Goal: Task Accomplishment & Management: Complete application form

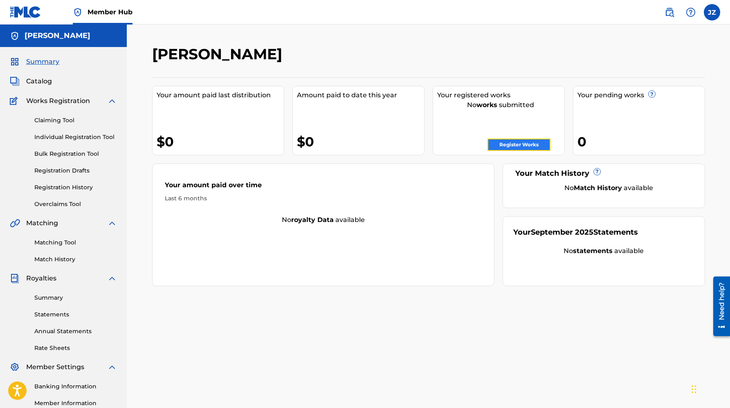
click at [515, 144] on link "Register Works" at bounding box center [519, 145] width 63 height 12
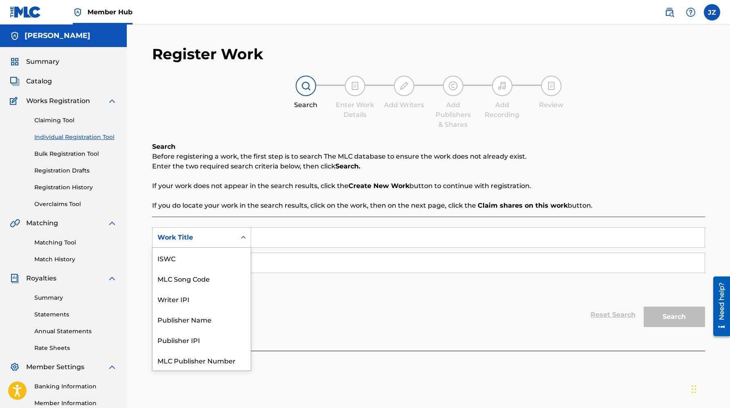
click at [224, 235] on div "Work Title" at bounding box center [194, 238] width 74 height 10
click at [286, 234] on input "Search Form" at bounding box center [478, 238] width 454 height 20
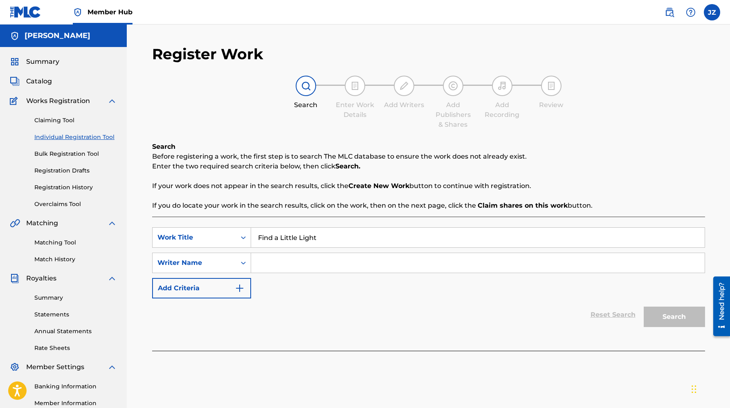
type input "Find a Little Light"
type input "[PERSON_NAME]"
click at [644, 307] on button "Search" at bounding box center [674, 317] width 61 height 20
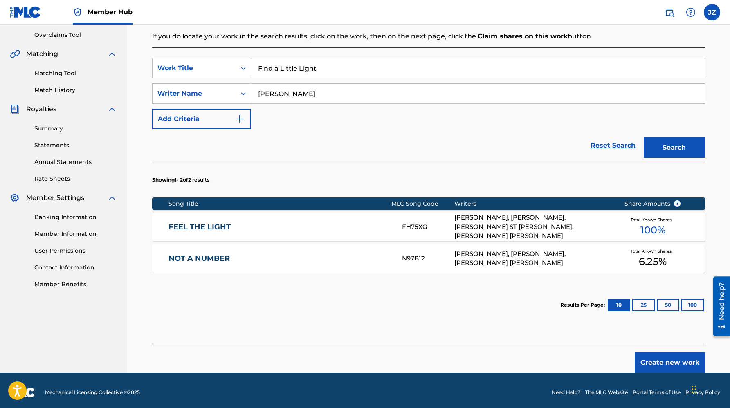
scroll to position [173, 0]
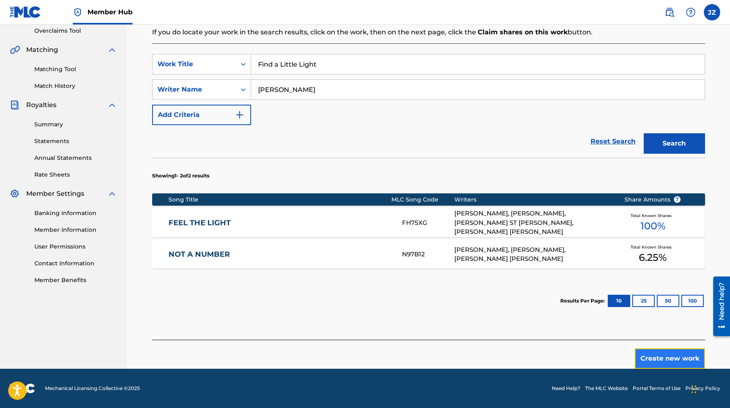
click at [673, 352] on button "Create new work" at bounding box center [670, 358] width 70 height 20
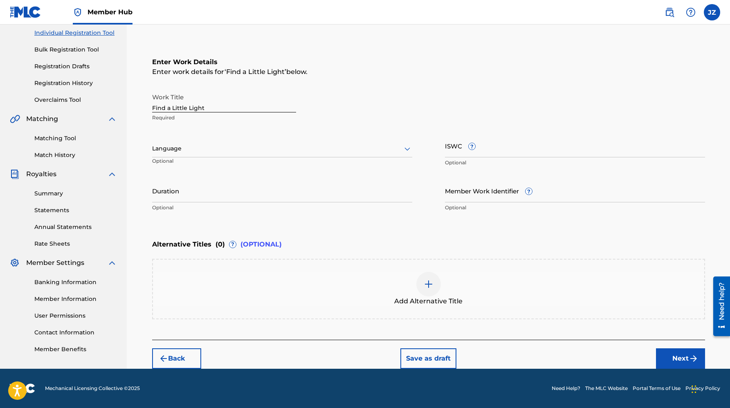
scroll to position [104, 0]
drag, startPoint x: 227, startPoint y: 140, endPoint x: 226, endPoint y: 145, distance: 5.6
click at [227, 140] on div "Language Optional" at bounding box center [282, 153] width 260 height 37
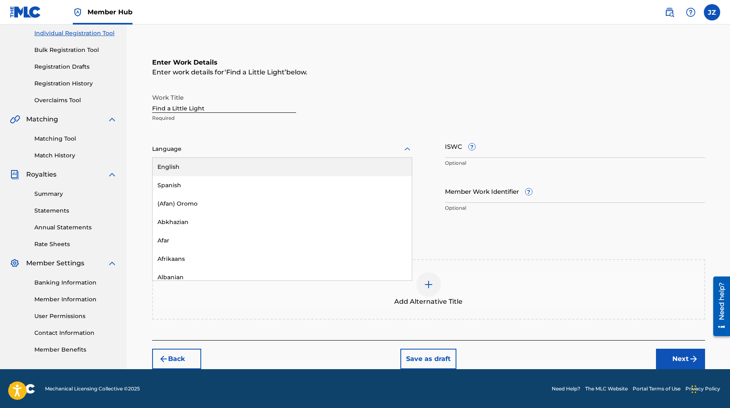
click at [226, 146] on div at bounding box center [282, 149] width 260 height 10
click at [228, 165] on div "English" at bounding box center [282, 167] width 259 height 18
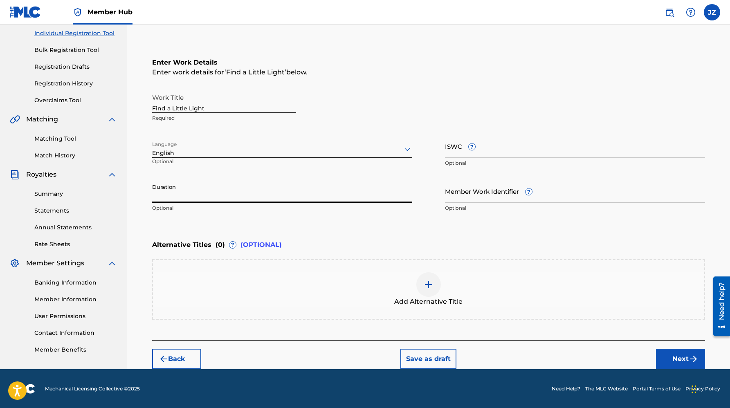
click at [299, 191] on input "Duration" at bounding box center [282, 191] width 260 height 23
click at [198, 109] on input "Find a Little Light" at bounding box center [224, 101] width 144 height 23
click at [213, 109] on input "Find a Little Light" at bounding box center [224, 101] width 144 height 23
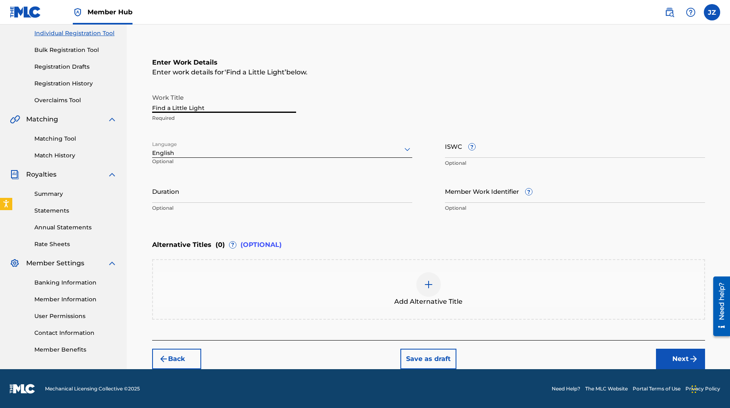
scroll to position [103, 0]
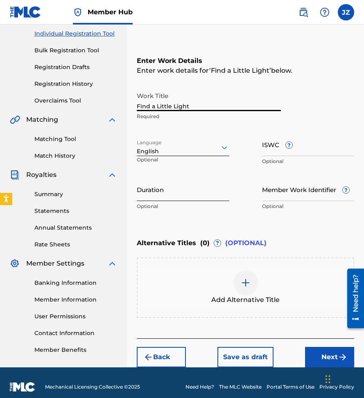
click at [195, 194] on input "Duration" at bounding box center [183, 189] width 92 height 23
click at [175, 108] on input "Find a Little Light" at bounding box center [209, 99] width 144 height 23
type input "Seeing It With You"
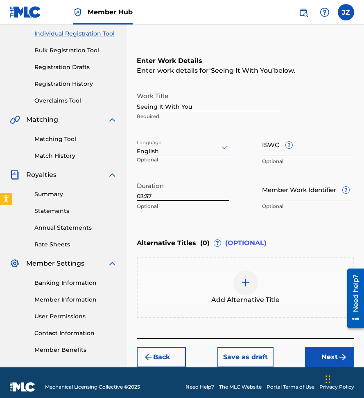
type input "03:37"
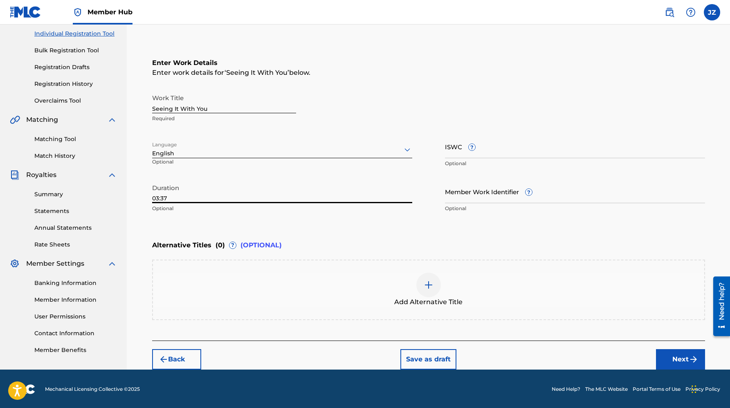
scroll to position [104, 0]
click at [426, 283] on img at bounding box center [429, 285] width 10 height 10
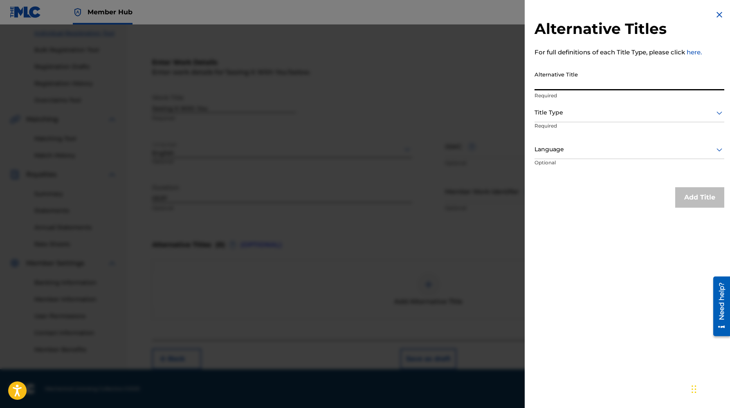
click at [560, 82] on input "Alternative Title" at bounding box center [630, 78] width 190 height 23
type input "Brief and Beautiful Life"
click at [564, 114] on div at bounding box center [630, 113] width 190 height 10
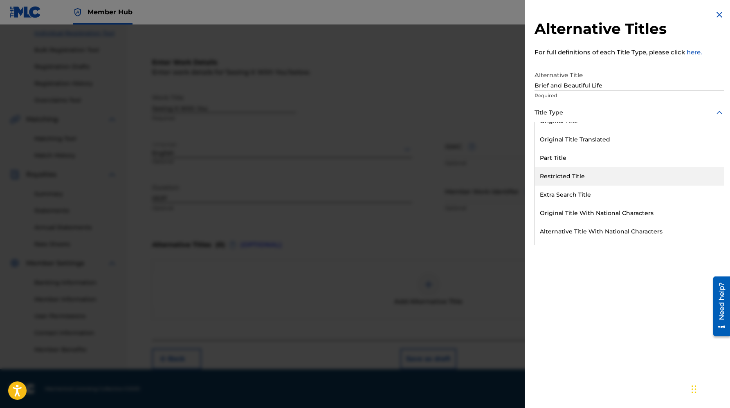
scroll to position [80, 0]
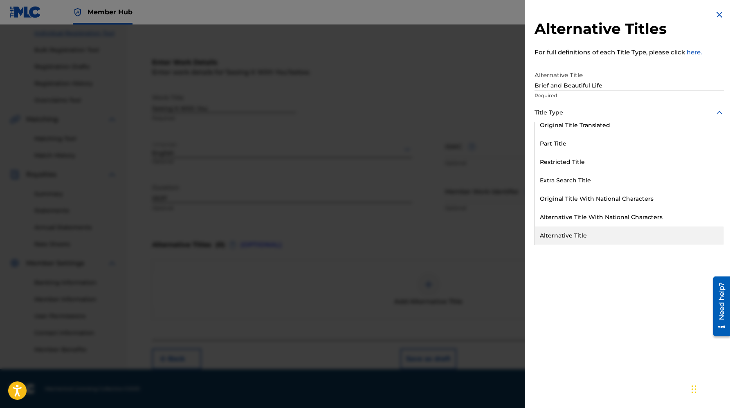
click at [607, 241] on div "Alternative Title" at bounding box center [629, 236] width 189 height 18
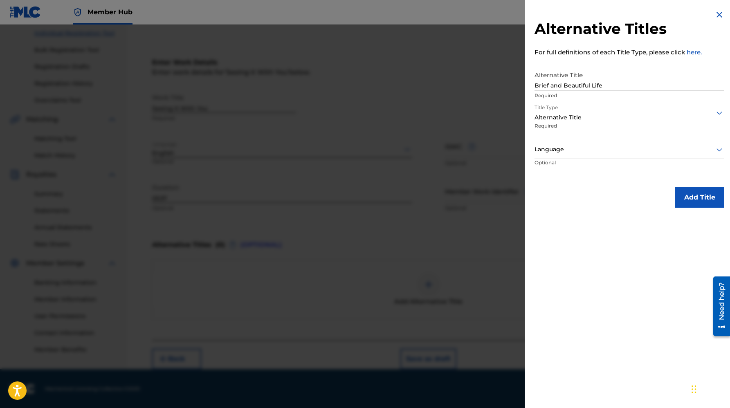
click at [627, 157] on div "Language" at bounding box center [630, 150] width 190 height 18
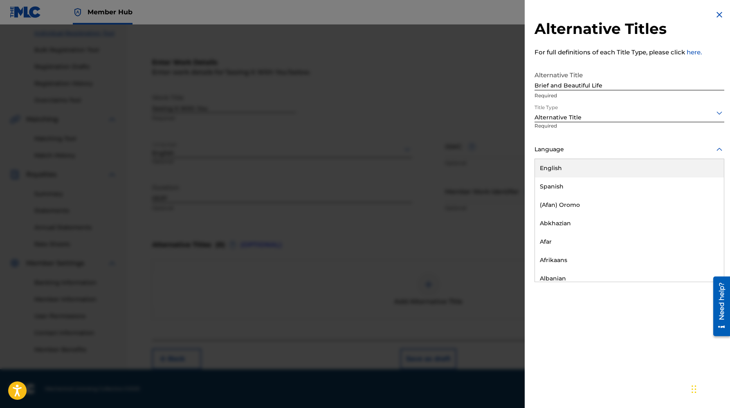
click at [623, 168] on div "English" at bounding box center [629, 168] width 189 height 18
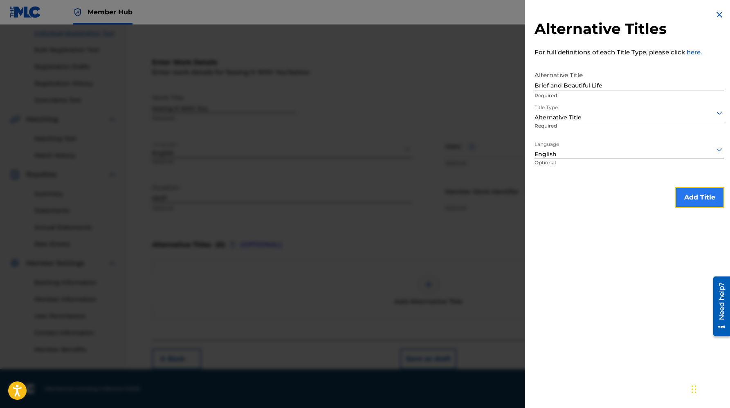
click at [691, 202] on button "Add Title" at bounding box center [699, 197] width 49 height 20
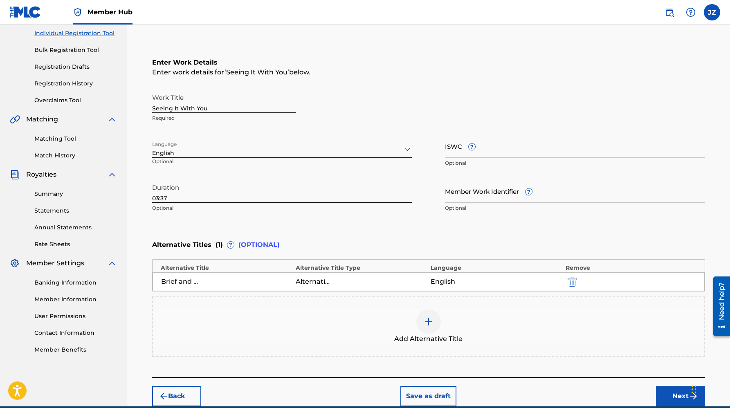
click at [427, 319] on img at bounding box center [429, 322] width 10 height 10
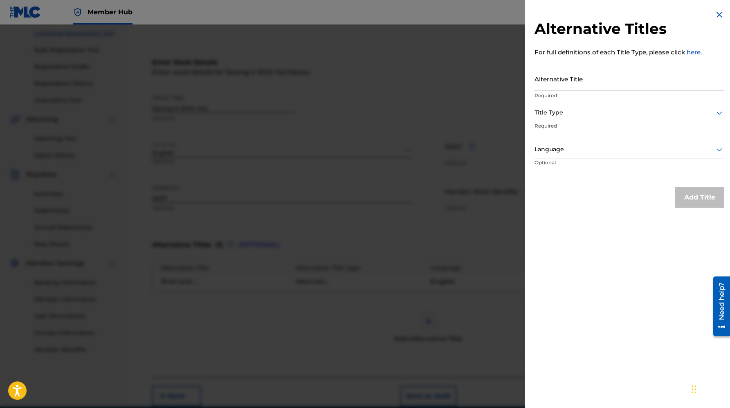
click at [544, 77] on input "Alternative Title" at bounding box center [630, 78] width 190 height 23
type input "Brief & Beautiful Life"
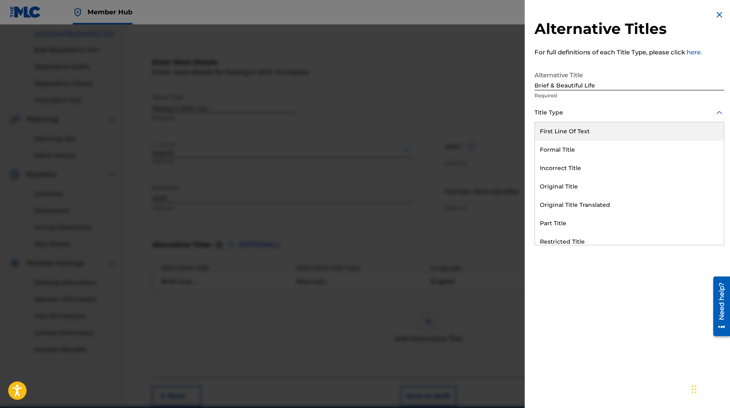
drag, startPoint x: 547, startPoint y: 117, endPoint x: 546, endPoint y: 135, distance: 18.4
click at [547, 117] on div at bounding box center [630, 113] width 190 height 10
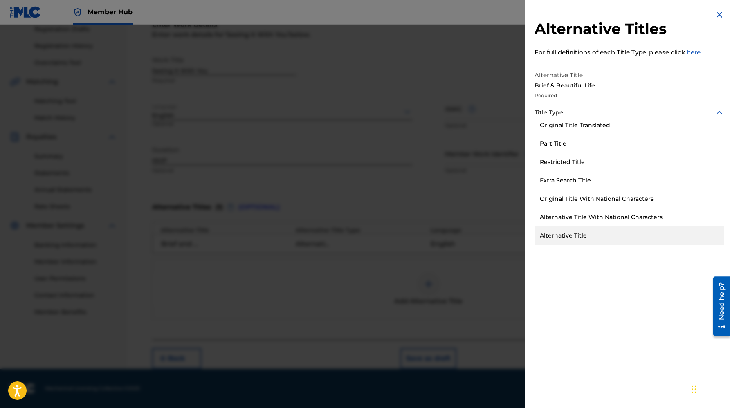
click at [562, 236] on div "Alternative Title" at bounding box center [629, 236] width 189 height 18
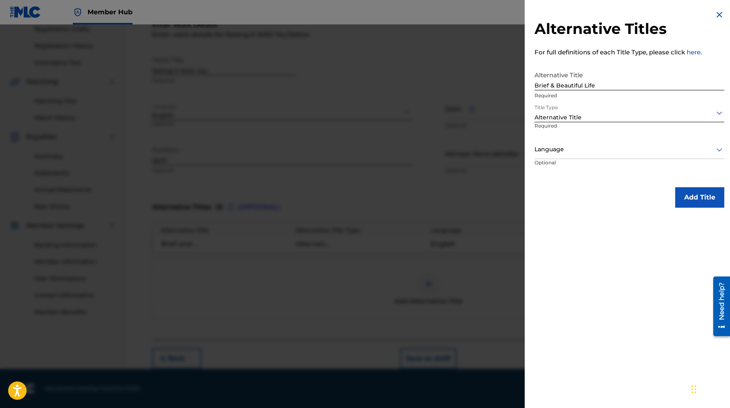
click at [557, 148] on div at bounding box center [630, 149] width 190 height 10
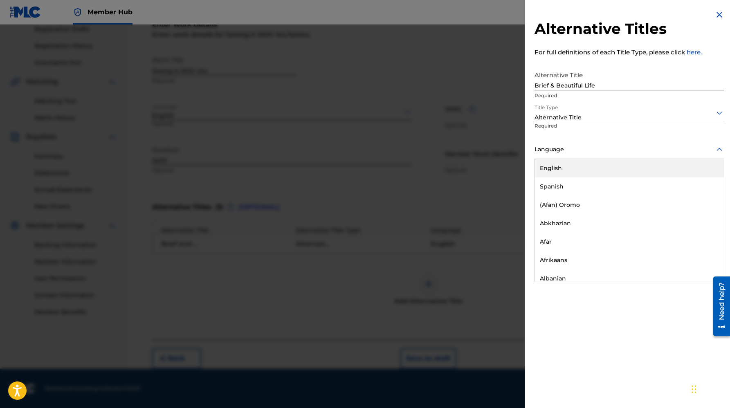
click at [560, 169] on div "English" at bounding box center [629, 168] width 189 height 18
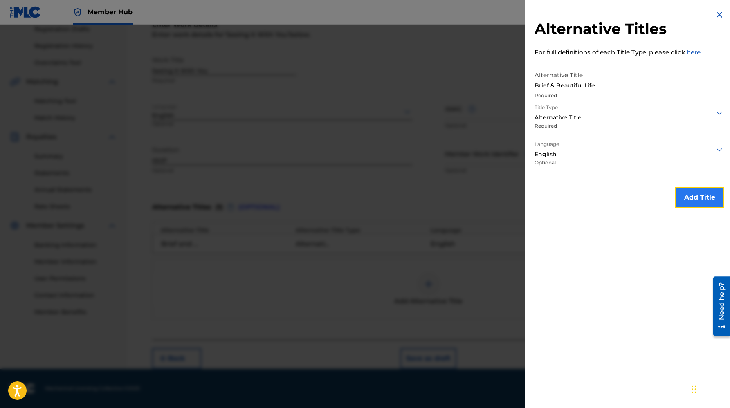
click at [705, 195] on button "Add Title" at bounding box center [699, 197] width 49 height 20
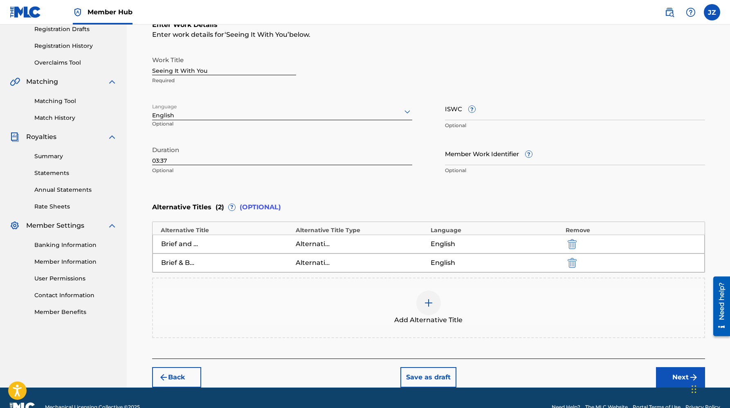
scroll to position [142, 0]
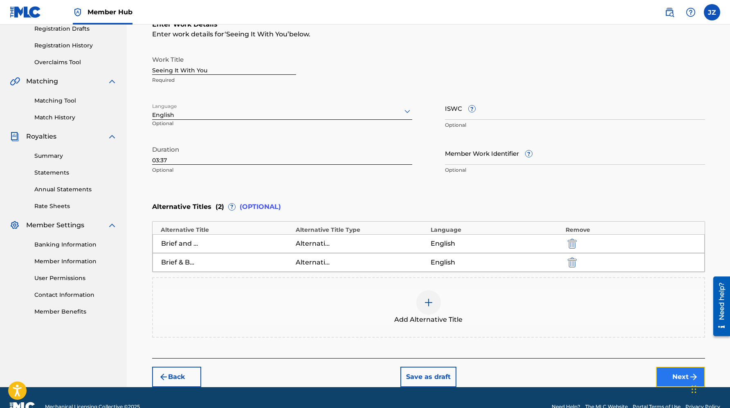
click at [675, 374] on button "Next" at bounding box center [680, 377] width 49 height 20
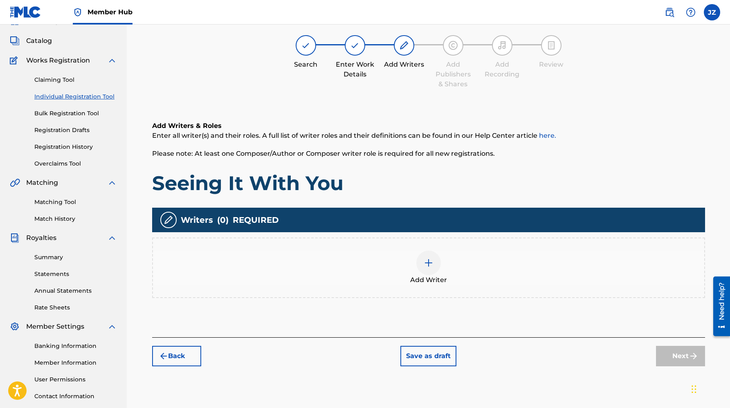
scroll to position [37, 0]
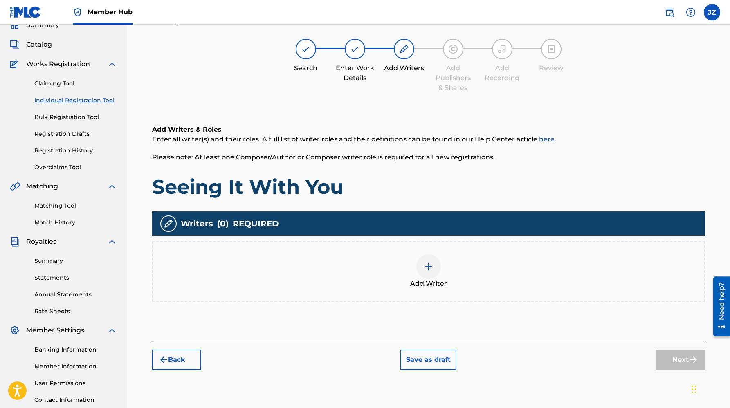
click at [420, 267] on div at bounding box center [428, 266] width 25 height 25
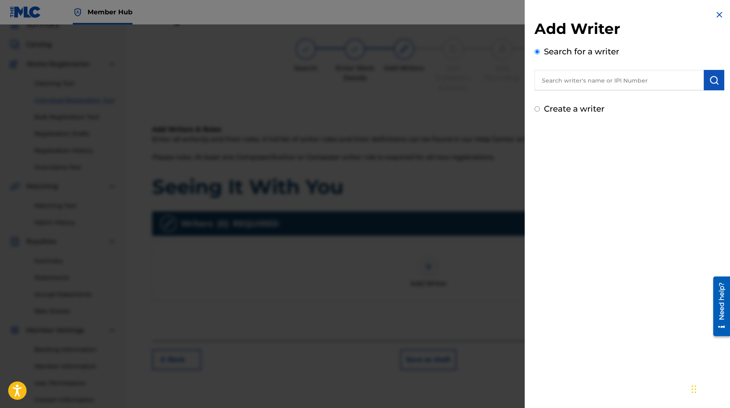
click at [360, 172] on div at bounding box center [365, 229] width 730 height 408
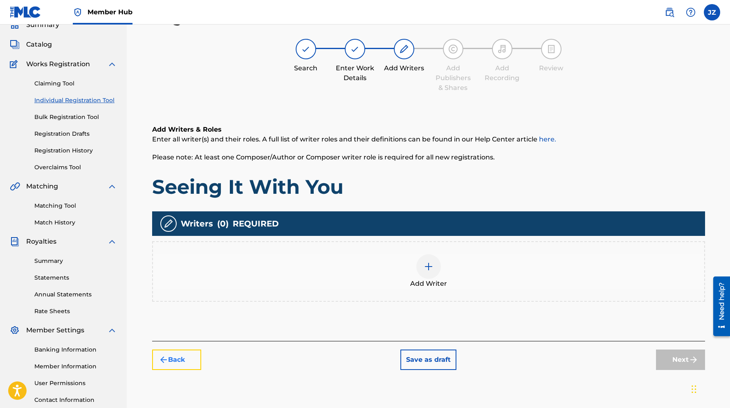
click at [178, 360] on button "Back" at bounding box center [176, 360] width 49 height 20
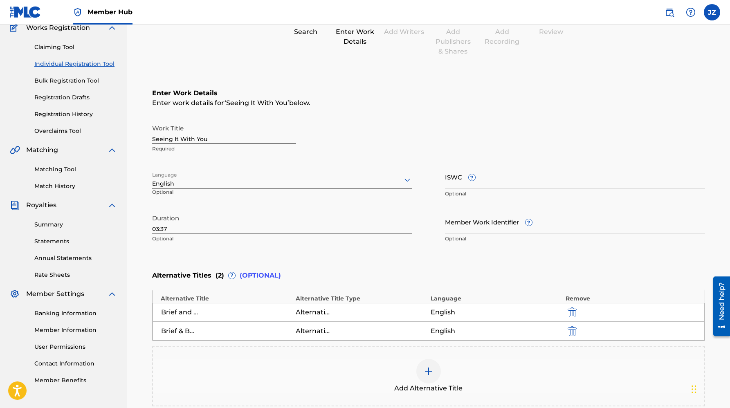
scroll to position [106, 0]
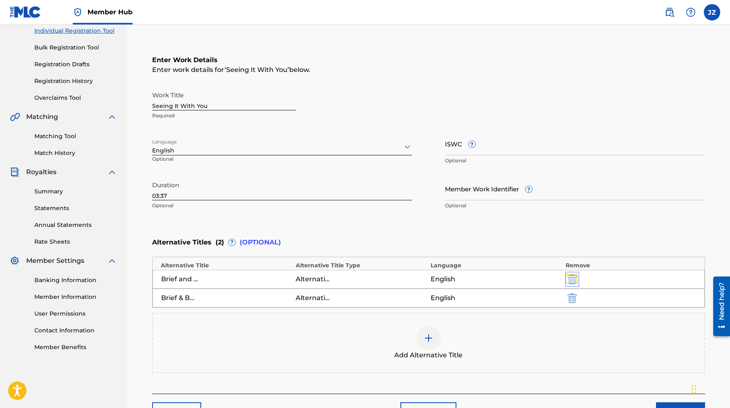
click at [570, 277] on img "submit" at bounding box center [572, 279] width 9 height 10
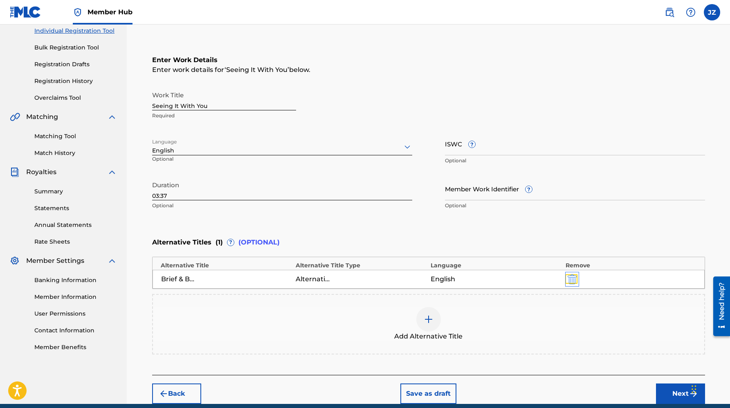
click at [570, 277] on img "submit" at bounding box center [572, 279] width 9 height 10
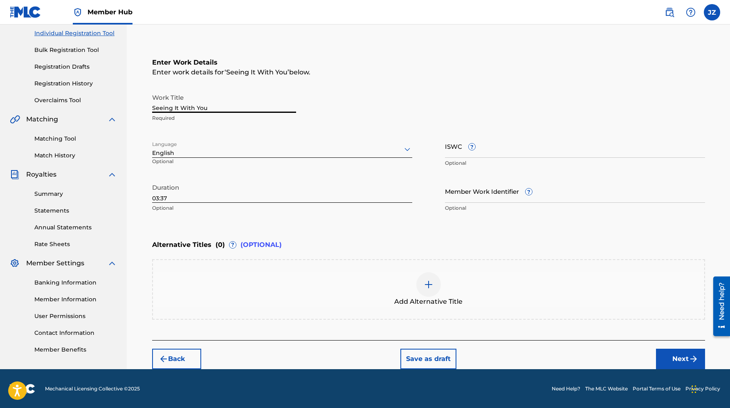
click at [234, 107] on input "Seeing It With You" at bounding box center [224, 101] width 144 height 23
type input "Seeing It With You (The Bug Song)"
click at [427, 282] on img at bounding box center [429, 285] width 10 height 10
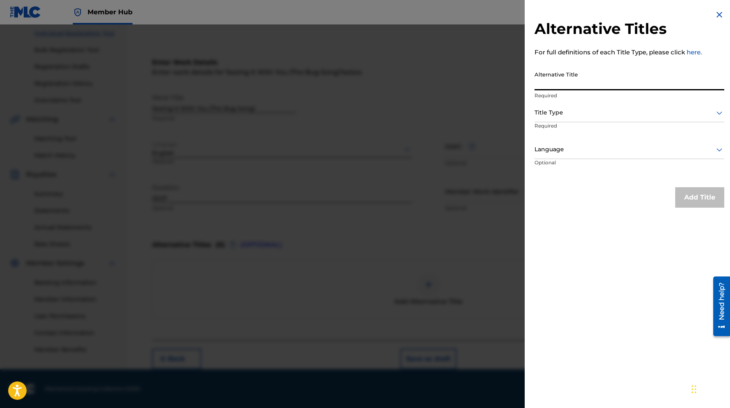
click at [563, 81] on input "Alternative Title" at bounding box center [630, 78] width 190 height 23
type input "Seeing It With You"
click at [553, 114] on div at bounding box center [630, 113] width 190 height 10
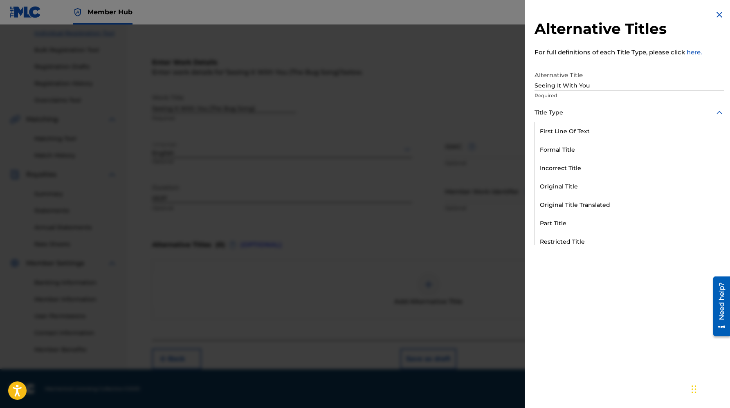
scroll to position [80, 0]
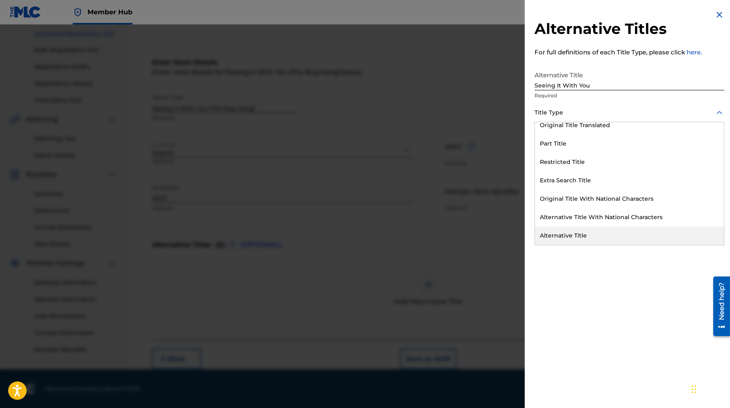
click at [583, 232] on div "Alternative Title" at bounding box center [629, 236] width 189 height 18
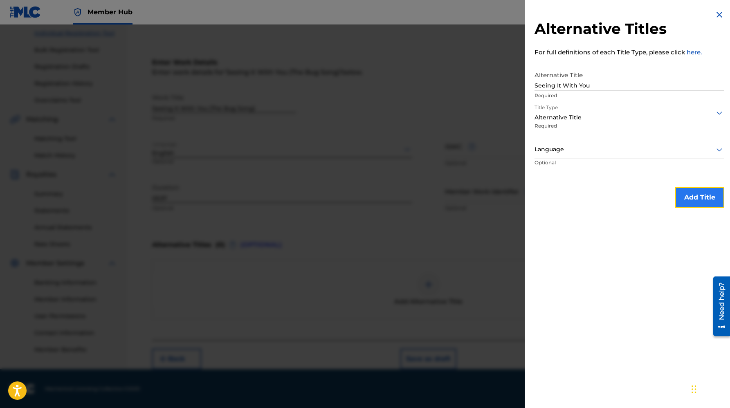
click at [696, 200] on button "Add Title" at bounding box center [699, 197] width 49 height 20
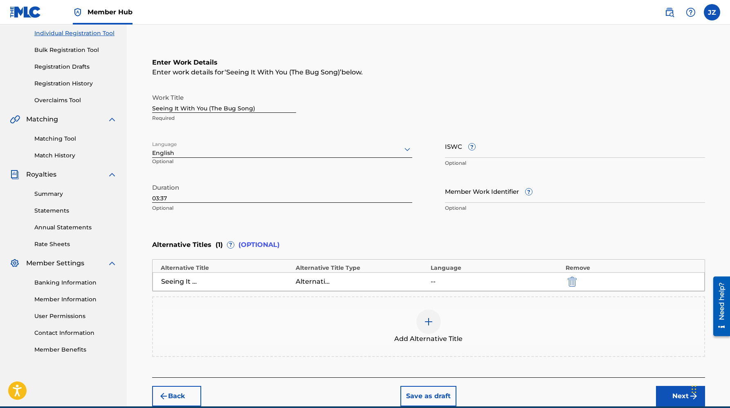
click at [433, 325] on img at bounding box center [429, 322] width 10 height 10
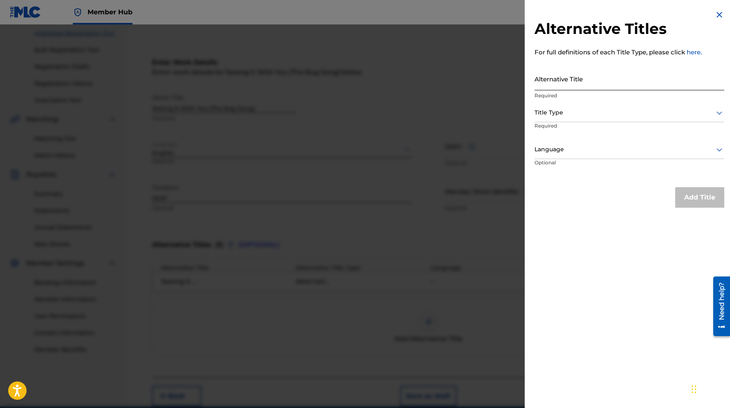
click at [584, 81] on input "Alternative Title" at bounding box center [630, 78] width 190 height 23
type input "The Bug Song"
click at [572, 110] on div at bounding box center [630, 113] width 190 height 10
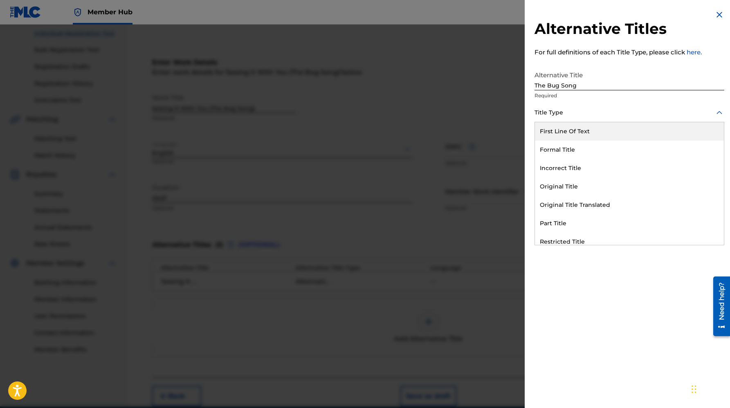
type input "a"
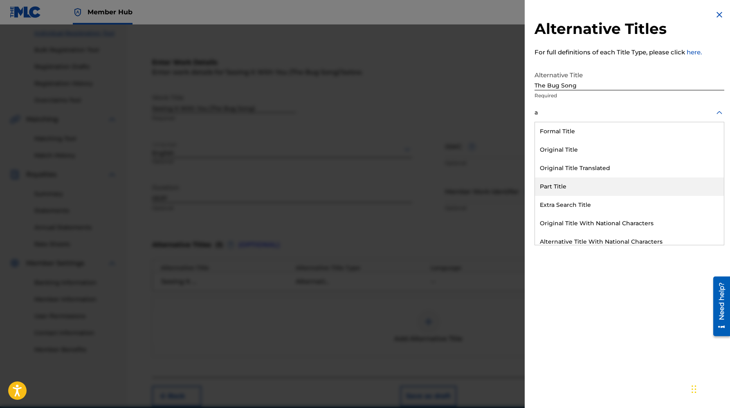
scroll to position [25, 0]
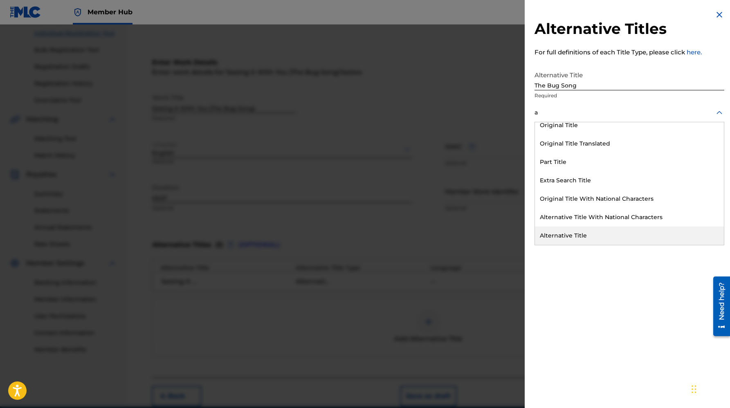
drag, startPoint x: 573, startPoint y: 226, endPoint x: 576, endPoint y: 237, distance: 11.8
click at [576, 238] on div "Formal Title Original Title Original Title Translated Part Title Extra Search T…" at bounding box center [629, 183] width 189 height 123
click at [576, 237] on div "Alternative Title" at bounding box center [629, 236] width 189 height 18
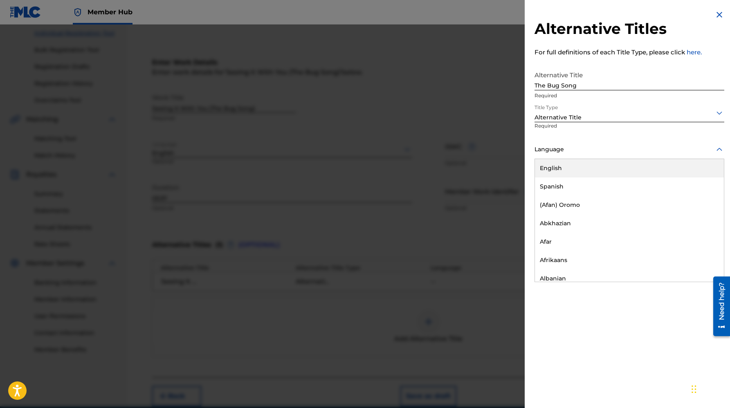
click at [563, 149] on div at bounding box center [630, 149] width 190 height 10
click at [560, 171] on div "English" at bounding box center [629, 168] width 189 height 18
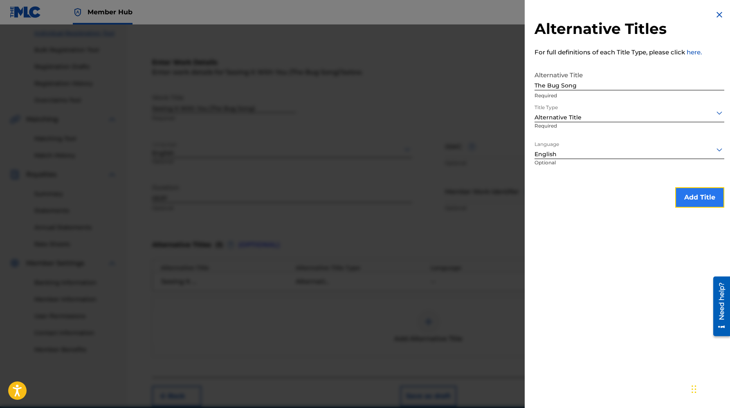
click at [685, 190] on button "Add Title" at bounding box center [699, 197] width 49 height 20
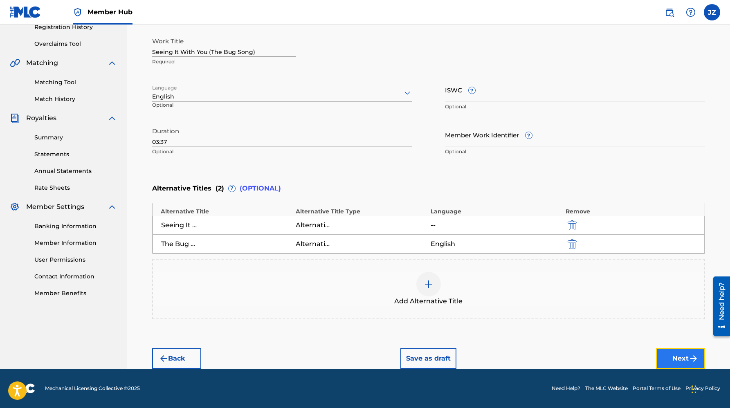
click at [666, 364] on button "Next" at bounding box center [680, 358] width 49 height 20
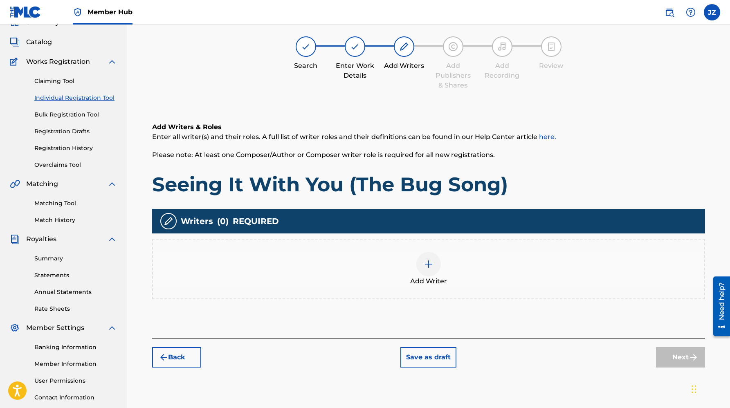
scroll to position [37, 0]
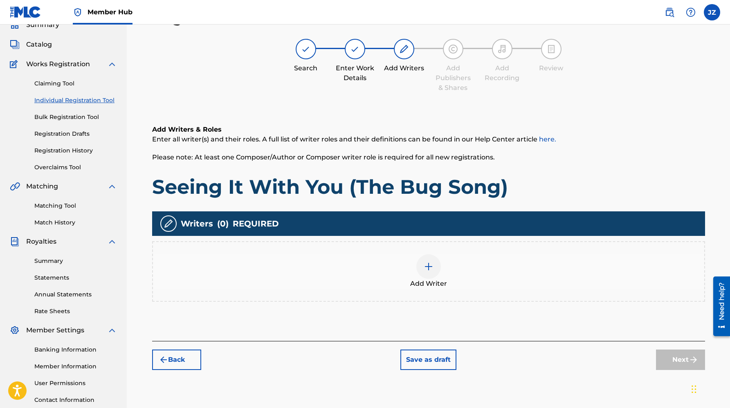
click at [421, 259] on div at bounding box center [428, 266] width 25 height 25
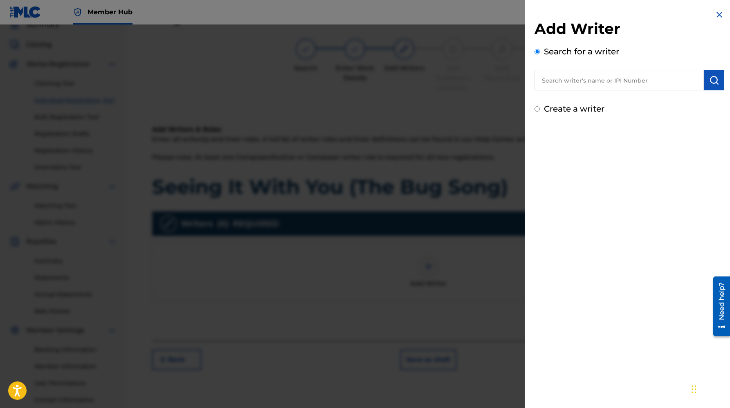
click at [596, 85] on input "text" at bounding box center [619, 80] width 169 height 20
type input "Jem"
click at [587, 108] on label "Create a writer" at bounding box center [574, 109] width 61 height 10
radio input "true"
click at [540, 108] on input "Create a writer" at bounding box center [537, 108] width 5 height 5
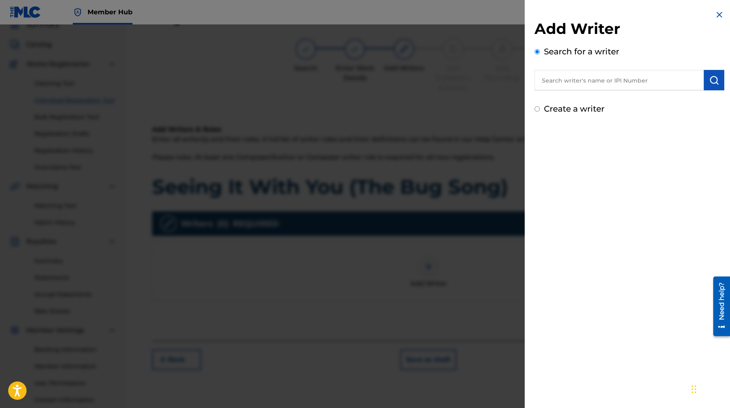
radio input "false"
radio input "true"
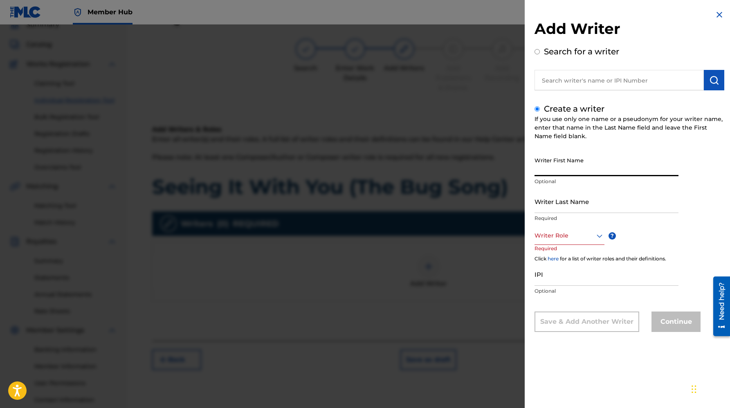
click at [588, 160] on input "Writer First Name" at bounding box center [607, 164] width 144 height 23
type input "Jem"
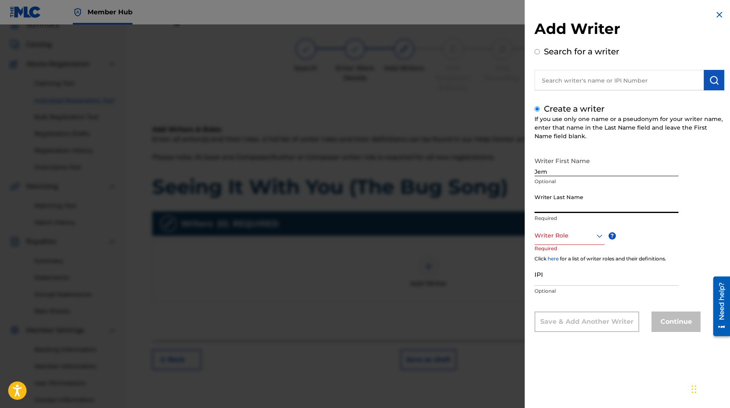
type input "X"
type input "[PERSON_NAME]"
click at [574, 242] on div "Writer Role" at bounding box center [570, 236] width 70 height 18
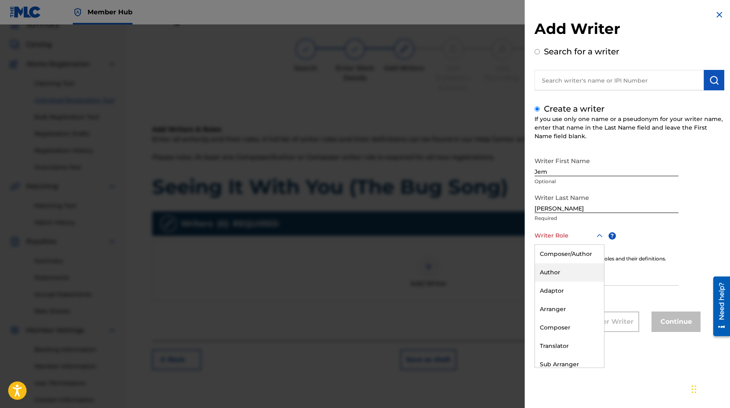
click at [562, 274] on div "Author" at bounding box center [569, 272] width 69 height 18
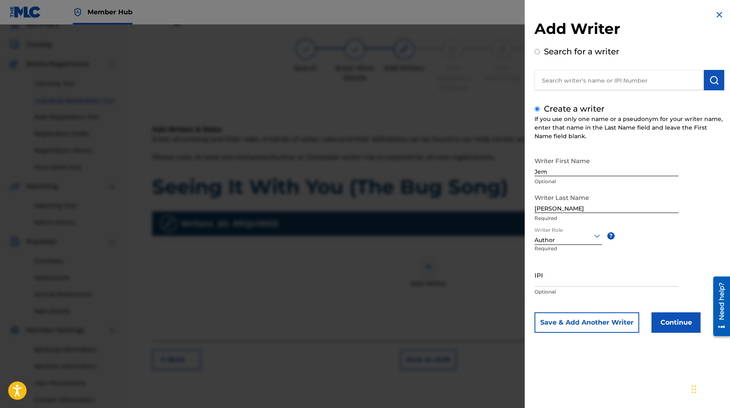
click at [554, 242] on div "Author" at bounding box center [568, 240] width 67 height 9
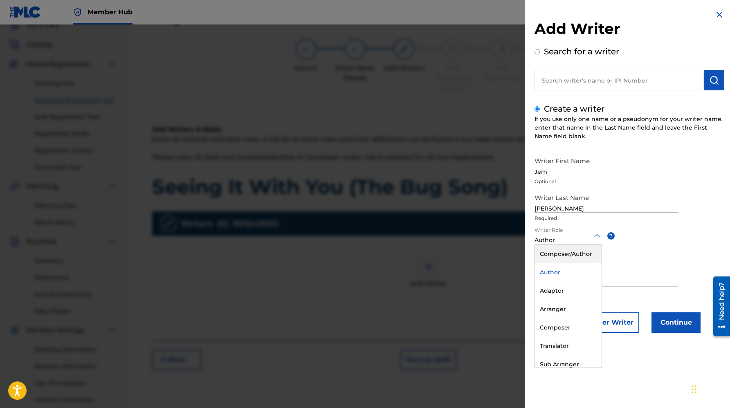
click at [569, 254] on div "Composer/Author" at bounding box center [568, 254] width 67 height 18
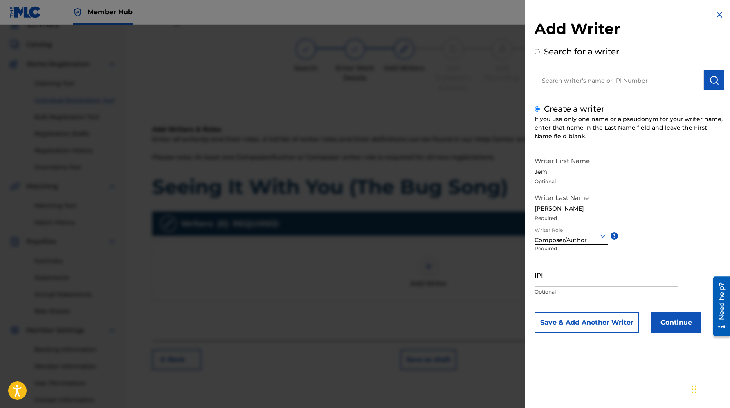
scroll to position [40, 0]
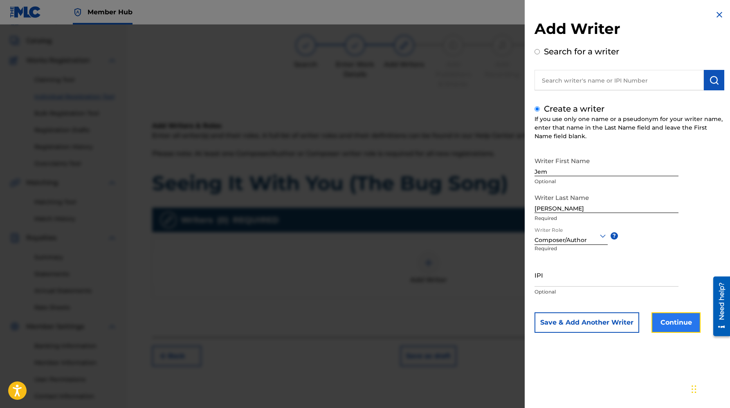
click at [674, 323] on button "Continue" at bounding box center [676, 322] width 49 height 20
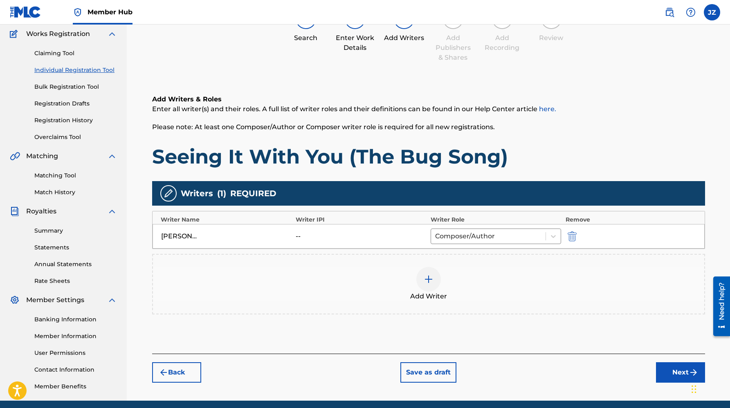
scroll to position [99, 0]
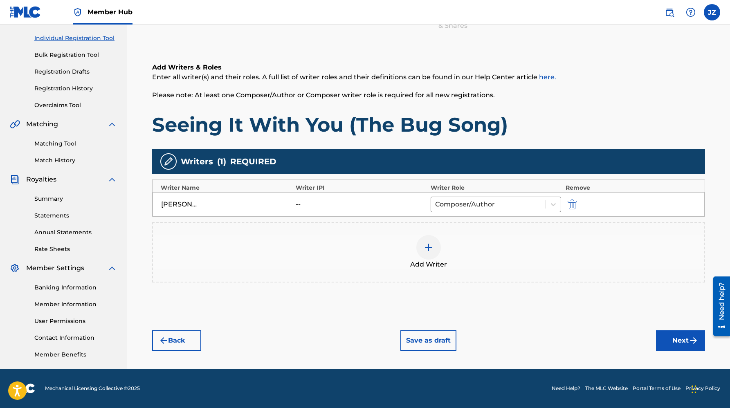
click at [269, 206] on div "[PERSON_NAME]" at bounding box center [226, 205] width 131 height 10
click at [188, 198] on div "[PERSON_NAME] -- Composer/Author" at bounding box center [429, 204] width 552 height 25
click at [530, 195] on div "[PERSON_NAME] -- Composer/Author" at bounding box center [429, 204] width 552 height 25
click at [530, 200] on div at bounding box center [488, 204] width 107 height 11
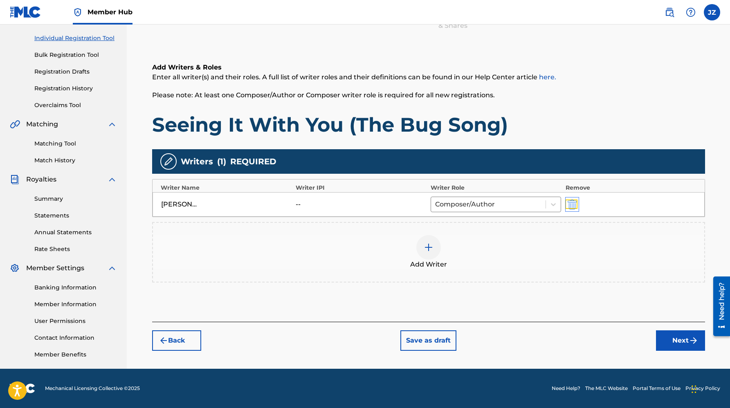
click at [572, 203] on img "submit" at bounding box center [572, 205] width 9 height 10
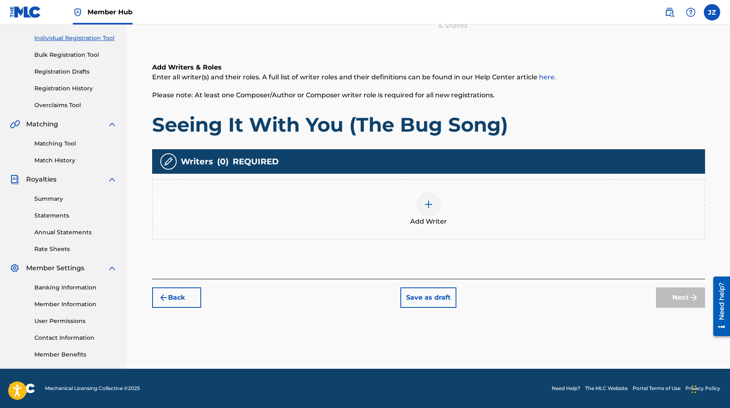
click at [436, 206] on div at bounding box center [428, 204] width 25 height 25
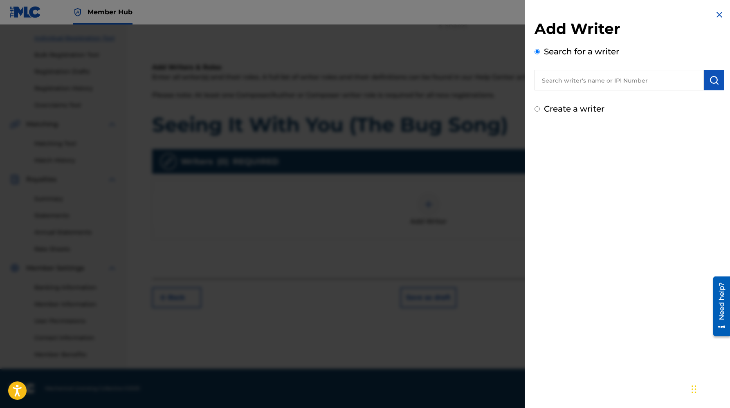
click at [567, 107] on label "Create a writer" at bounding box center [574, 109] width 61 height 10
radio input "true"
click at [540, 107] on input "Create a writer" at bounding box center [537, 108] width 5 height 5
radio input "false"
radio input "true"
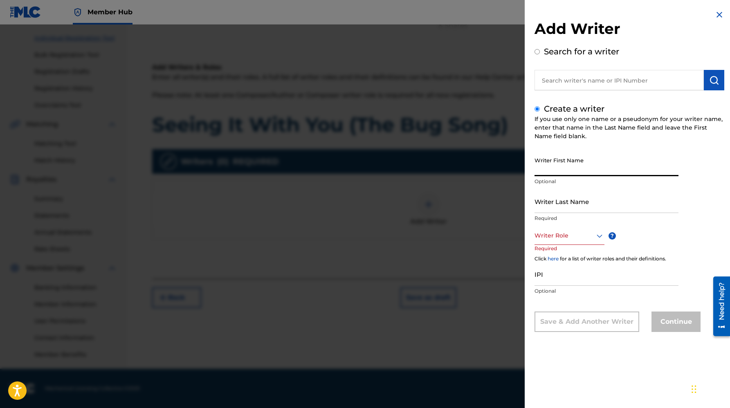
click at [560, 165] on input "Writer First Name" at bounding box center [607, 164] width 144 height 23
type input "[PERSON_NAME]"
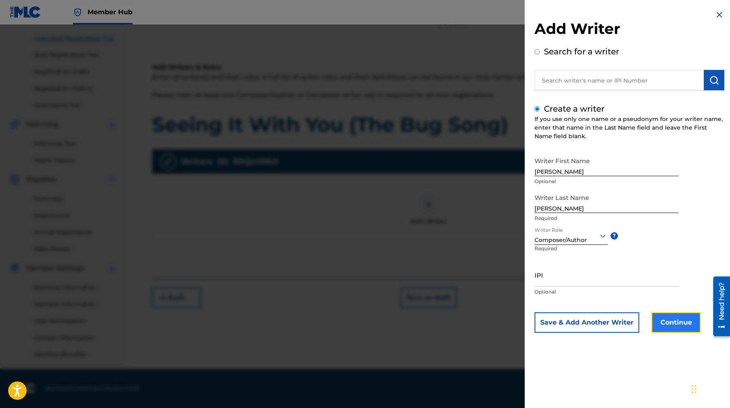
click at [661, 321] on button "Continue" at bounding box center [676, 322] width 49 height 20
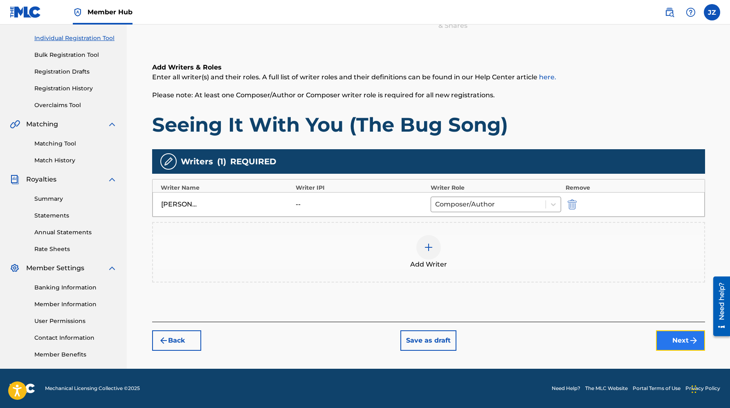
click at [675, 350] on button "Next" at bounding box center [680, 340] width 49 height 20
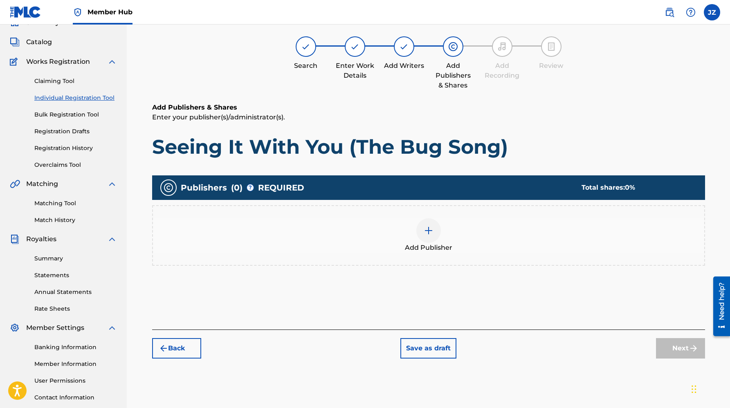
scroll to position [37, 0]
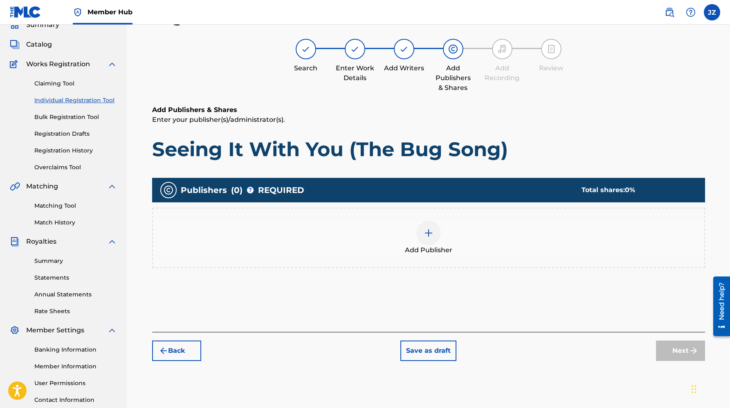
click at [425, 236] on img at bounding box center [429, 233] width 10 height 10
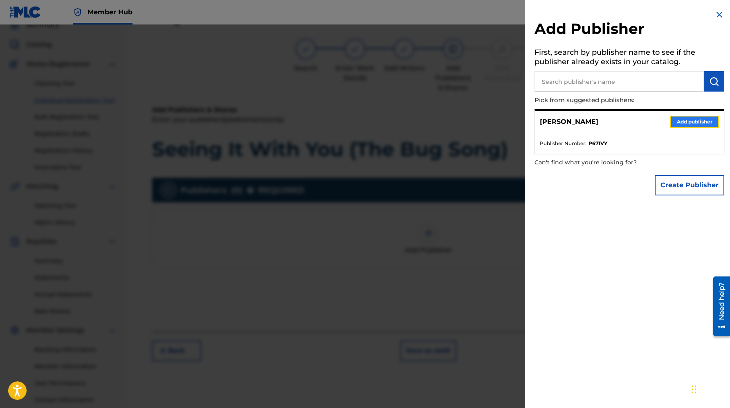
click at [689, 122] on button "Add publisher" at bounding box center [694, 122] width 49 height 12
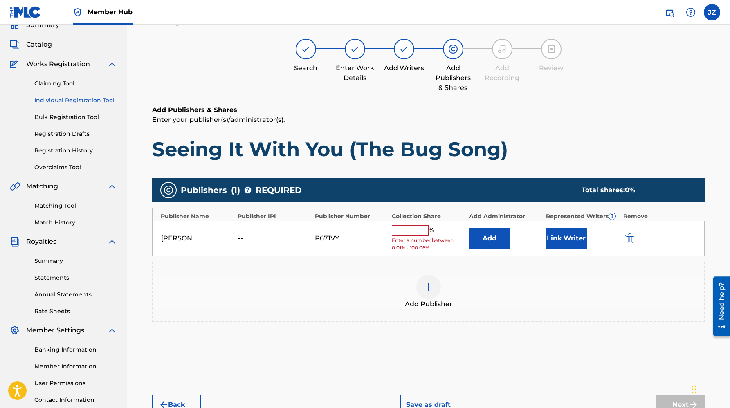
click at [409, 229] on input "text" at bounding box center [410, 230] width 37 height 11
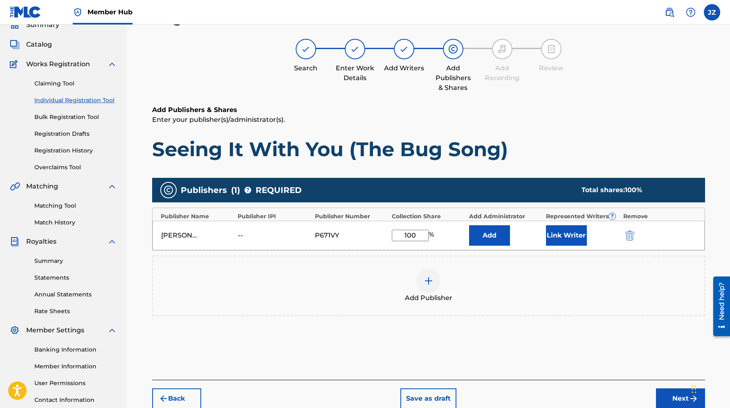
type input "100"
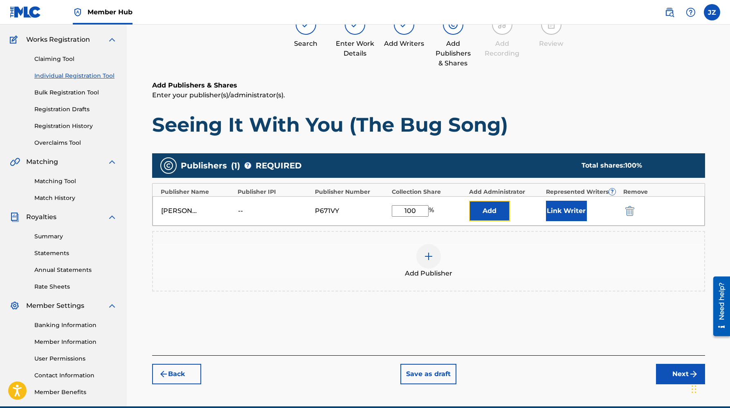
scroll to position [69, 0]
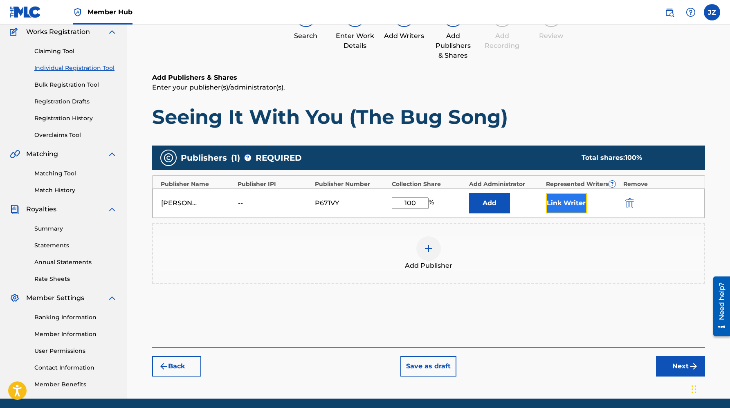
click at [566, 204] on button "Link Writer" at bounding box center [566, 203] width 41 height 20
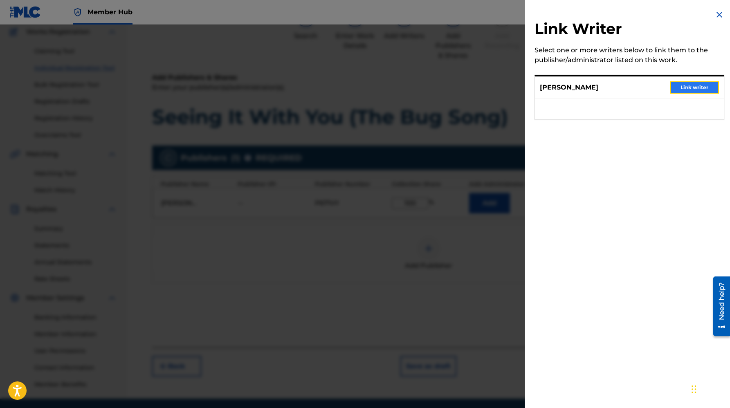
click at [681, 81] on button "Link writer" at bounding box center [694, 87] width 49 height 12
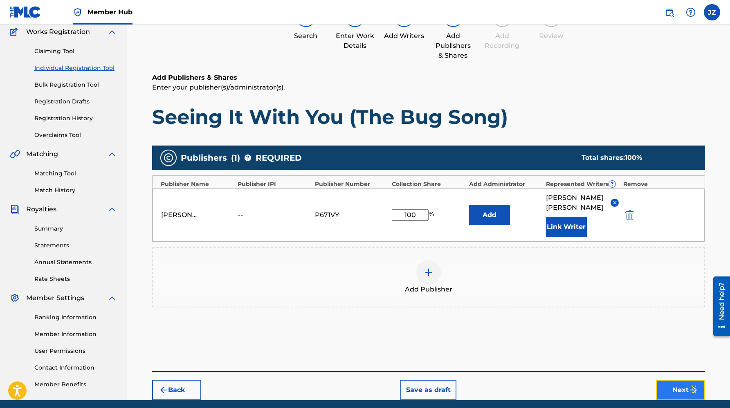
click at [665, 380] on button "Next" at bounding box center [680, 390] width 49 height 20
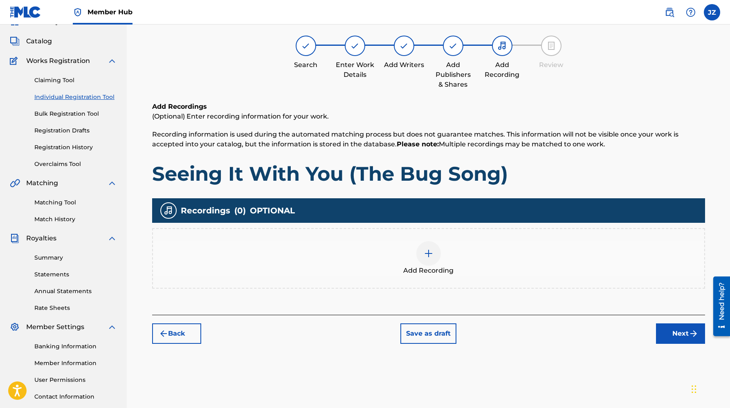
scroll to position [37, 0]
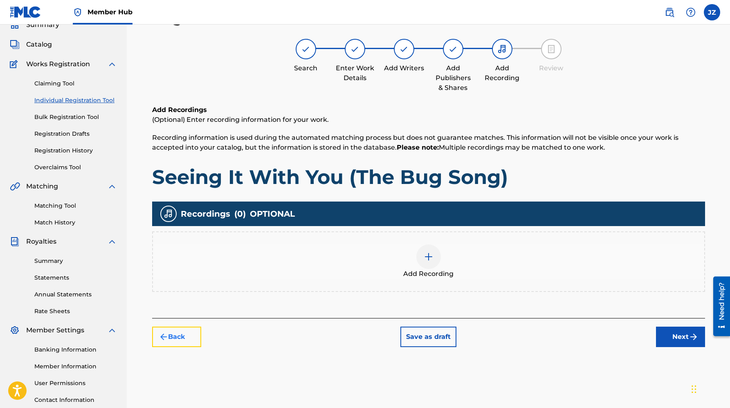
click at [182, 339] on button "Back" at bounding box center [176, 337] width 49 height 20
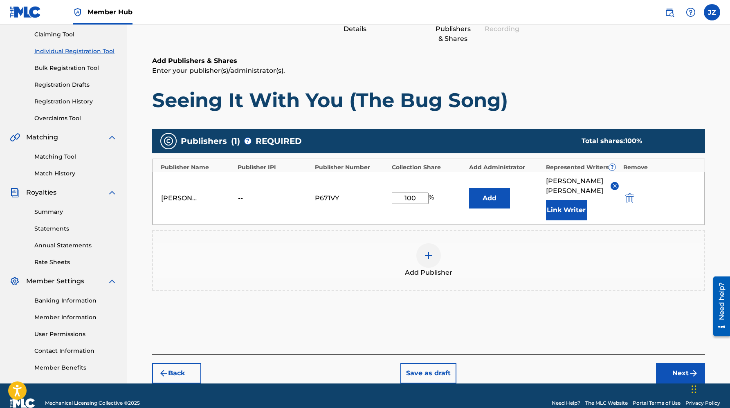
scroll to position [88, 0]
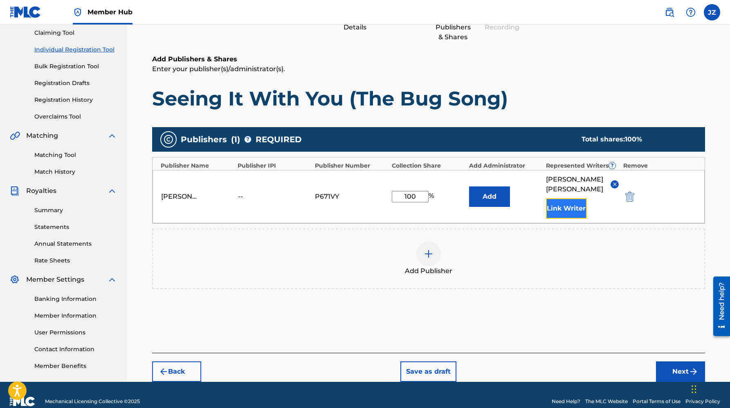
click at [569, 204] on button "Link Writer" at bounding box center [566, 208] width 41 height 20
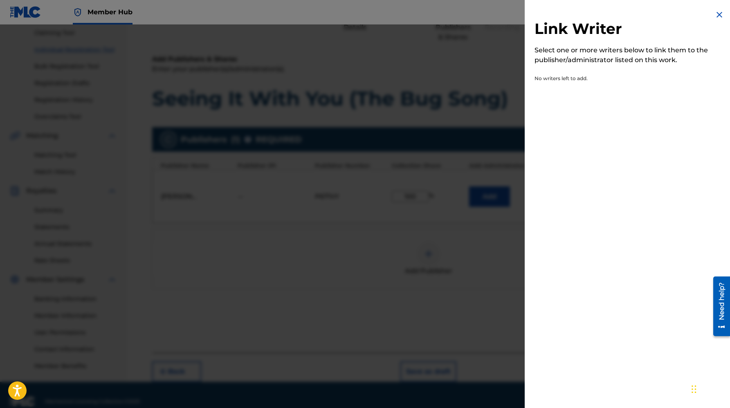
click at [436, 219] on div at bounding box center [365, 229] width 730 height 408
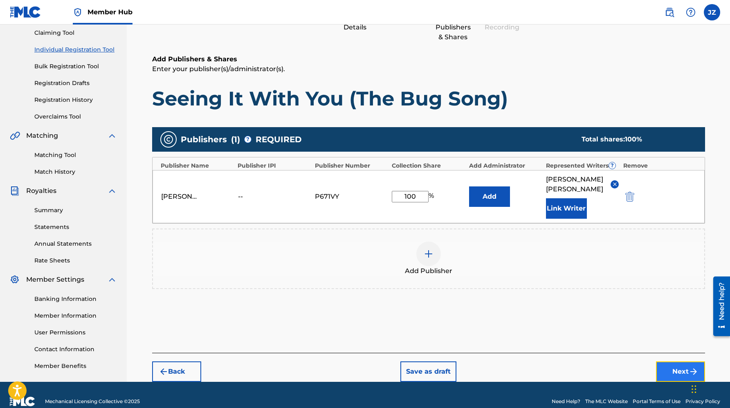
click at [663, 362] on button "Next" at bounding box center [680, 372] width 49 height 20
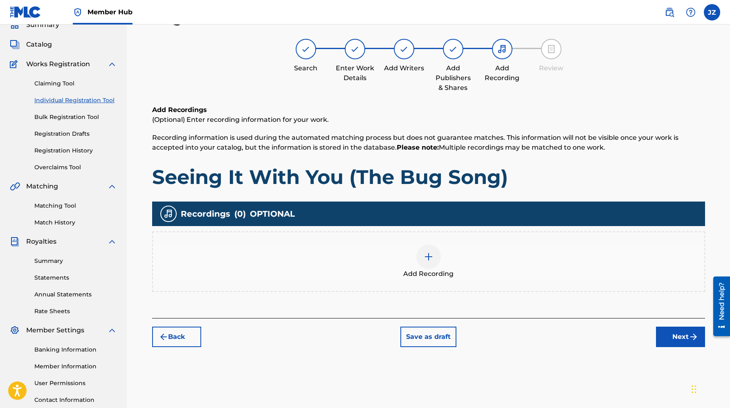
scroll to position [37, 0]
click at [424, 256] on img at bounding box center [429, 257] width 10 height 10
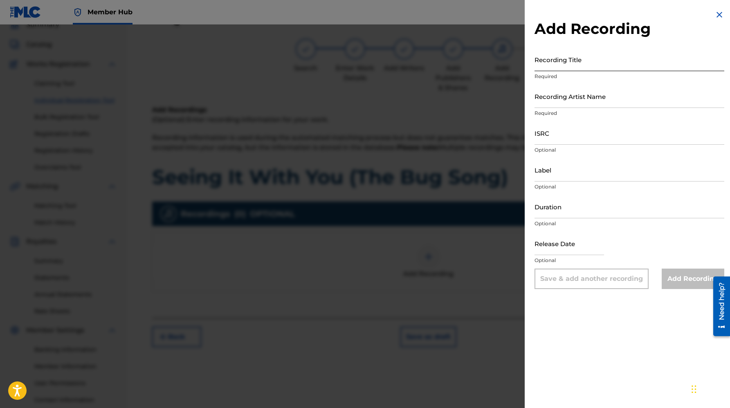
click at [562, 69] on input "Recording Title" at bounding box center [630, 59] width 190 height 23
type input "Seeing It With You (The Bug Son)"
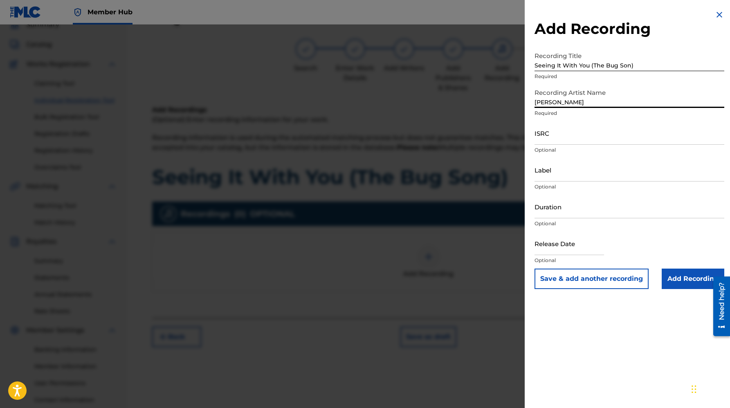
type input "[PERSON_NAME]"
paste input "usl4q2544388"
type input "usl4q2544388"
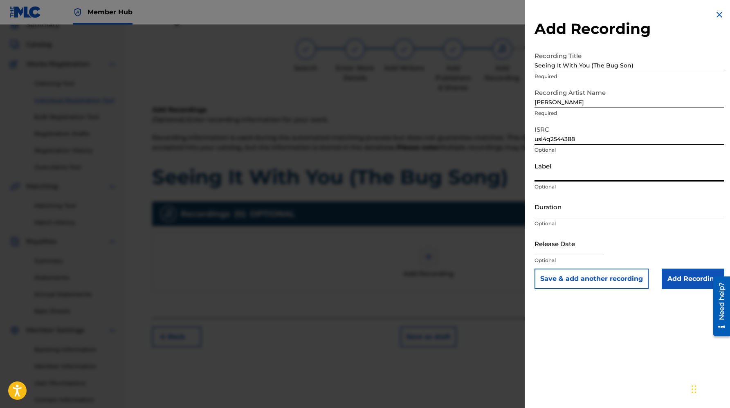
click at [599, 171] on input "Label" at bounding box center [630, 169] width 190 height 23
click at [578, 210] on input "Duration" at bounding box center [630, 206] width 190 height 23
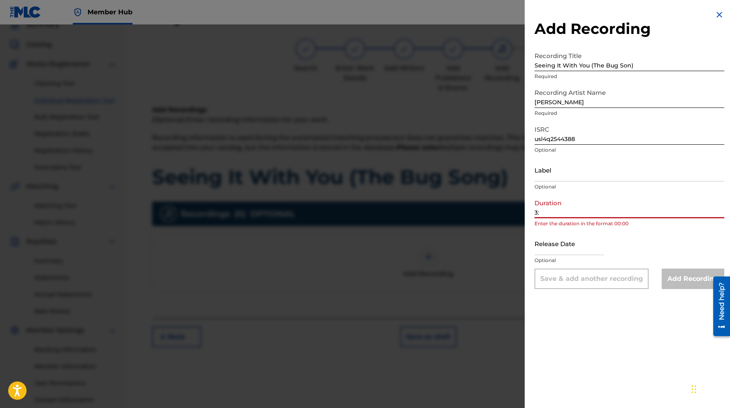
type input "3"
type input "-"
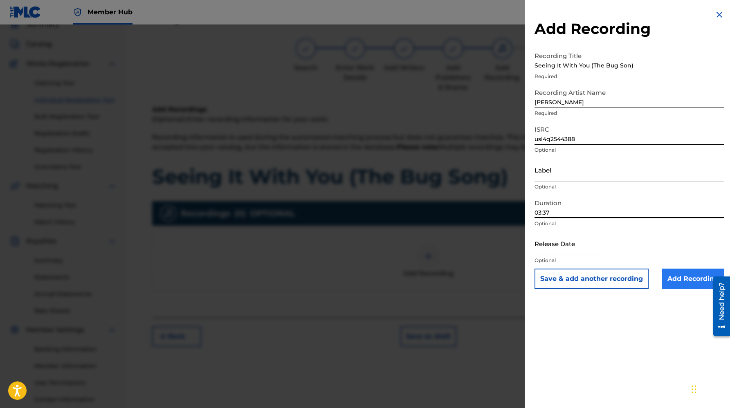
type input "03:37"
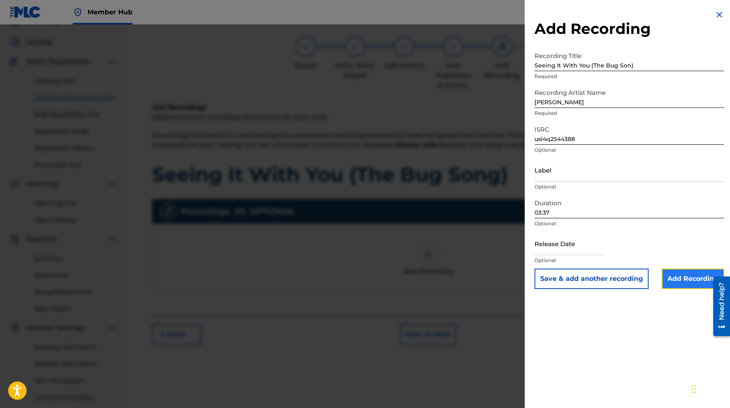
click at [674, 277] on input "Add Recording" at bounding box center [693, 279] width 63 height 20
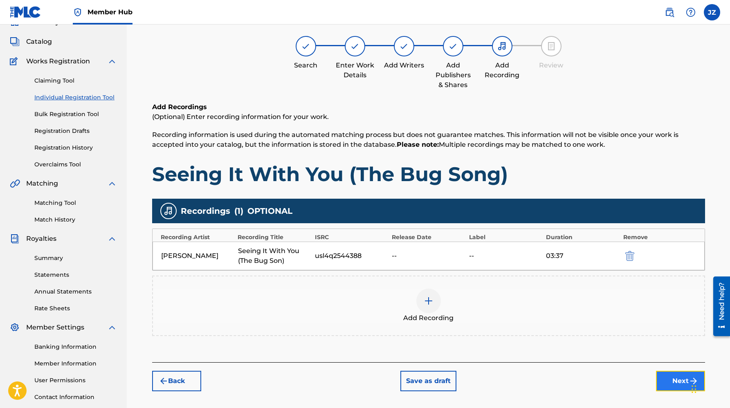
click at [662, 379] on button "Next" at bounding box center [680, 381] width 49 height 20
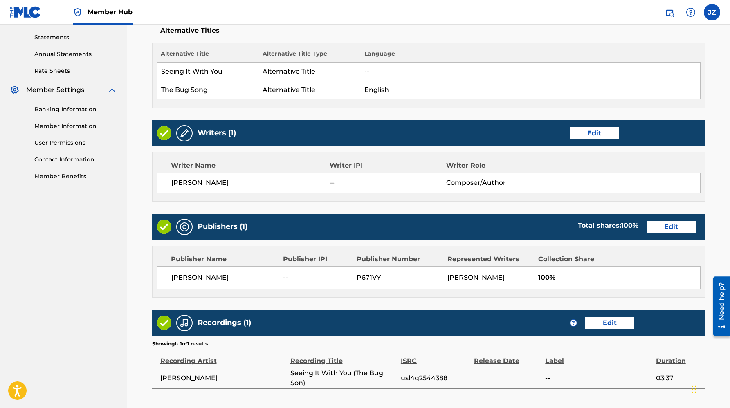
scroll to position [338, 0]
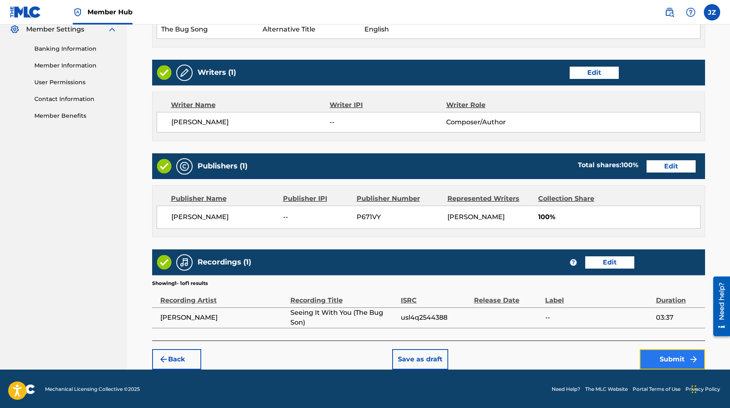
click at [658, 356] on button "Submit" at bounding box center [672, 359] width 65 height 20
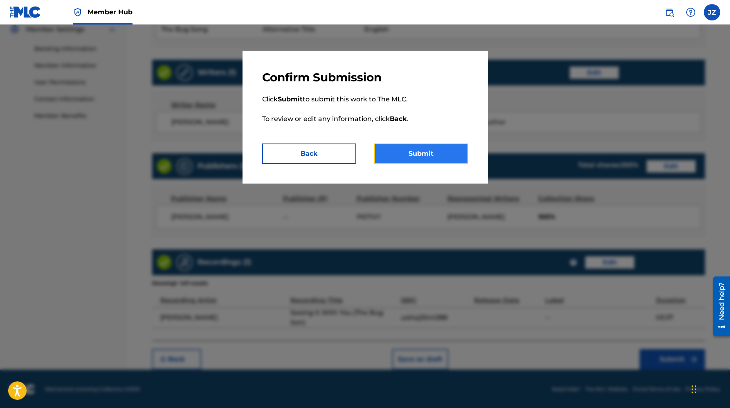
click at [407, 157] on button "Submit" at bounding box center [421, 154] width 94 height 20
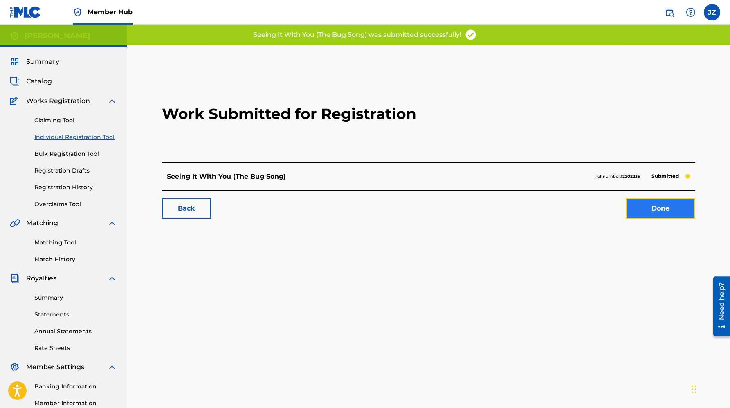
click at [657, 208] on link "Done" at bounding box center [661, 208] width 70 height 20
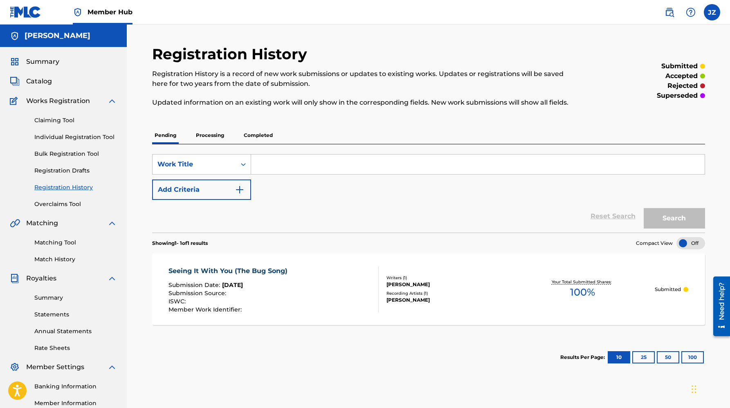
click at [297, 160] on input "Search Form" at bounding box center [478, 165] width 454 height 20
click at [66, 123] on link "Claiming Tool" at bounding box center [75, 120] width 83 height 9
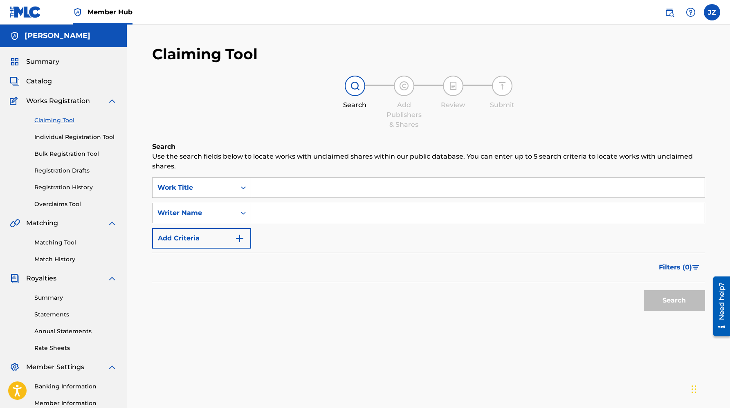
click at [293, 195] on input "Search Form" at bounding box center [478, 188] width 454 height 20
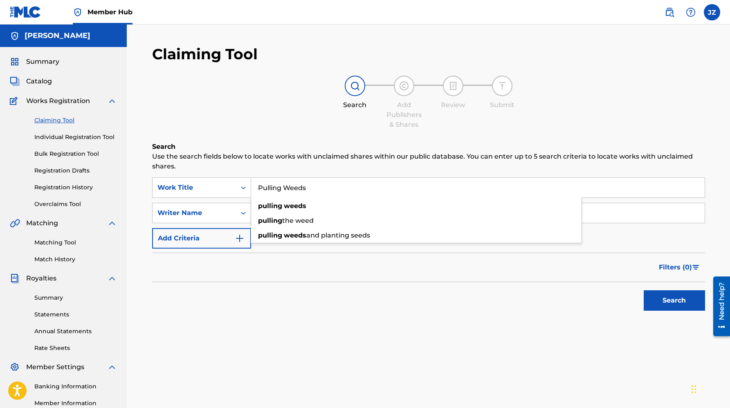
type input "Pulling Weeds"
type input "[PERSON_NAME]"
click at [644, 290] on button "Search" at bounding box center [674, 300] width 61 height 20
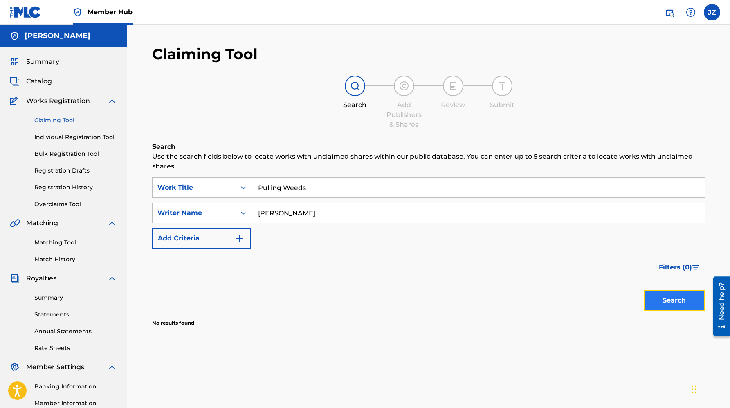
click at [659, 306] on button "Search" at bounding box center [674, 300] width 61 height 20
click at [52, 155] on link "Bulk Registration Tool" at bounding box center [75, 154] width 83 height 9
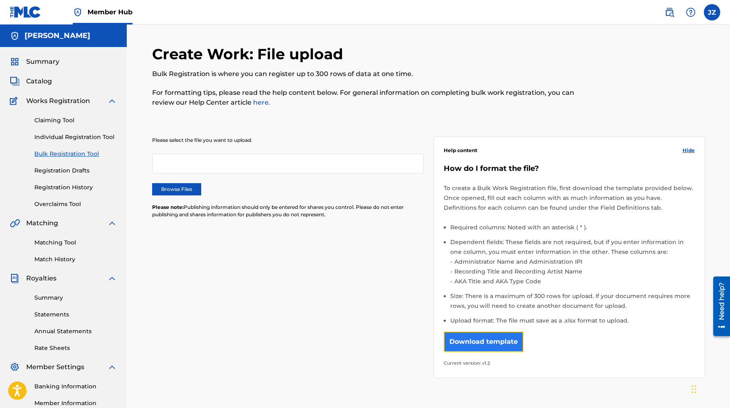
click at [497, 339] on button "Download template" at bounding box center [484, 342] width 80 height 20
click at [72, 105] on span "Works Registration" at bounding box center [58, 101] width 64 height 10
click at [72, 102] on span "Works Registration" at bounding box center [58, 101] width 64 height 10
click at [34, 62] on span "Summary" at bounding box center [42, 62] width 33 height 10
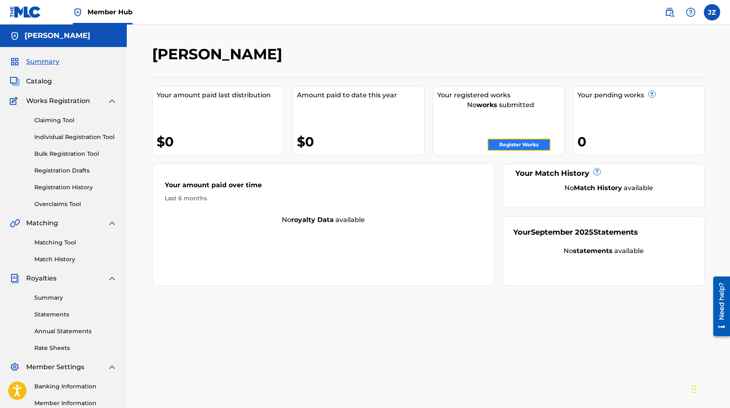
click at [500, 144] on link "Register Works" at bounding box center [519, 145] width 63 height 12
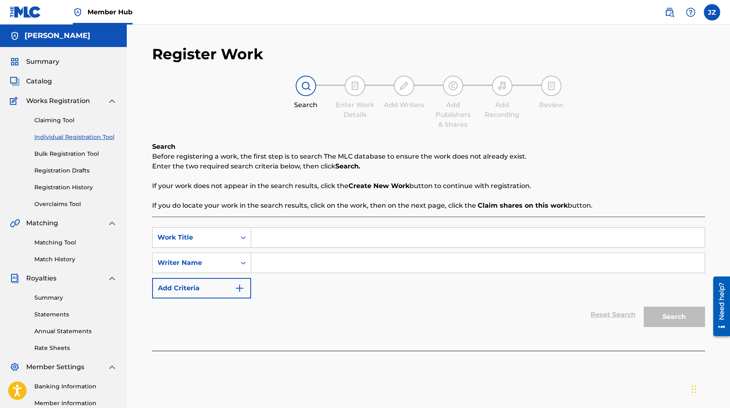
click at [303, 237] on input "Search Form" at bounding box center [478, 238] width 454 height 20
type input "Pulling Weeds"
type input "[PERSON_NAME]"
click at [644, 307] on button "Search" at bounding box center [674, 317] width 61 height 20
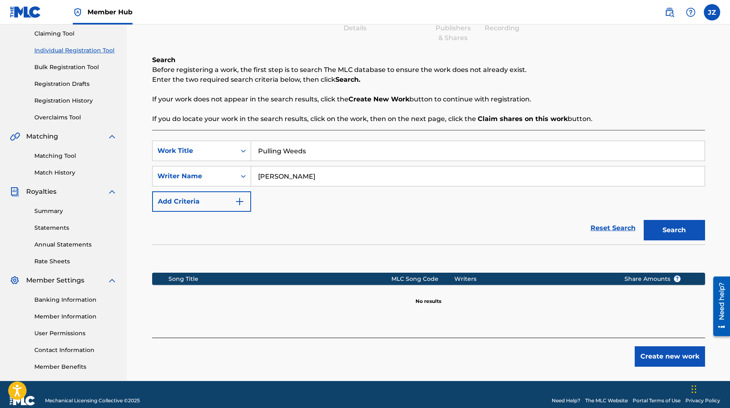
scroll to position [99, 0]
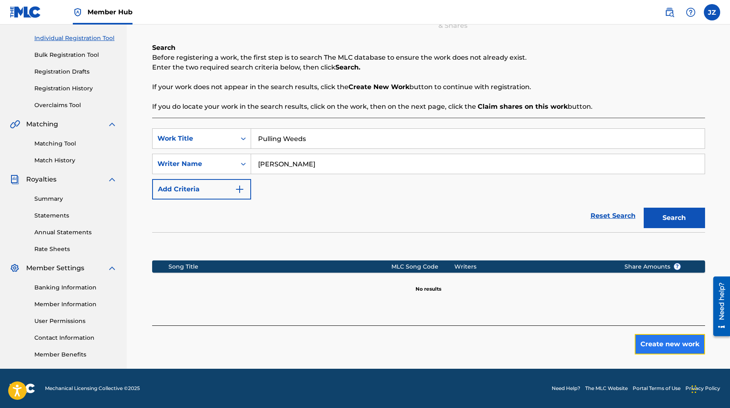
click at [658, 344] on button "Create new work" at bounding box center [670, 344] width 70 height 20
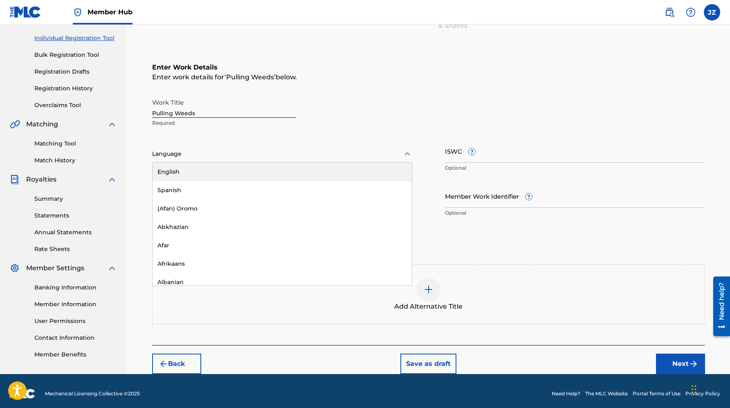
click at [222, 152] on div at bounding box center [282, 154] width 260 height 10
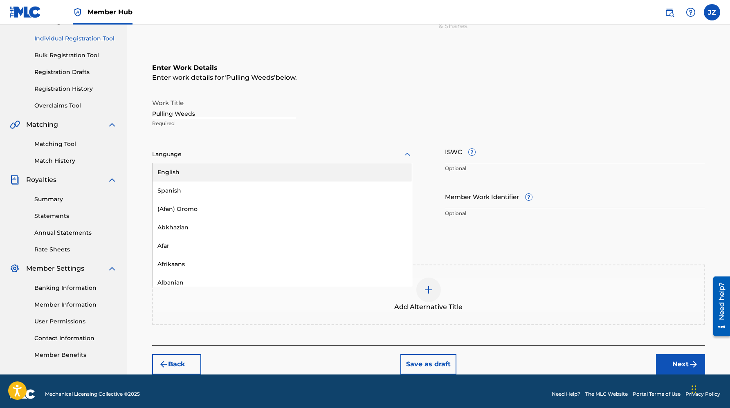
click at [222, 175] on div "English" at bounding box center [282, 172] width 259 height 18
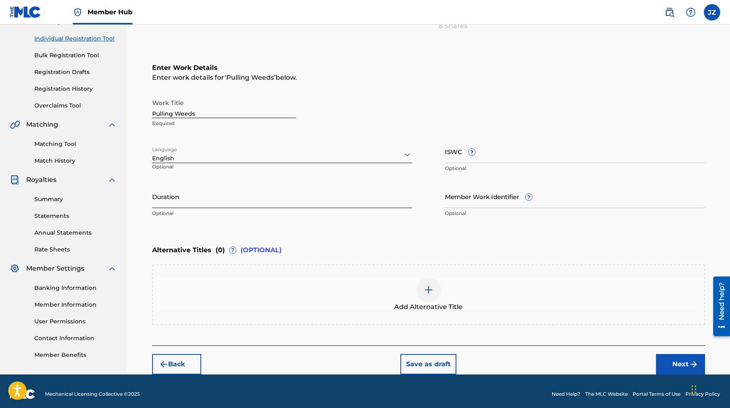
click at [221, 202] on input "Duration" at bounding box center [282, 196] width 260 height 23
type input "04:42"
click at [338, 294] on div "Add Alternative Title" at bounding box center [428, 295] width 551 height 34
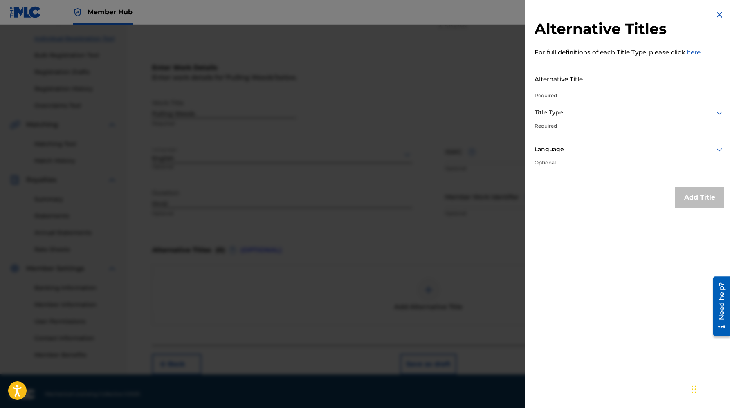
click at [717, 15] on img at bounding box center [720, 15] width 10 height 10
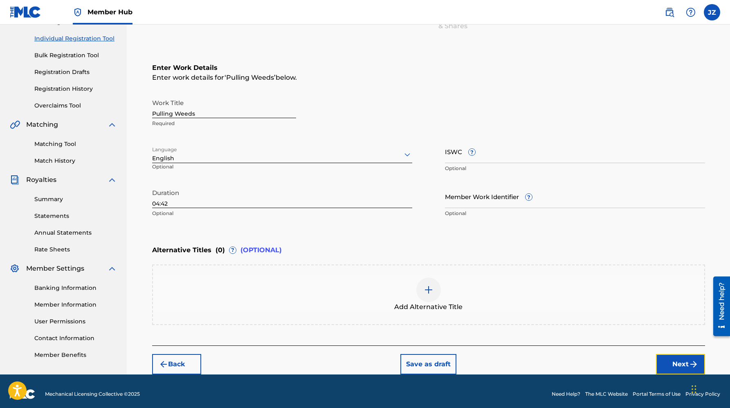
click at [668, 365] on button "Next" at bounding box center [680, 364] width 49 height 20
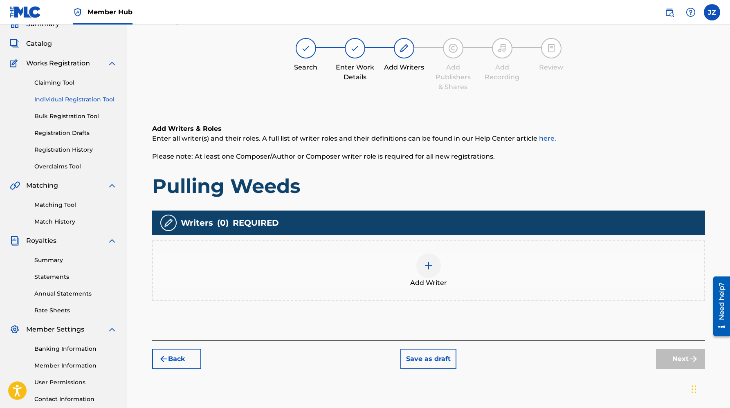
scroll to position [37, 0]
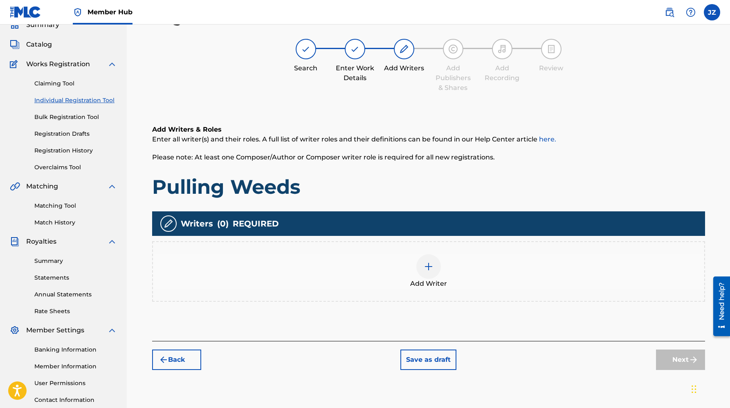
click at [434, 268] on div at bounding box center [428, 266] width 25 height 25
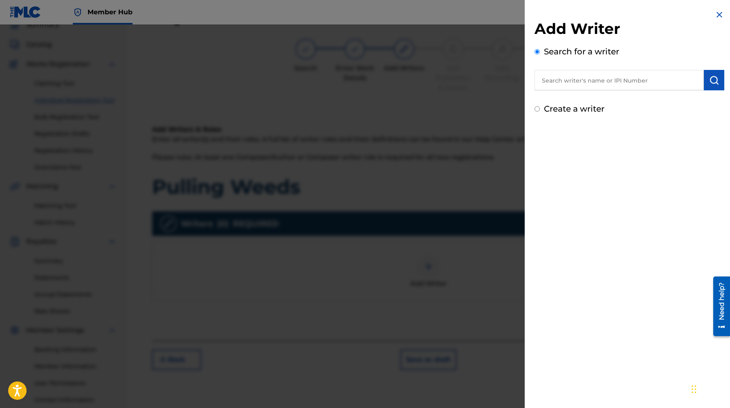
click at [604, 84] on input "text" at bounding box center [619, 80] width 169 height 20
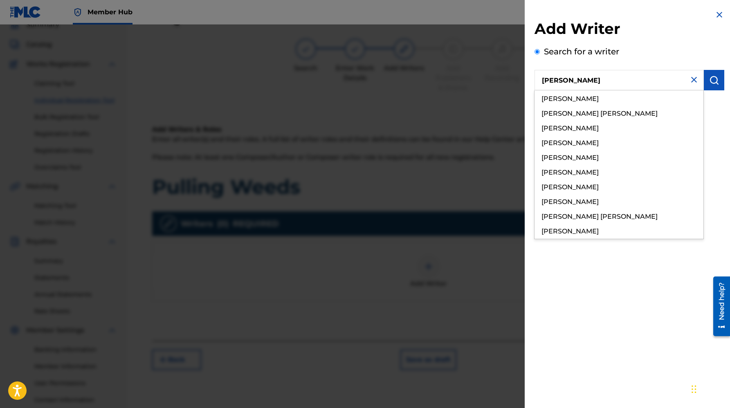
type input "[PERSON_NAME]"
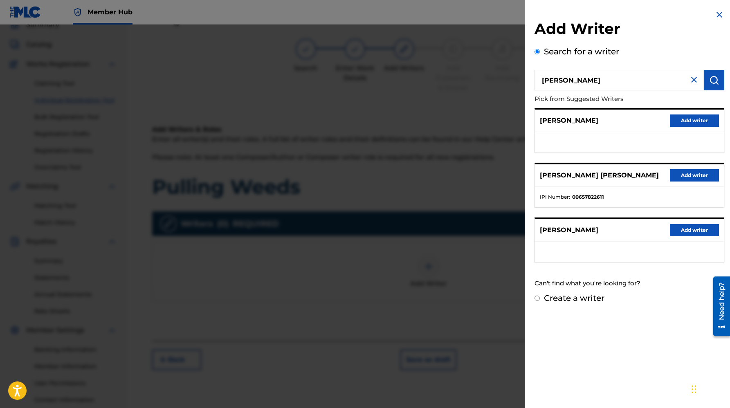
click at [578, 301] on label "Create a writer" at bounding box center [574, 298] width 61 height 10
radio input "true"
click at [540, 301] on input "Create a writer" at bounding box center [537, 298] width 5 height 5
radio input "false"
radio input "true"
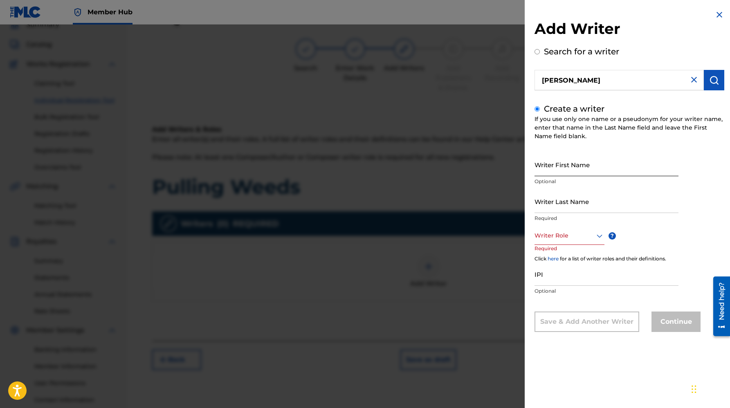
click at [564, 164] on input "Writer First Name" at bounding box center [607, 164] width 144 height 23
type input "Z"
type input "[PERSON_NAME]"
click at [569, 245] on div "Writer Role ? Required" at bounding box center [578, 245] width 86 height 37
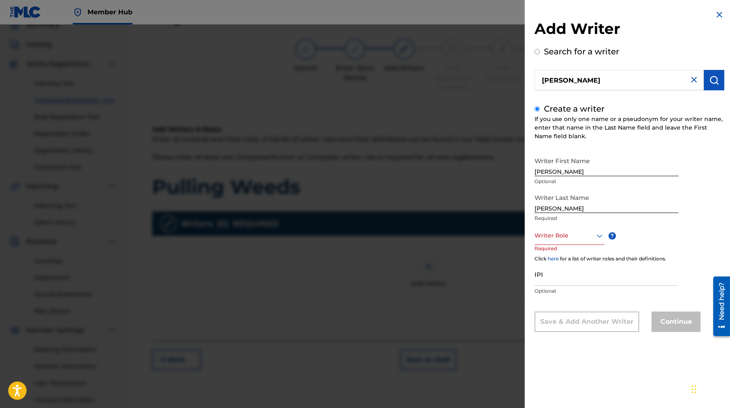
click at [569, 238] on div at bounding box center [570, 236] width 70 height 10
click at [568, 247] on div "Composer/Author" at bounding box center [569, 254] width 69 height 18
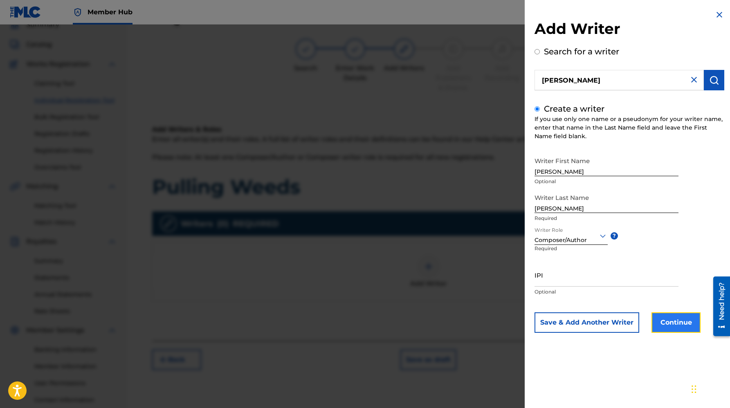
click at [667, 322] on button "Continue" at bounding box center [676, 322] width 49 height 20
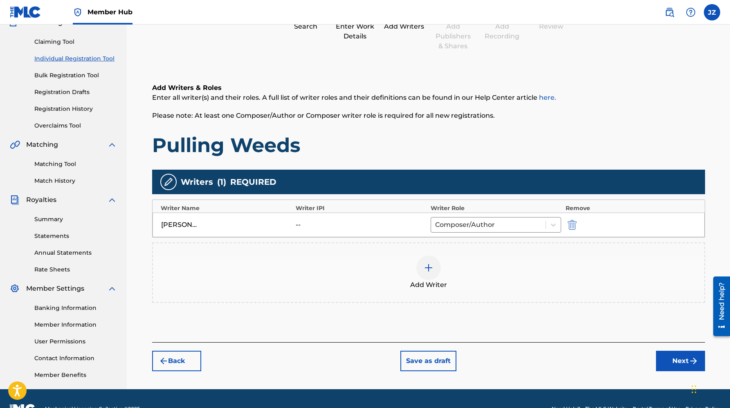
scroll to position [82, 0]
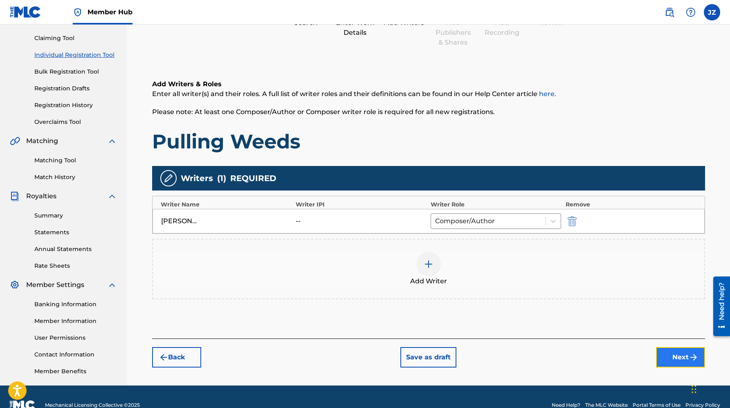
click at [667, 355] on button "Next" at bounding box center [680, 357] width 49 height 20
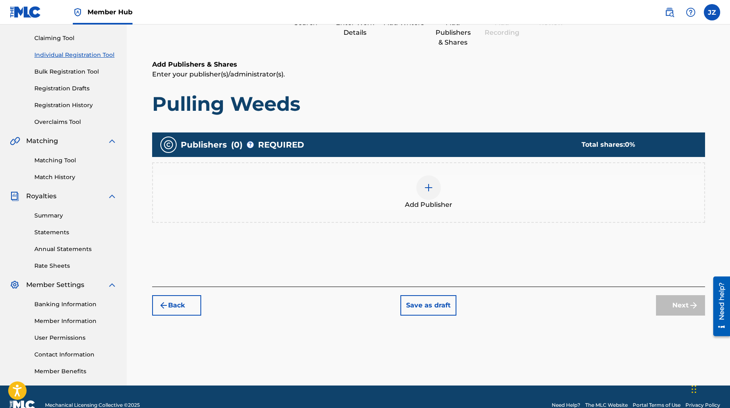
scroll to position [37, 0]
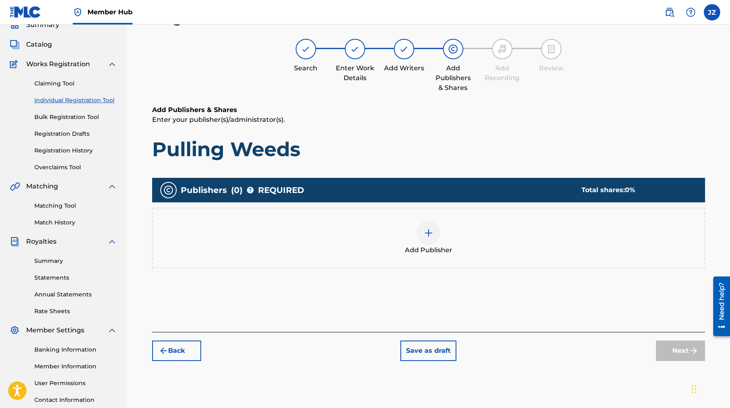
click at [432, 236] on img at bounding box center [429, 233] width 10 height 10
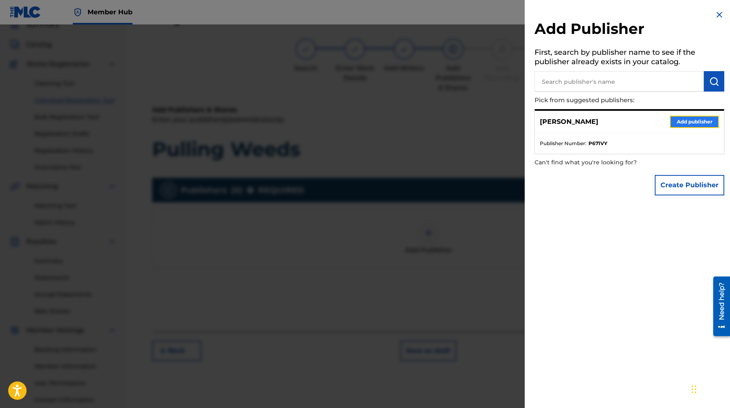
click at [691, 121] on button "Add publisher" at bounding box center [694, 122] width 49 height 12
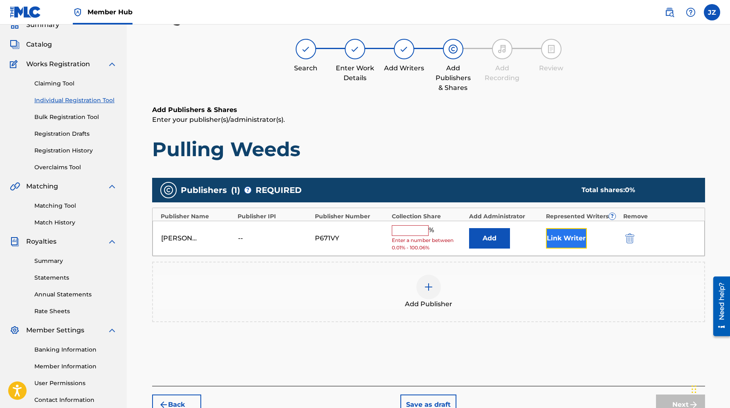
click at [563, 238] on button "Link Writer" at bounding box center [566, 238] width 41 height 20
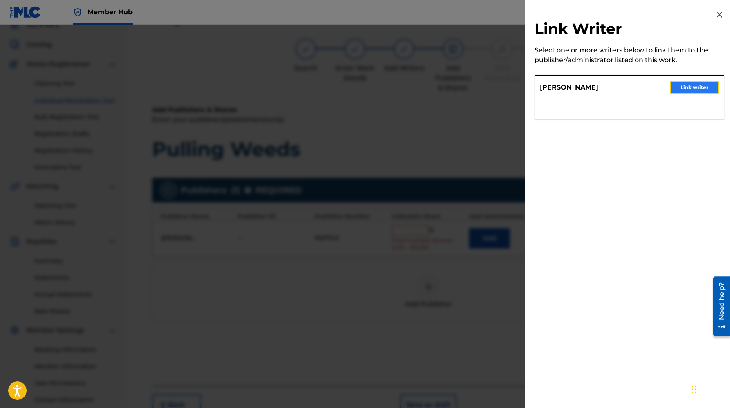
click at [703, 90] on button "Link writer" at bounding box center [694, 87] width 49 height 12
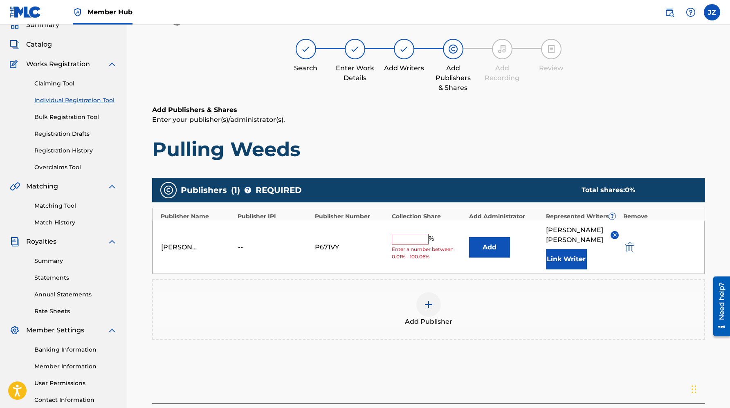
scroll to position [99, 0]
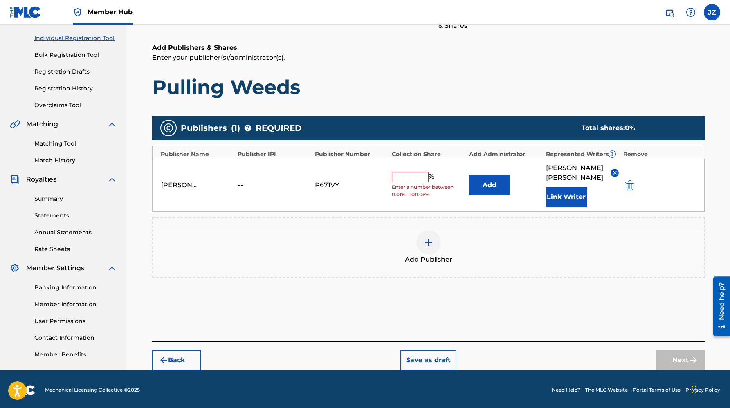
click at [411, 172] on input "text" at bounding box center [410, 177] width 37 height 11
type input "100"
click at [571, 256] on div "Add Publisher" at bounding box center [428, 247] width 553 height 61
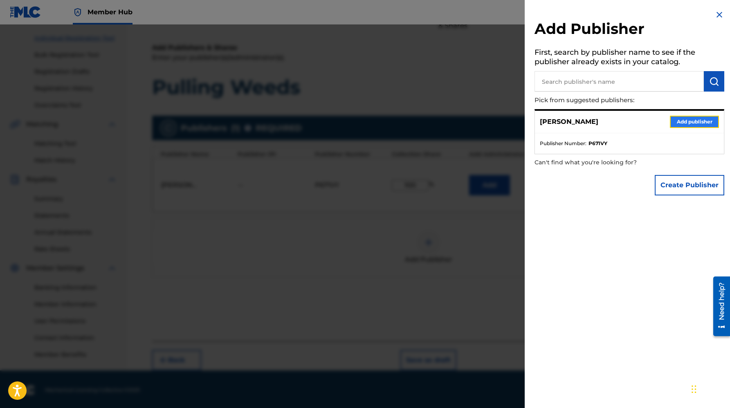
click at [694, 120] on button "Add publisher" at bounding box center [694, 122] width 49 height 12
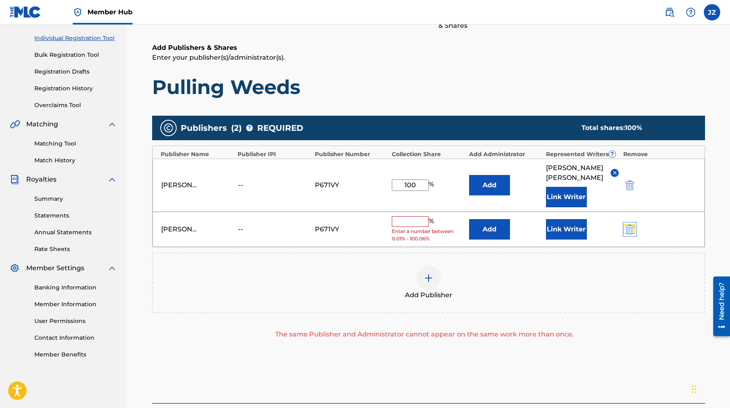
click at [629, 225] on img "submit" at bounding box center [629, 230] width 9 height 10
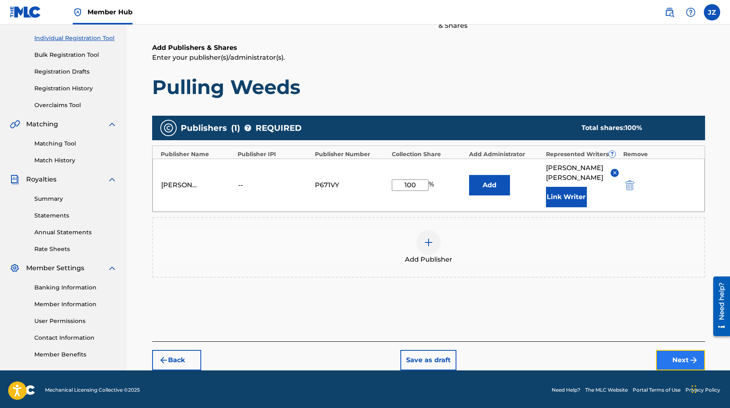
click at [672, 353] on button "Next" at bounding box center [680, 360] width 49 height 20
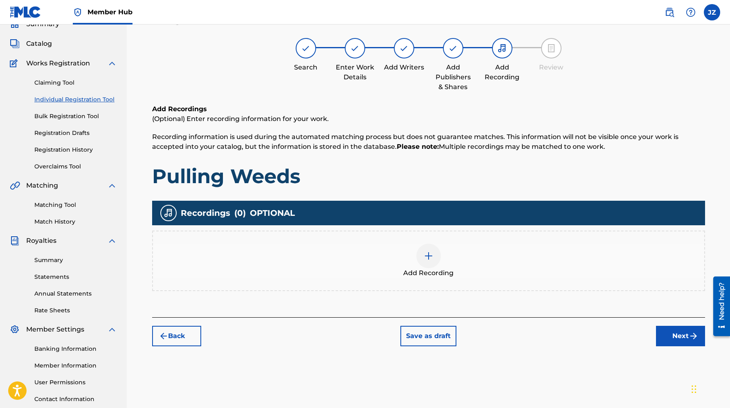
scroll to position [37, 0]
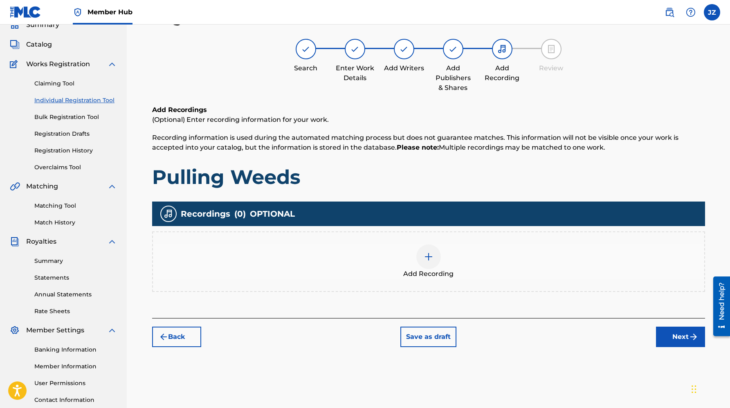
click at [437, 269] on span "Add Recording" at bounding box center [428, 274] width 50 height 10
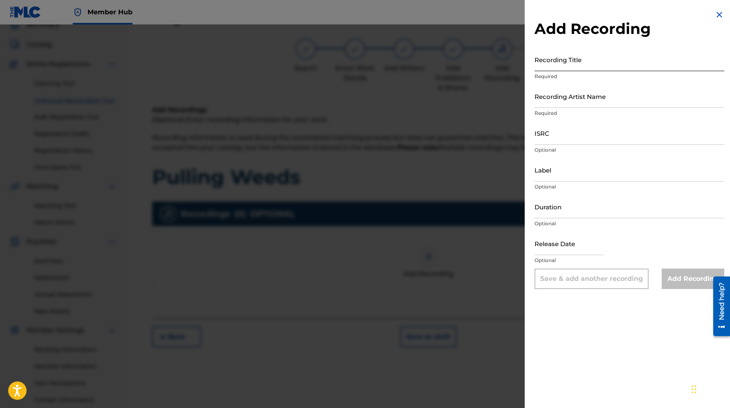
click at [573, 64] on input "Recording Title" at bounding box center [630, 59] width 190 height 23
type input "Pulling Weeds"
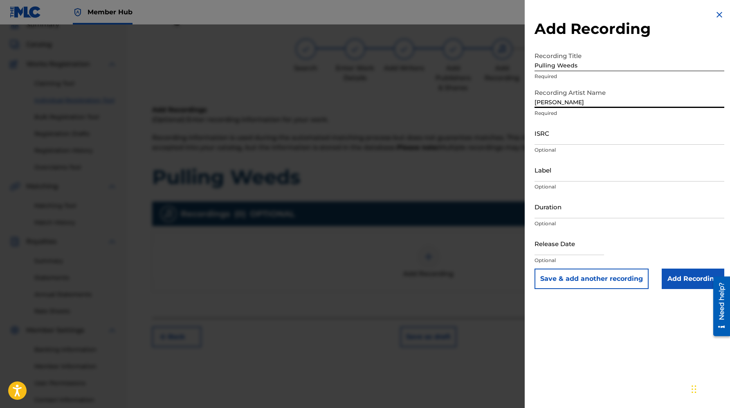
type input "[PERSON_NAME]"
paste input "usl4q2544389"
type input "usl4q2544389"
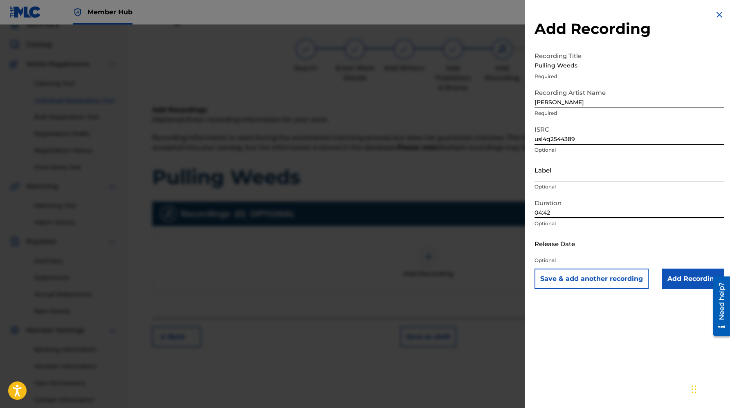
type input "04:42"
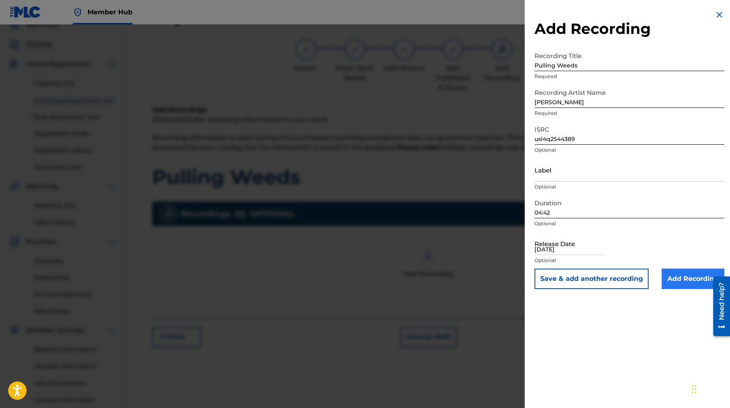
type input "[DATE]"
click at [674, 288] on input "Add Recording" at bounding box center [693, 279] width 63 height 20
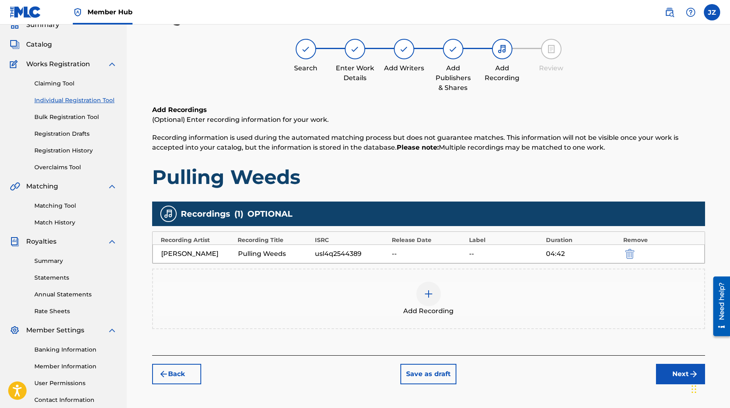
drag, startPoint x: 628, startPoint y: 254, endPoint x: 596, endPoint y: 296, distance: 52.8
click at [624, 253] on button "submit" at bounding box center [629, 253] width 12 height 9
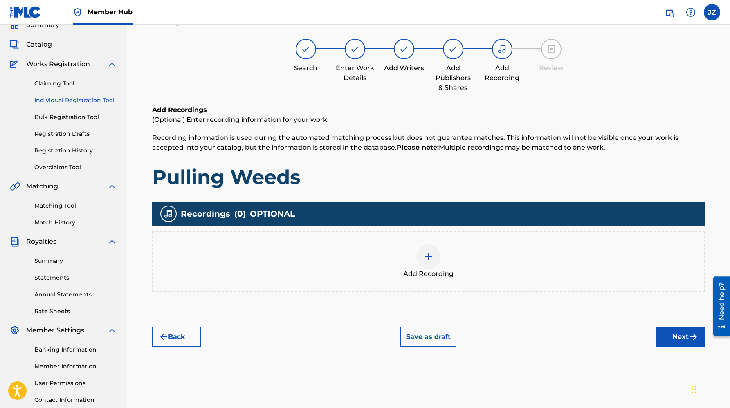
click at [425, 257] on img at bounding box center [429, 257] width 10 height 10
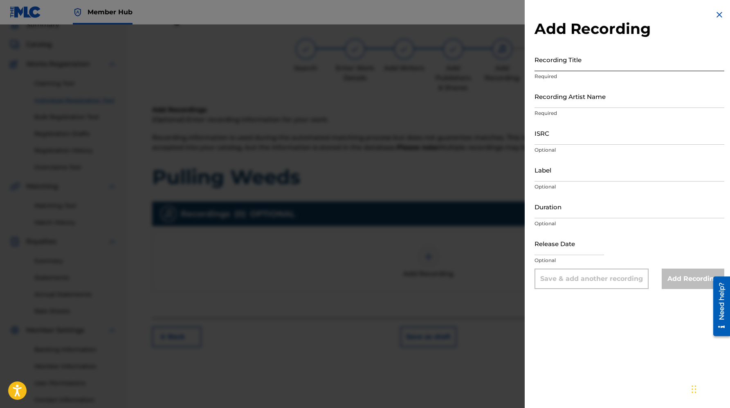
click at [551, 67] on input "Recording Title" at bounding box center [630, 59] width 190 height 23
type input "Pulling Weeds"
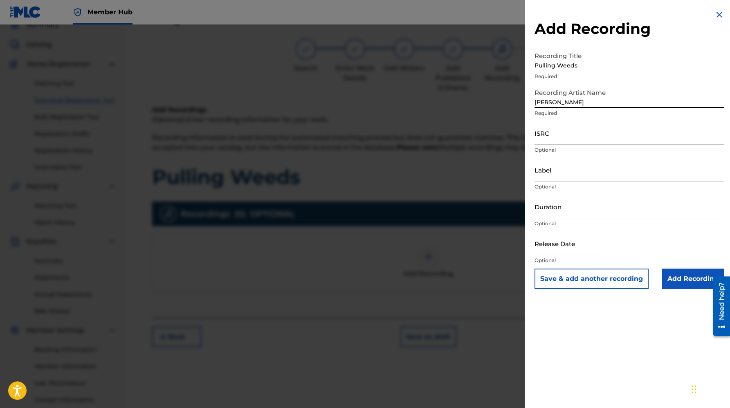
type input "[PERSON_NAME]"
paste input "usl4q2544389"
type input "usl4q2544389"
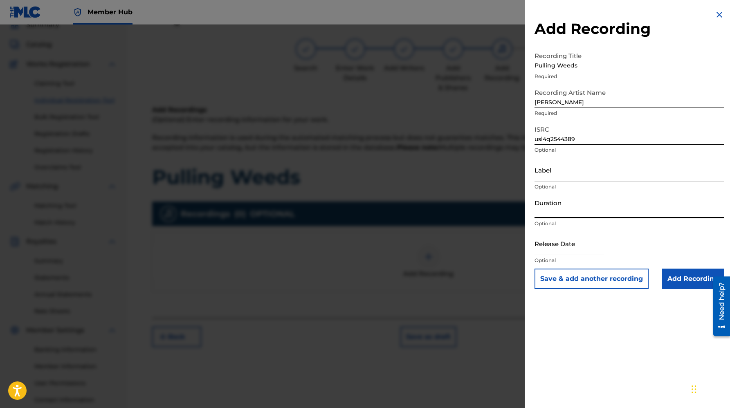
select select "8"
select select "2025"
type input "04:42"
select select "8"
select select "2025"
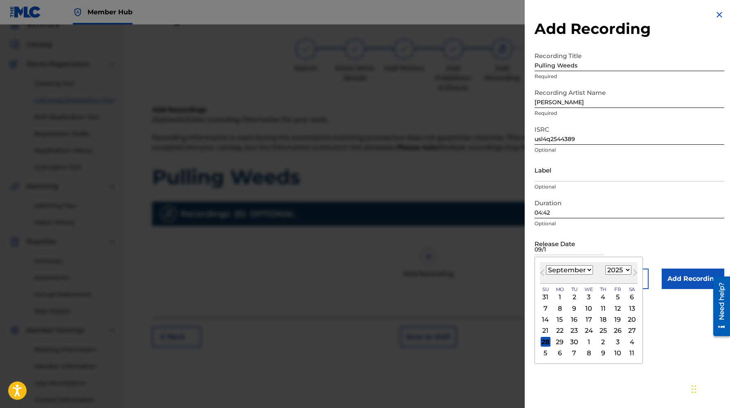
type input "09/12"
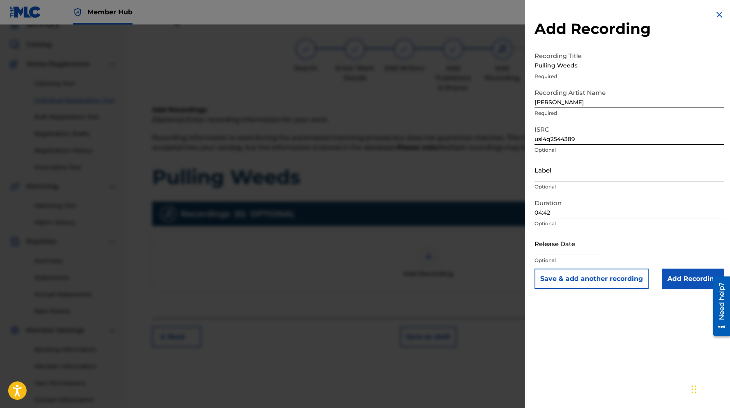
click at [546, 240] on input "text" at bounding box center [570, 243] width 70 height 23
select select "8"
select select "2025"
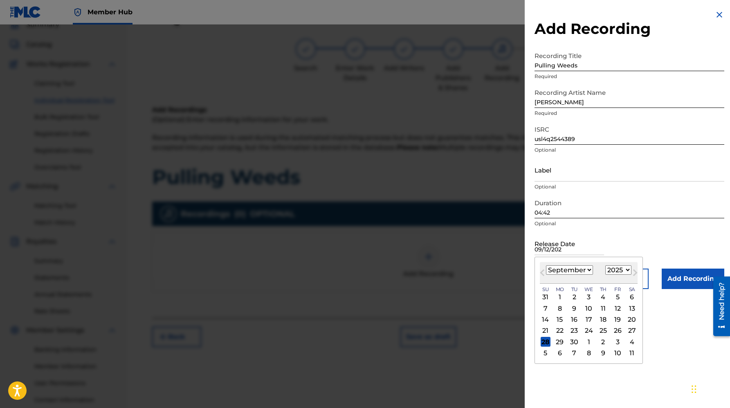
type input "[DATE]"
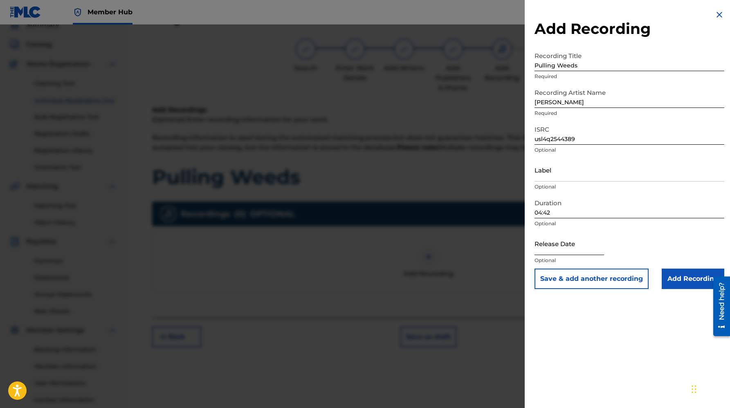
select select "8"
select select "2025"
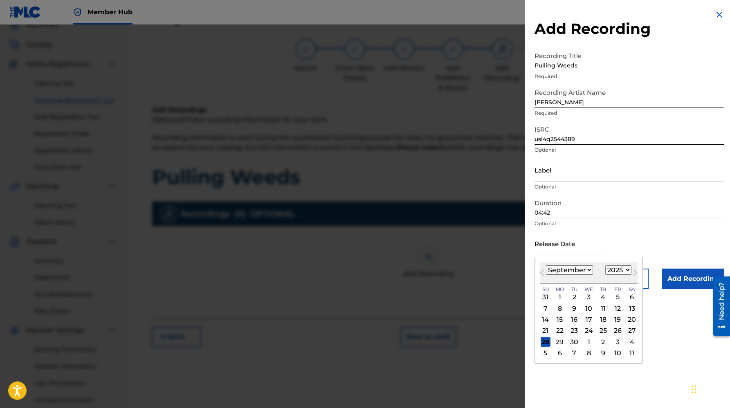
click at [561, 243] on input "text" at bounding box center [570, 243] width 70 height 23
click at [618, 307] on div "12" at bounding box center [618, 308] width 10 height 10
type input "[DATE]"
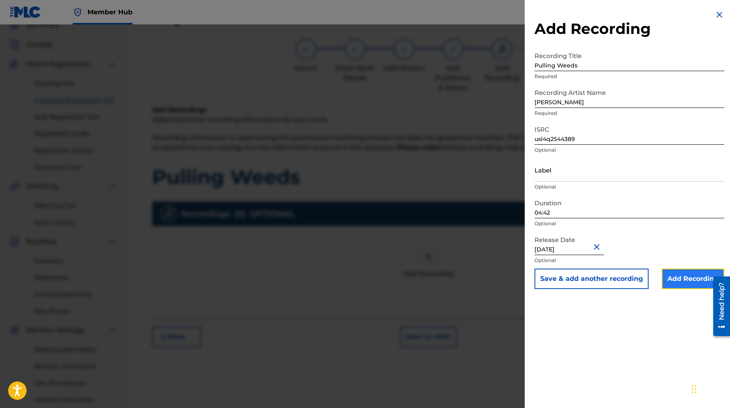
click at [683, 283] on input "Add Recording" at bounding box center [693, 279] width 63 height 20
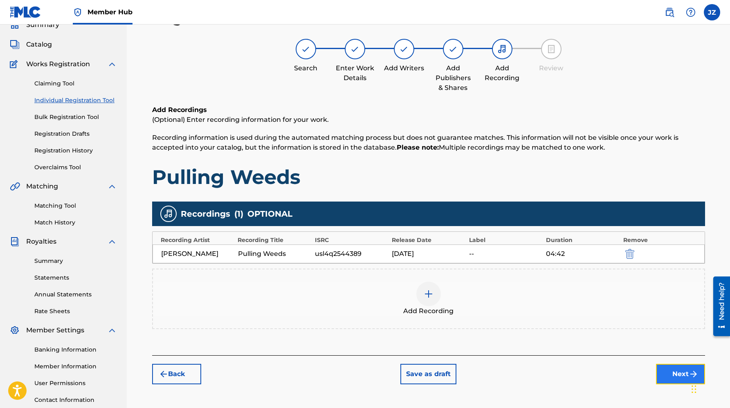
click at [663, 374] on button "Next" at bounding box center [680, 374] width 49 height 20
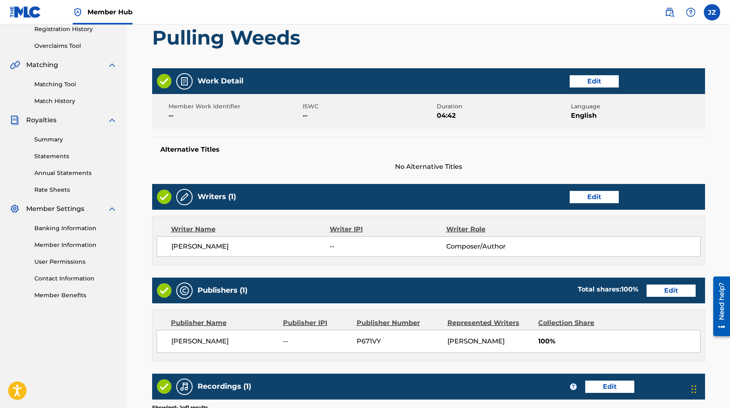
scroll to position [283, 0]
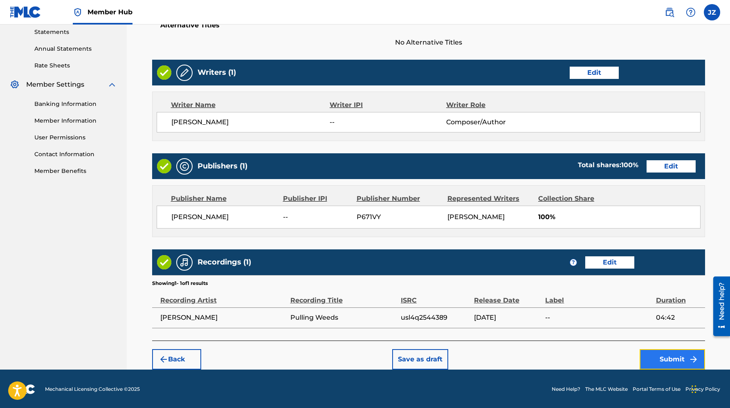
click at [660, 358] on button "Submit" at bounding box center [672, 359] width 65 height 20
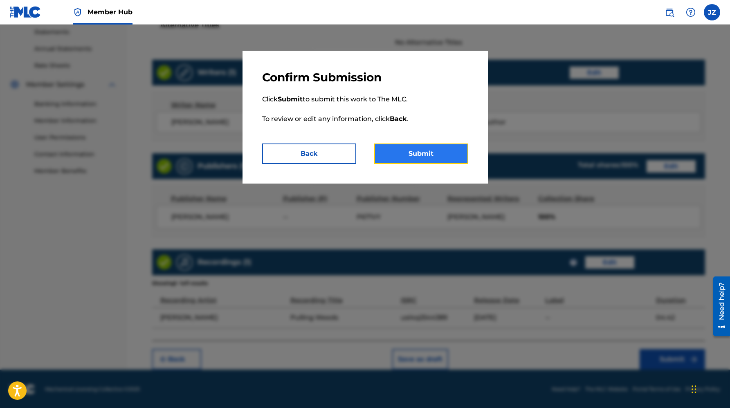
click at [423, 161] on button "Submit" at bounding box center [421, 154] width 94 height 20
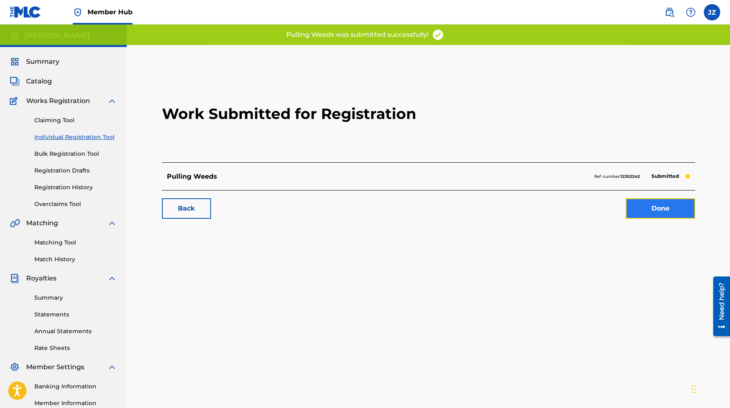
click at [671, 208] on link "Done" at bounding box center [661, 208] width 70 height 20
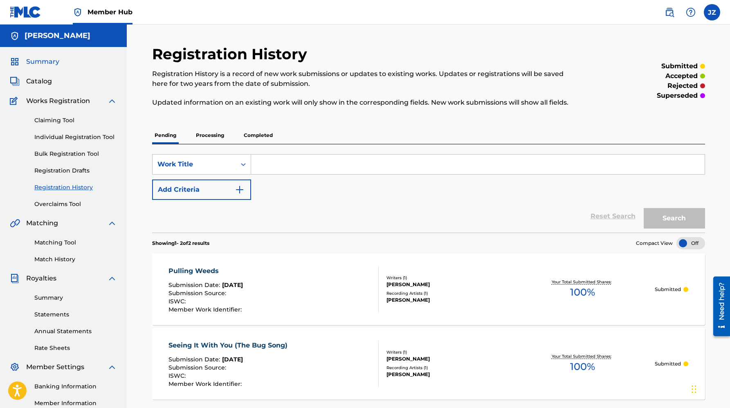
click at [34, 59] on span "Summary" at bounding box center [42, 62] width 33 height 10
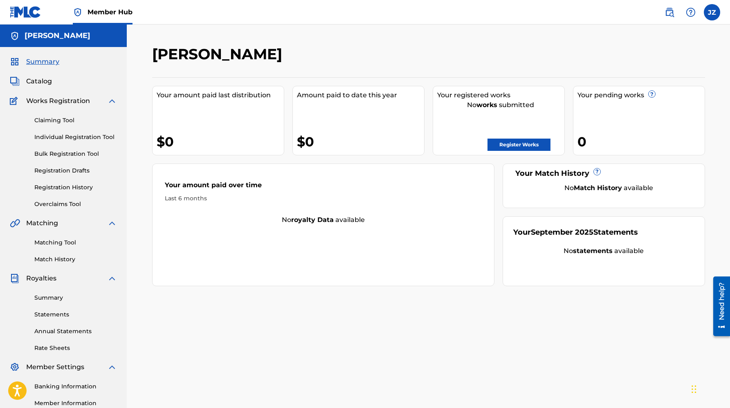
click at [512, 151] on div "Your registered works No works submitted Register Works" at bounding box center [499, 121] width 132 height 70
click at [512, 144] on link "Register Works" at bounding box center [519, 145] width 63 height 12
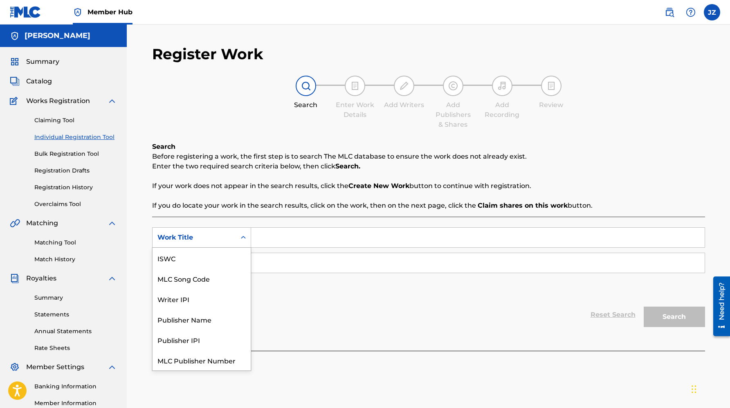
click at [225, 234] on div "Work Title" at bounding box center [194, 238] width 74 height 10
click at [213, 240] on div "Work Title" at bounding box center [194, 238] width 74 height 10
drag, startPoint x: 218, startPoint y: 240, endPoint x: 243, endPoint y: 240, distance: 24.5
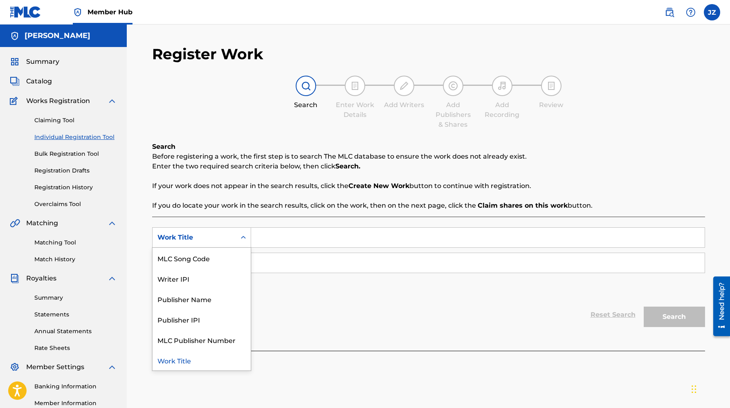
click at [222, 239] on div "Work Title" at bounding box center [194, 238] width 74 height 10
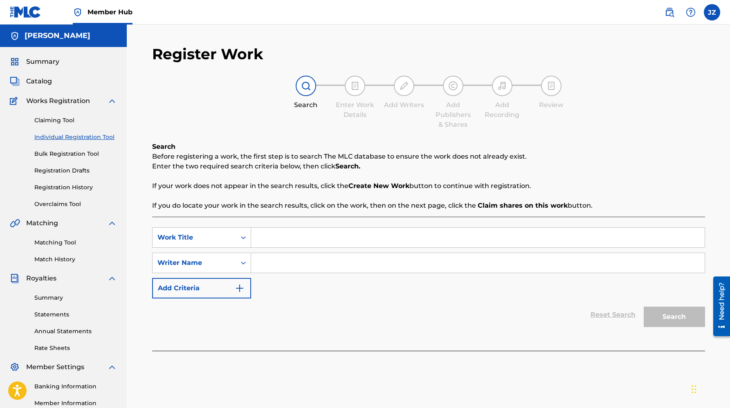
click at [299, 240] on input "Search Form" at bounding box center [478, 238] width 454 height 20
type input "Bless this Heart"
type input "[PERSON_NAME]"
click at [644, 307] on button "Search" at bounding box center [674, 317] width 61 height 20
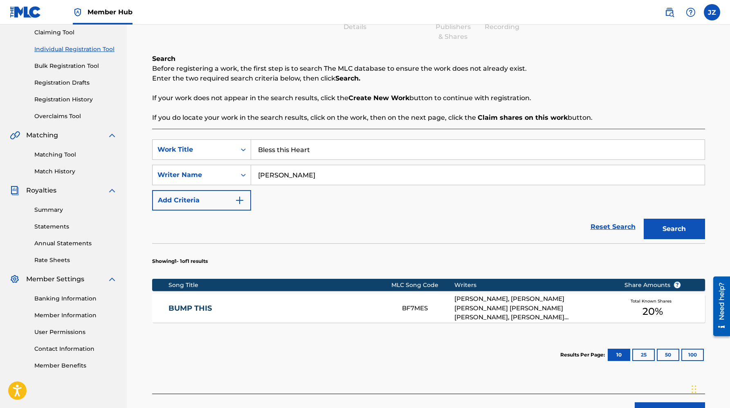
scroll to position [142, 0]
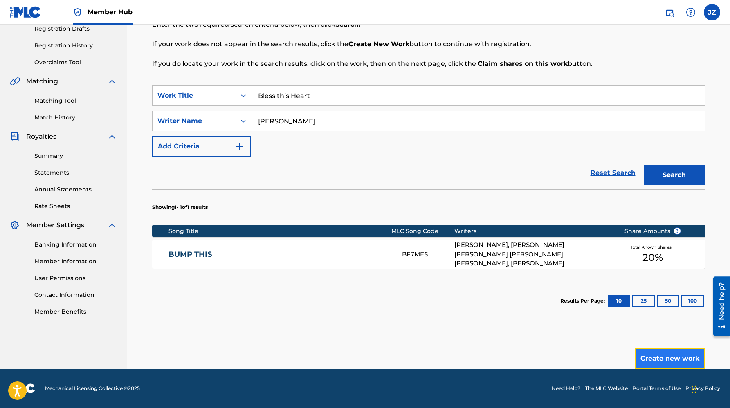
click at [668, 362] on button "Create new work" at bounding box center [670, 358] width 70 height 20
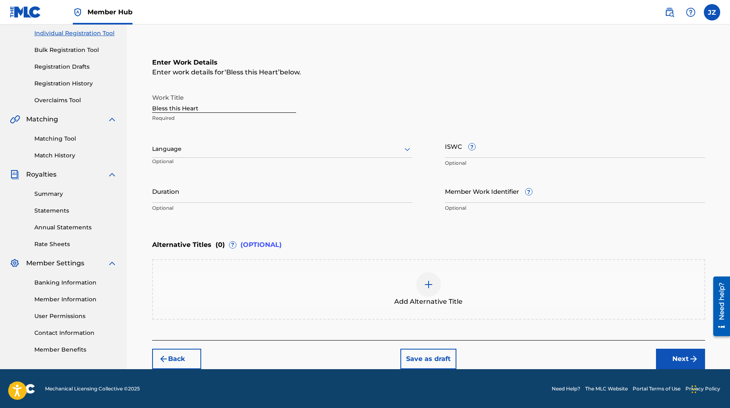
click at [231, 157] on div "Language" at bounding box center [282, 149] width 260 height 17
drag, startPoint x: 235, startPoint y: 166, endPoint x: 329, endPoint y: 166, distance: 94.1
click at [235, 166] on div "English" at bounding box center [282, 167] width 259 height 18
click at [324, 198] on input "Duration" at bounding box center [282, 191] width 260 height 23
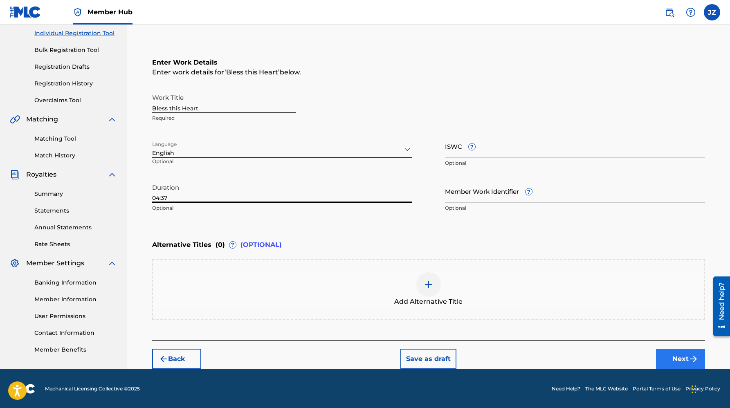
type input "04:37"
click at [676, 358] on button "Next" at bounding box center [680, 359] width 49 height 20
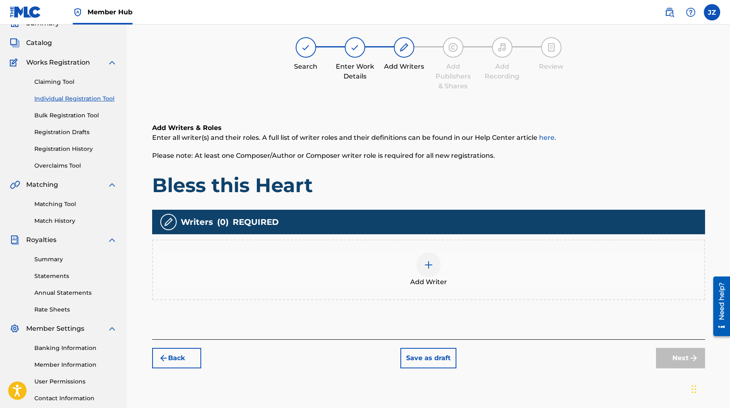
scroll to position [37, 0]
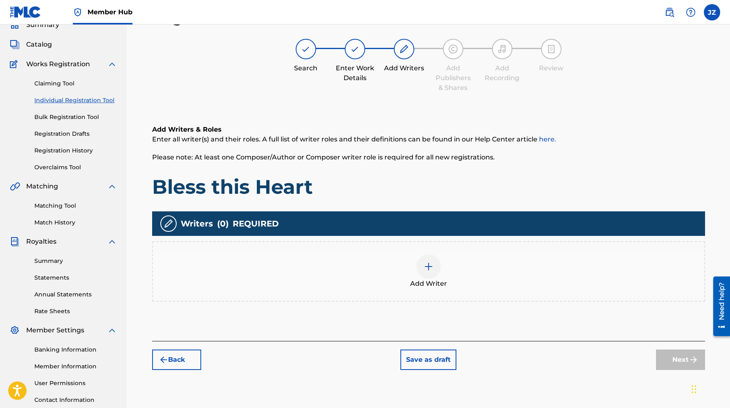
click at [427, 277] on div at bounding box center [428, 266] width 25 height 25
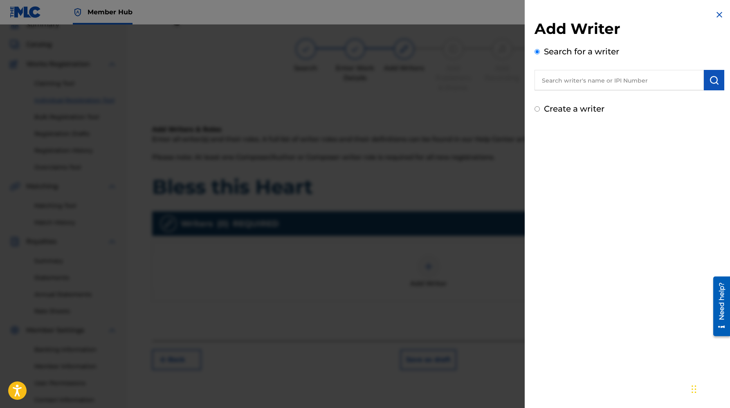
click at [548, 87] on input "text" at bounding box center [619, 80] width 169 height 20
click at [551, 108] on label "Create a writer" at bounding box center [574, 109] width 61 height 10
radio input "true"
click at [540, 108] on input "Create a writer" at bounding box center [537, 108] width 5 height 5
radio input "false"
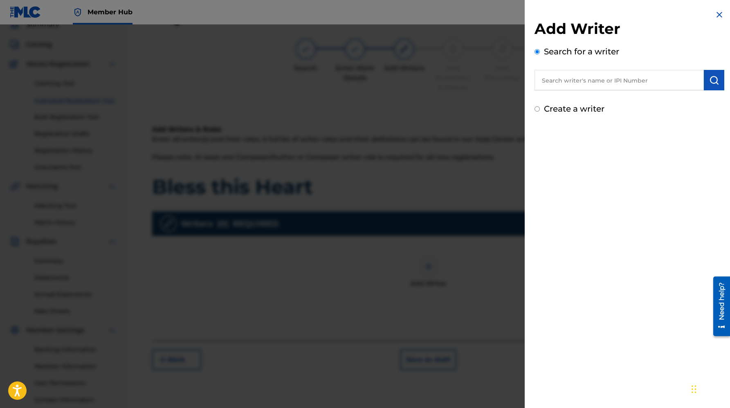
radio input "true"
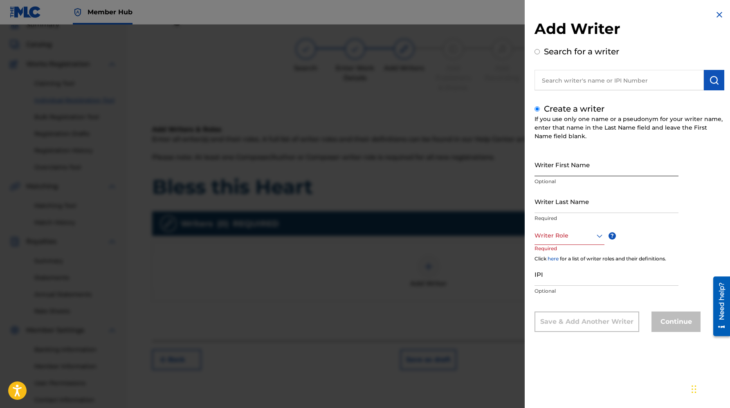
click at [582, 162] on input "Writer First Name" at bounding box center [607, 164] width 144 height 23
type input "[PERSON_NAME]"
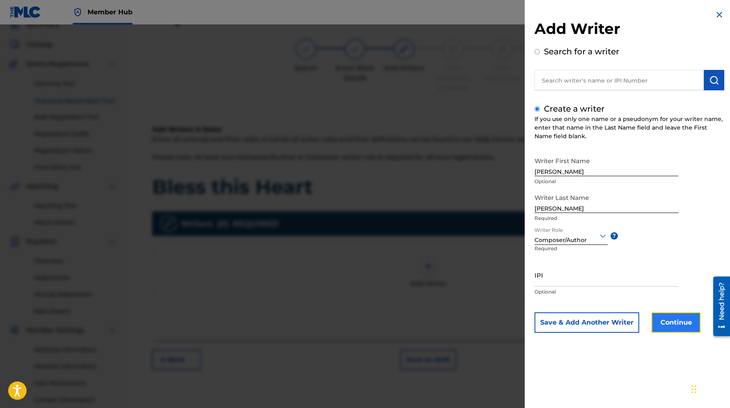
click at [674, 320] on button "Continue" at bounding box center [676, 322] width 49 height 20
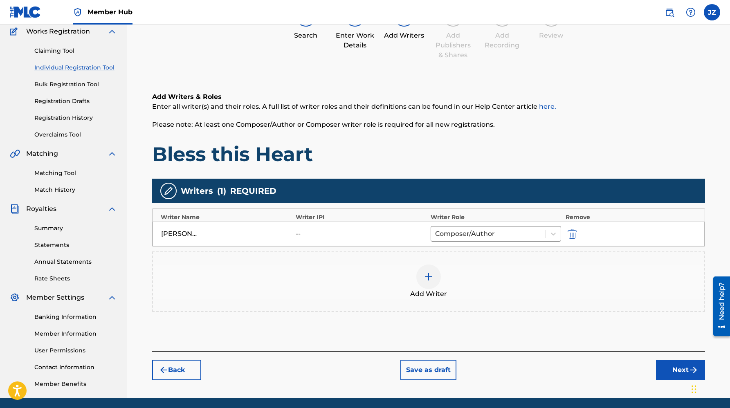
scroll to position [83, 0]
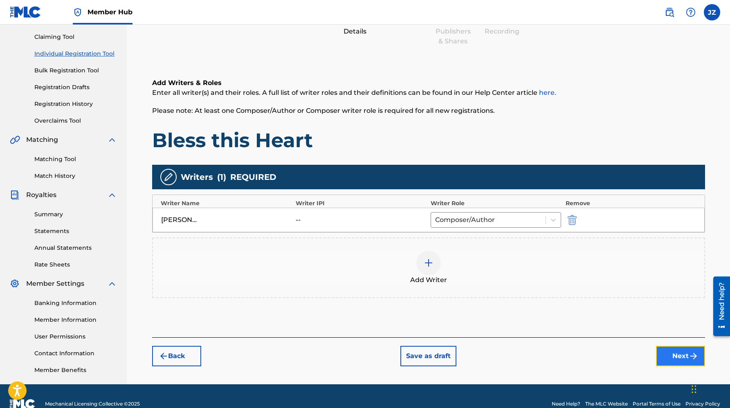
click at [676, 352] on button "Next" at bounding box center [680, 356] width 49 height 20
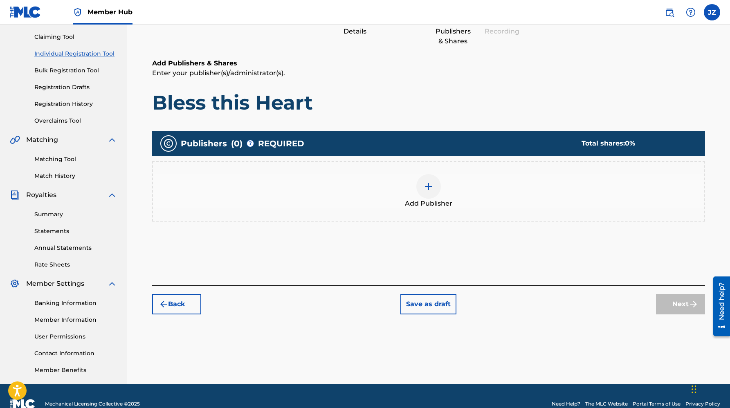
scroll to position [37, 0]
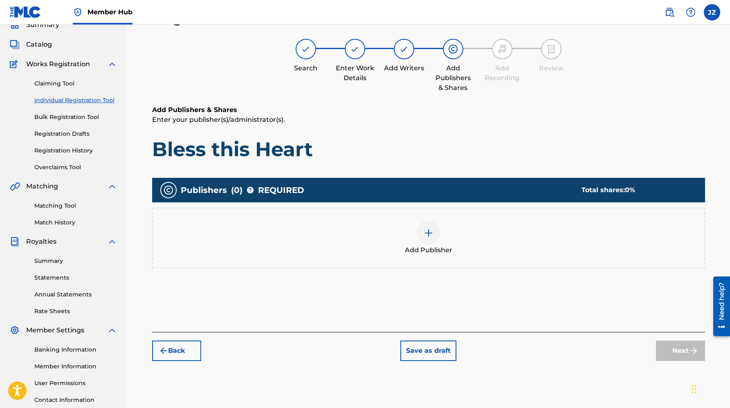
click at [425, 234] on img at bounding box center [429, 233] width 10 height 10
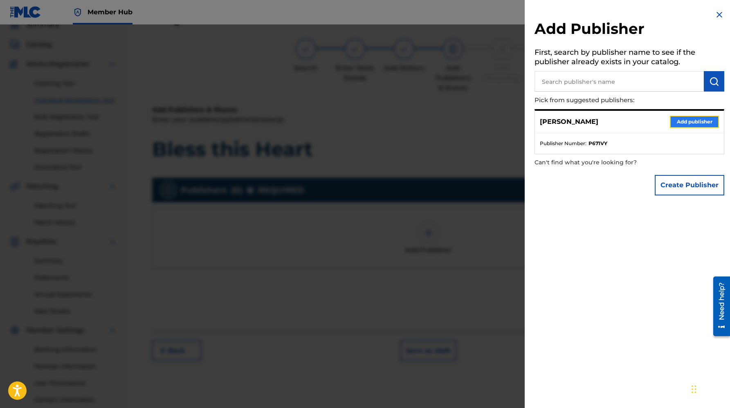
click at [688, 122] on button "Add publisher" at bounding box center [694, 122] width 49 height 12
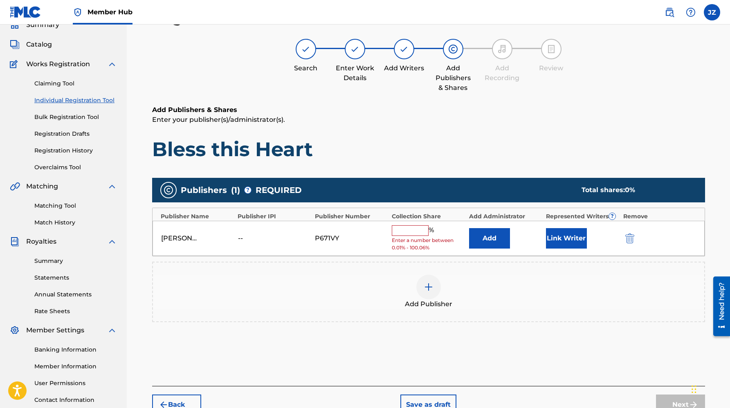
click at [412, 231] on input "text" at bounding box center [410, 230] width 37 height 11
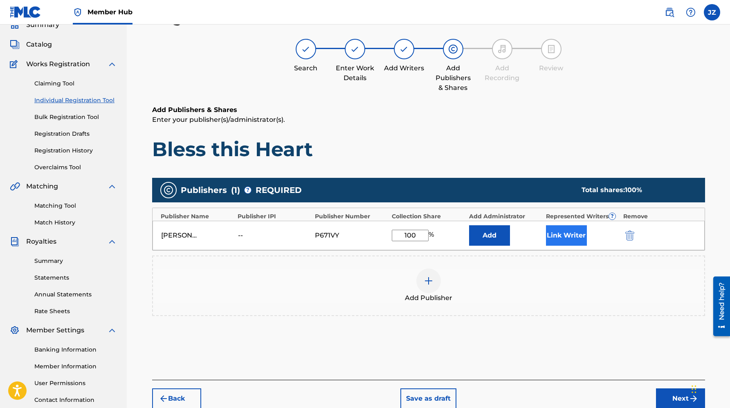
type input "100"
click at [565, 239] on button "Link Writer" at bounding box center [566, 235] width 41 height 20
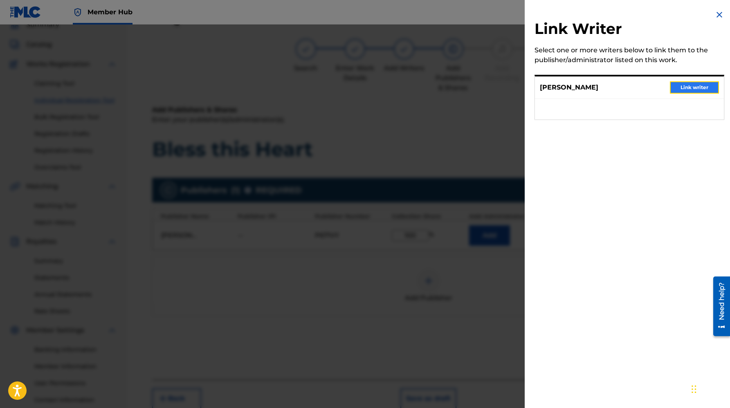
click at [696, 89] on button "Link writer" at bounding box center [694, 87] width 49 height 12
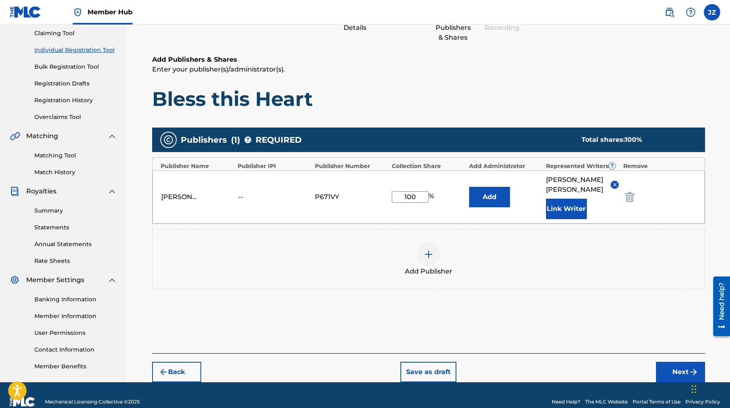
scroll to position [99, 0]
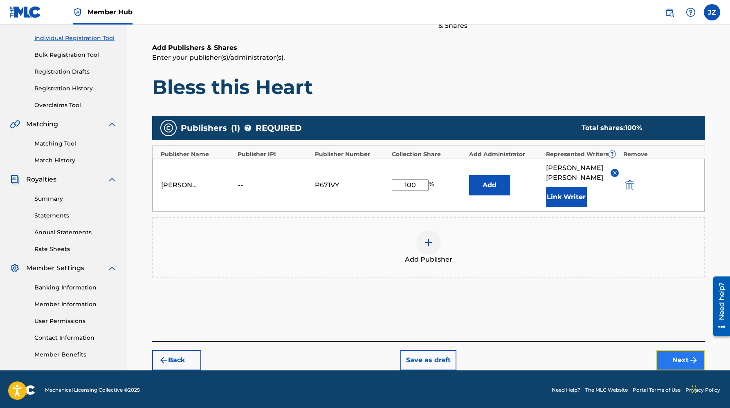
click at [677, 350] on button "Next" at bounding box center [680, 360] width 49 height 20
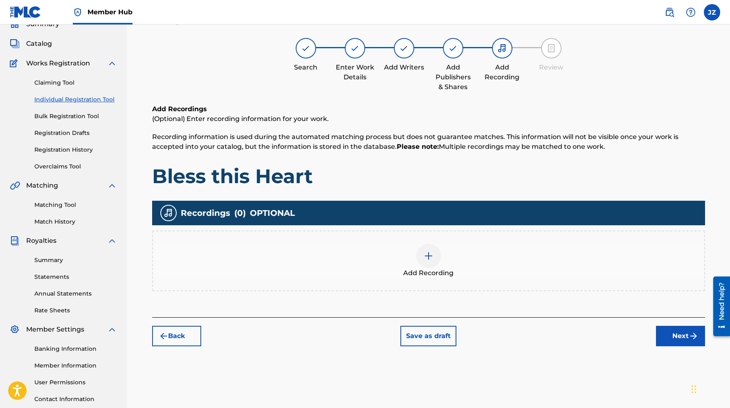
scroll to position [37, 0]
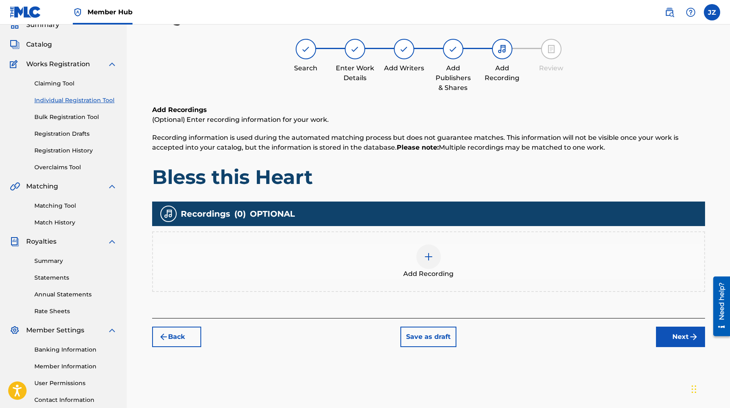
click at [424, 259] on img at bounding box center [429, 257] width 10 height 10
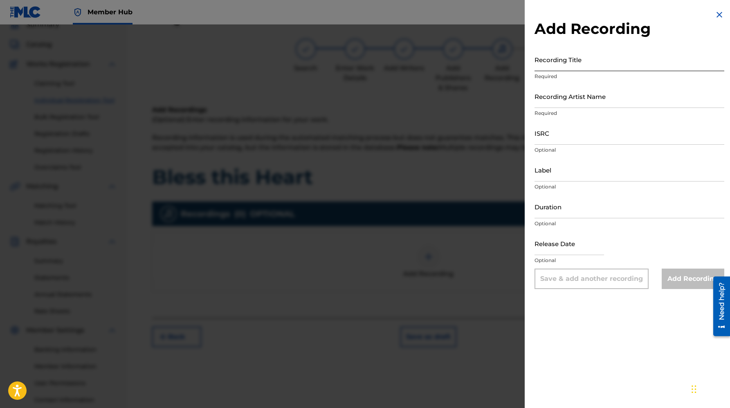
click at [570, 61] on input "Recording Title" at bounding box center [630, 59] width 190 height 23
type input "Bless this Heart"
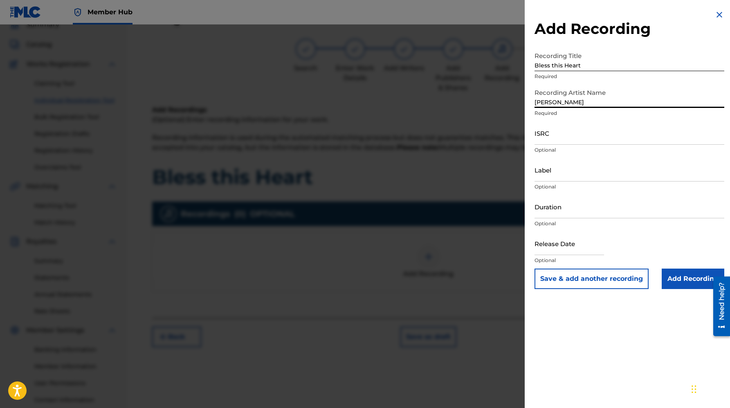
type input "[PERSON_NAME]"
paste input "usl4q2544390"
type input "usl4q2544390"
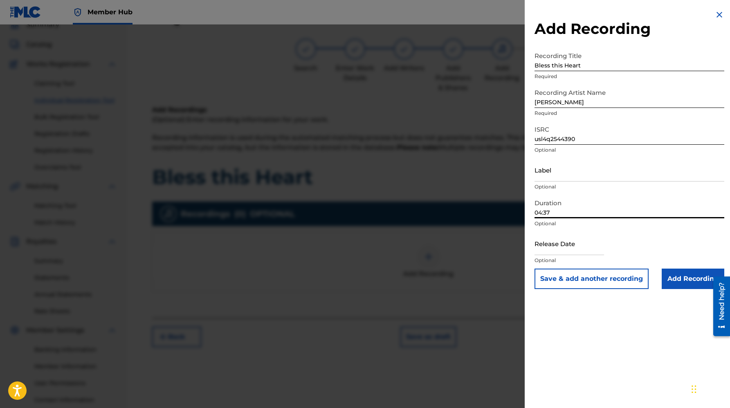
type input "04:37"
select select "8"
select select "2025"
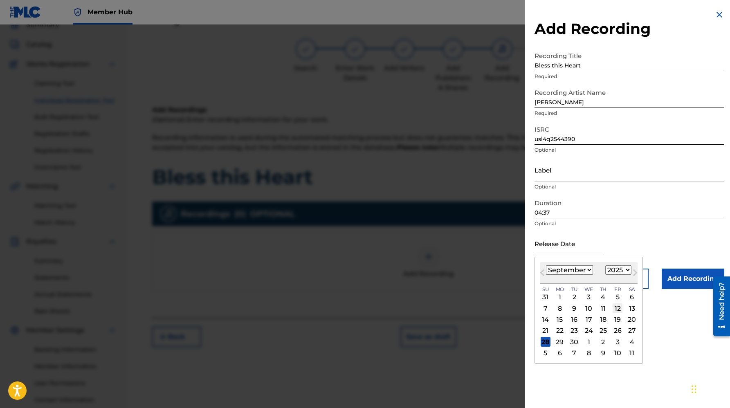
click at [616, 309] on div "12" at bounding box center [618, 308] width 10 height 10
type input "[DATE]"
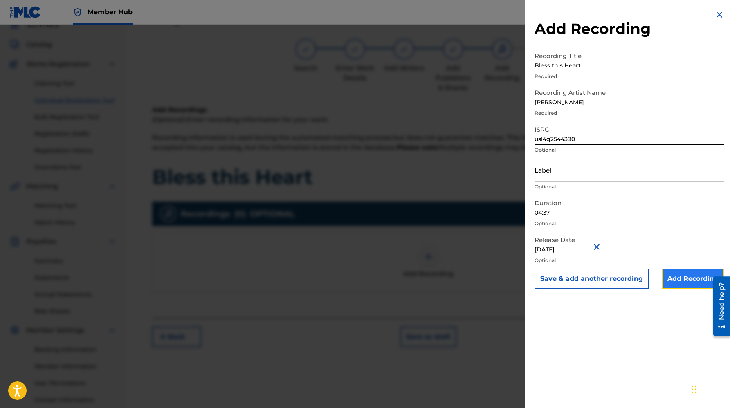
click at [674, 278] on input "Add Recording" at bounding box center [693, 279] width 63 height 20
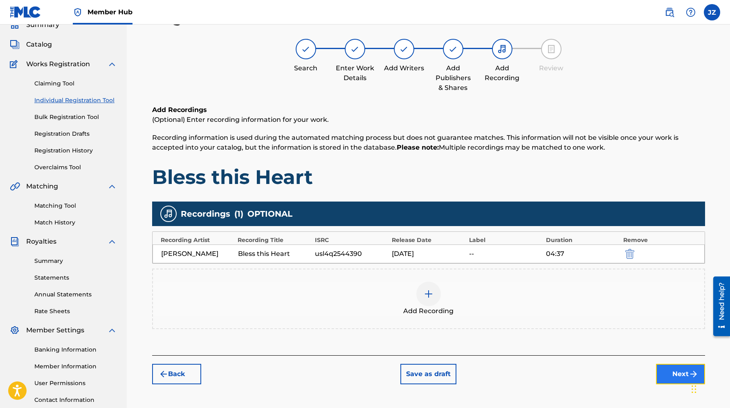
click at [678, 375] on button "Next" at bounding box center [680, 374] width 49 height 20
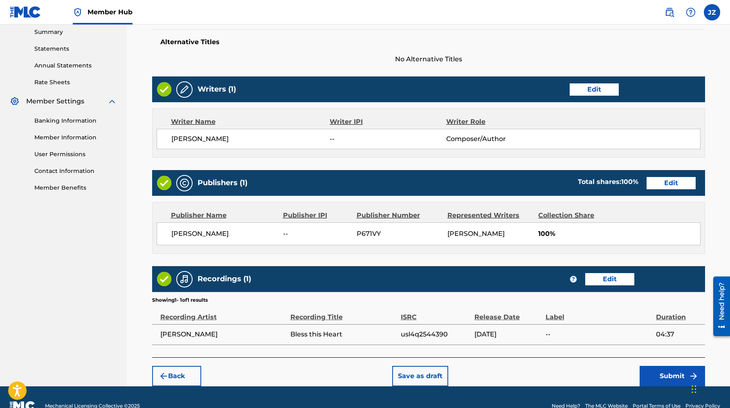
scroll to position [283, 0]
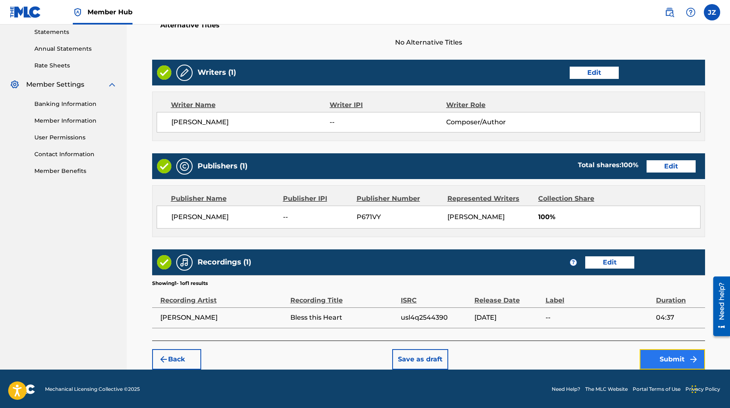
click at [663, 360] on button "Submit" at bounding box center [672, 359] width 65 height 20
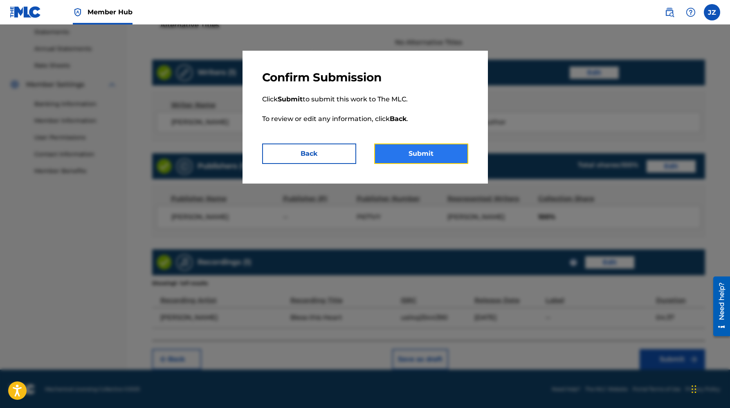
click at [421, 163] on button "Submit" at bounding box center [421, 154] width 94 height 20
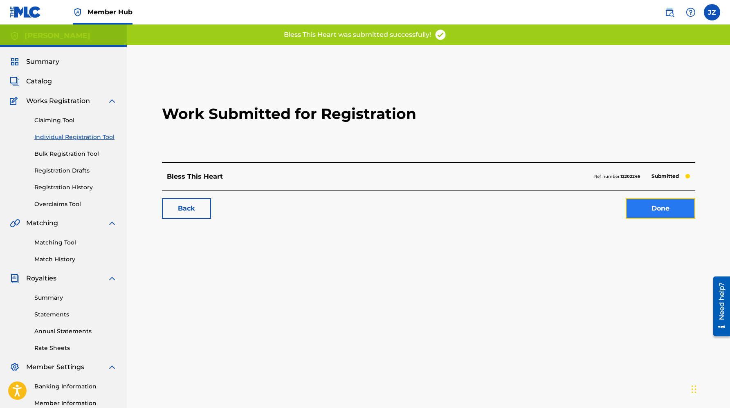
click at [653, 212] on link "Done" at bounding box center [661, 208] width 70 height 20
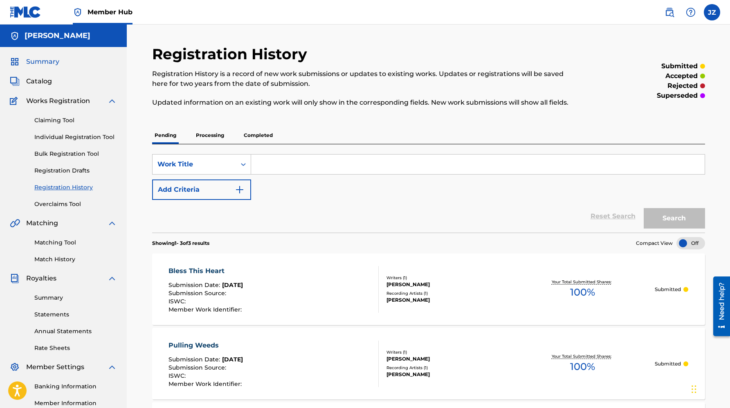
click at [40, 61] on span "Summary" at bounding box center [42, 62] width 33 height 10
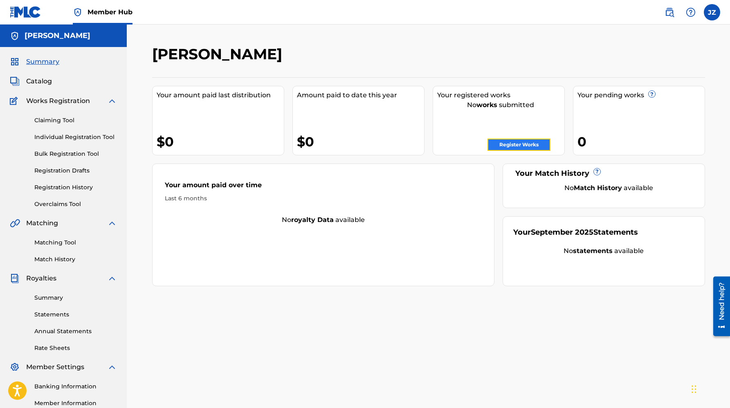
click at [521, 142] on link "Register Works" at bounding box center [519, 145] width 63 height 12
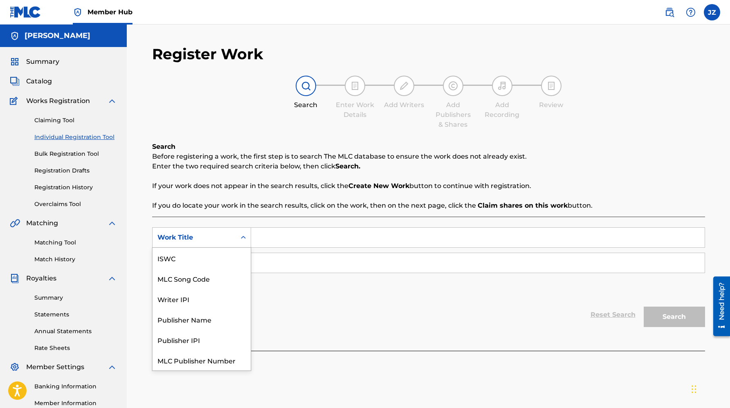
click at [240, 234] on icon "Search Form" at bounding box center [243, 238] width 8 height 8
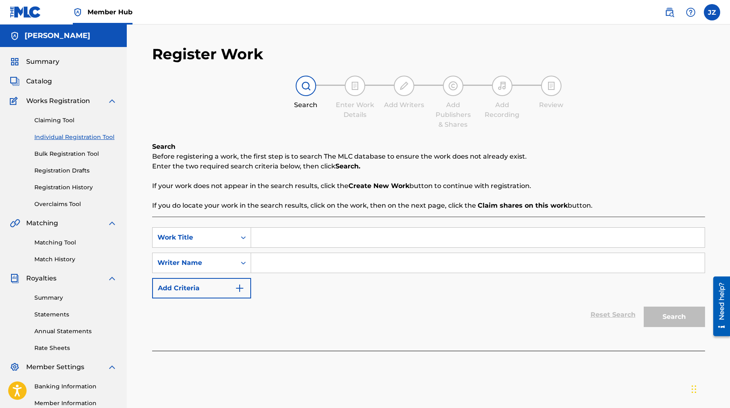
click at [300, 201] on p "If you do locate your work in the search results, click on the work, then on th…" at bounding box center [428, 206] width 553 height 10
click at [316, 240] on input "Search Form" at bounding box center [478, 238] width 454 height 20
type input "[PERSON_NAME]"
click at [644, 307] on button "Search" at bounding box center [674, 317] width 61 height 20
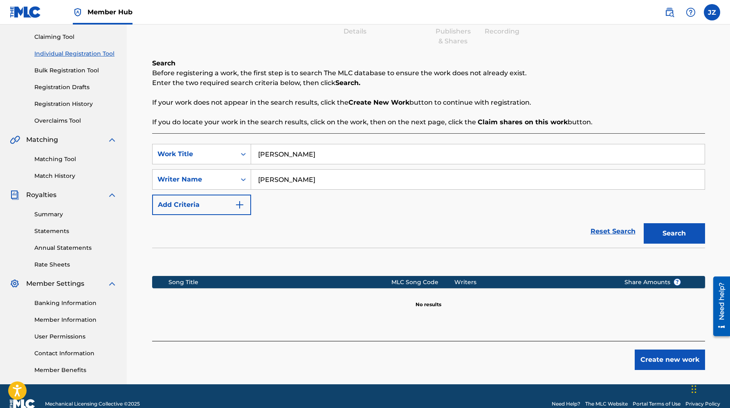
scroll to position [99, 0]
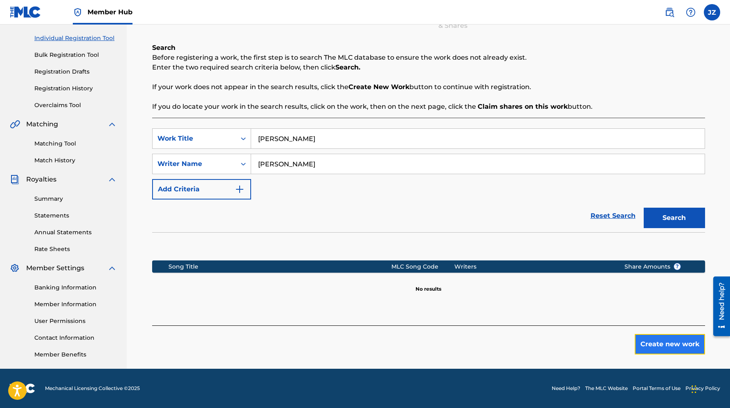
click at [650, 339] on button "Create new work" at bounding box center [670, 344] width 70 height 20
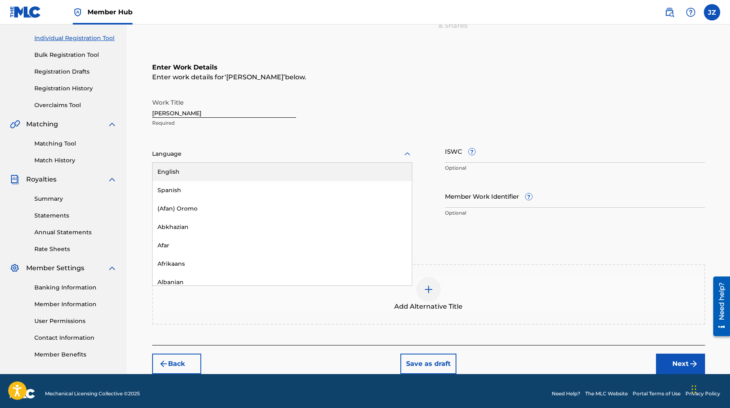
click at [202, 146] on div "Language" at bounding box center [282, 154] width 260 height 17
click at [197, 169] on div "English" at bounding box center [282, 172] width 259 height 18
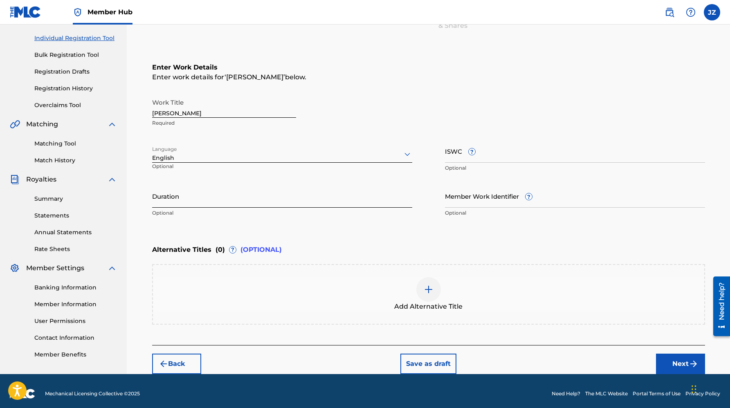
click at [263, 199] on input "Duration" at bounding box center [282, 195] width 260 height 23
type input "03:01"
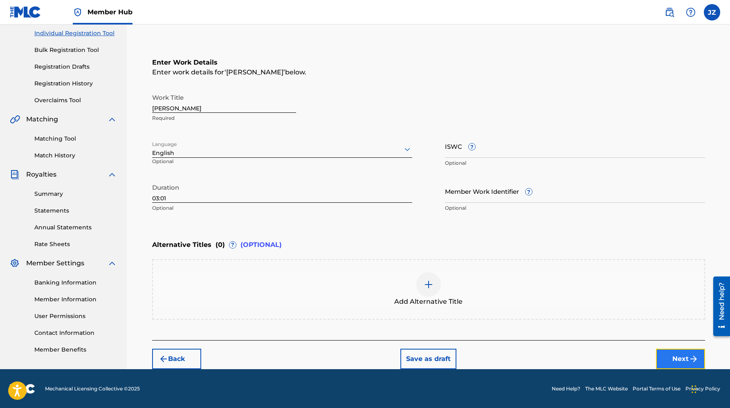
click at [660, 360] on button "Next" at bounding box center [680, 359] width 49 height 20
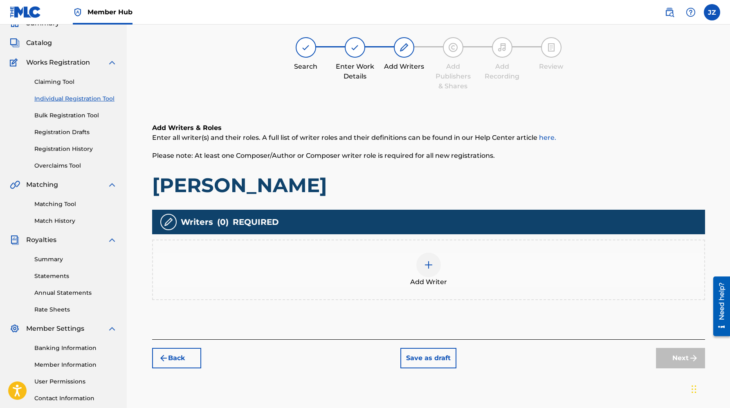
scroll to position [37, 0]
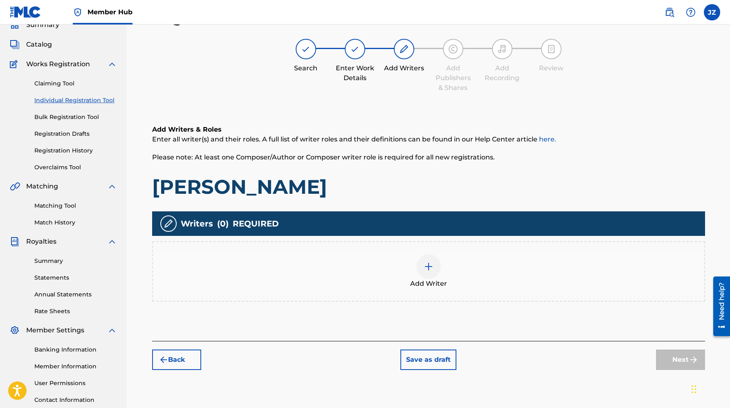
click at [417, 270] on div at bounding box center [428, 266] width 25 height 25
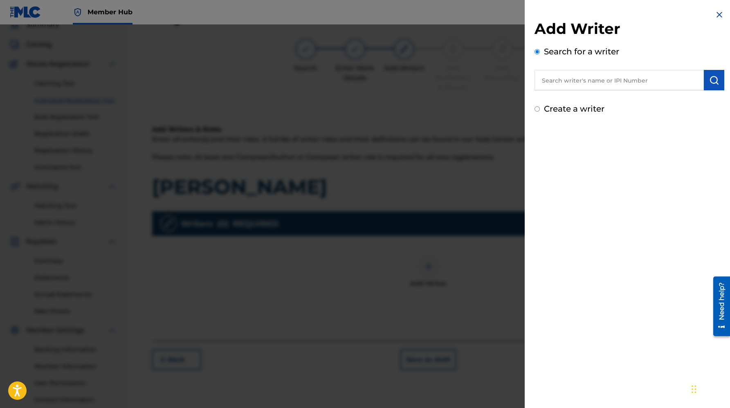
click at [561, 106] on label "Create a writer" at bounding box center [574, 109] width 61 height 10
radio input "true"
click at [540, 106] on input "Create a writer" at bounding box center [537, 108] width 5 height 5
radio input "false"
radio input "true"
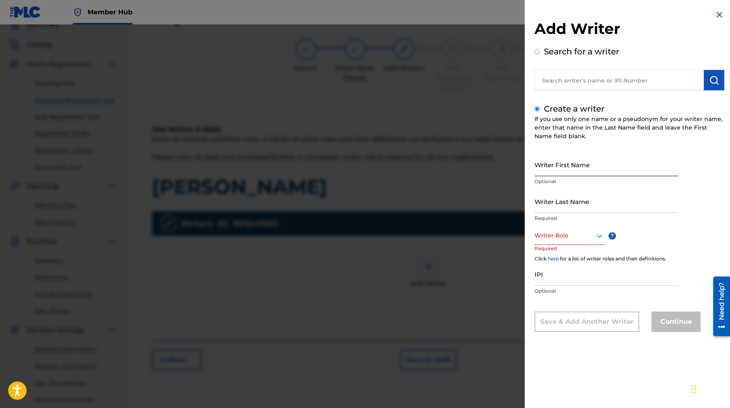
click at [574, 160] on input "Writer First Name" at bounding box center [607, 164] width 144 height 23
type input "[PERSON_NAME]"
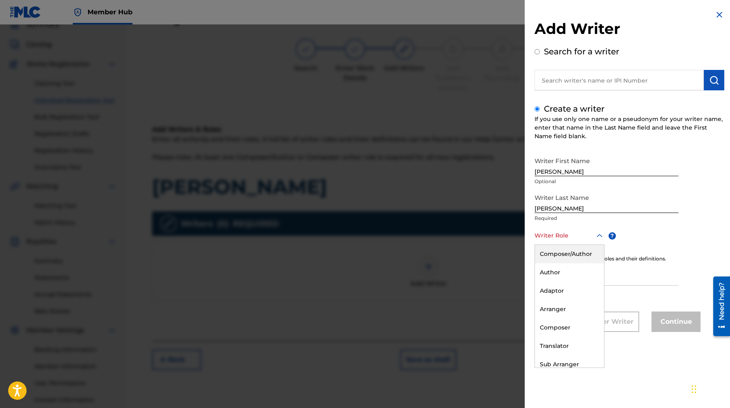
click at [573, 241] on div "Writer Role" at bounding box center [570, 236] width 70 height 18
drag, startPoint x: 578, startPoint y: 254, endPoint x: 613, endPoint y: 269, distance: 38.7
click at [578, 254] on div "Composer/Author" at bounding box center [569, 254] width 69 height 18
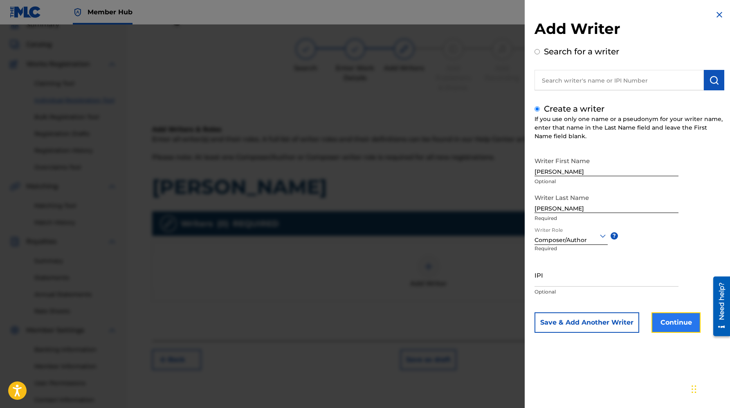
click at [680, 322] on button "Continue" at bounding box center [676, 322] width 49 height 20
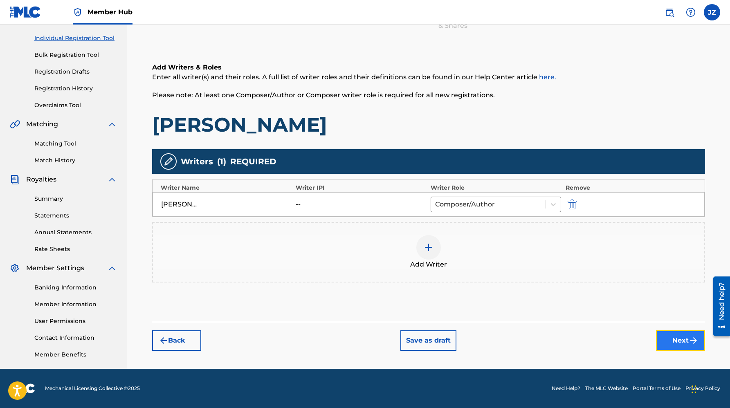
click at [676, 335] on button "Next" at bounding box center [680, 340] width 49 height 20
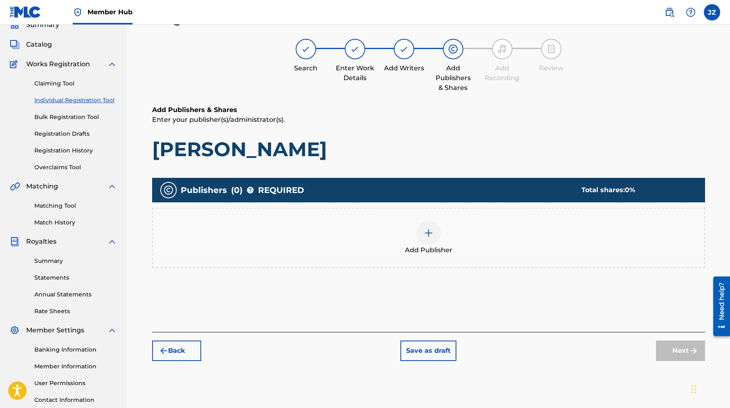
click at [425, 236] on img at bounding box center [429, 233] width 10 height 10
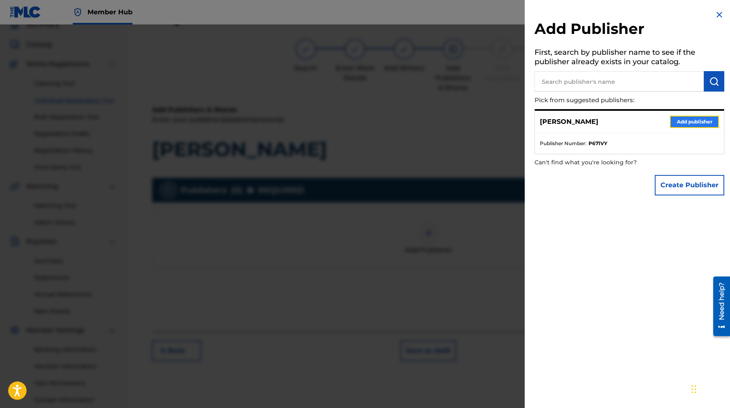
click at [671, 120] on button "Add publisher" at bounding box center [694, 122] width 49 height 12
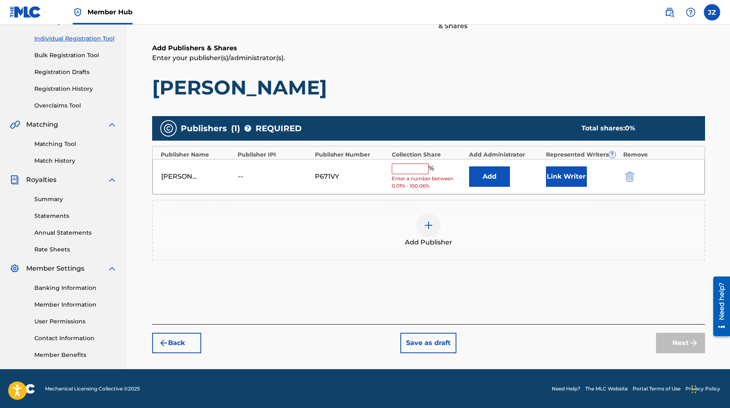
scroll to position [99, 0]
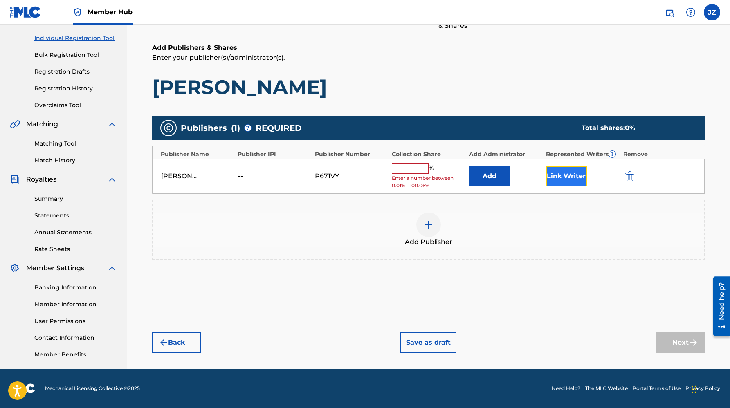
click at [569, 179] on button "Link Writer" at bounding box center [566, 176] width 41 height 20
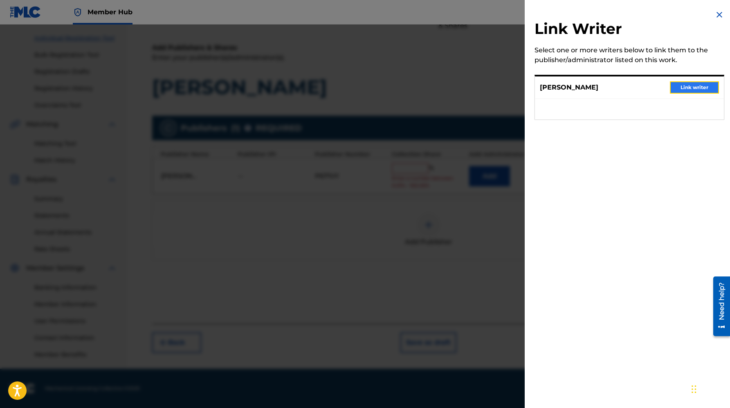
click at [682, 91] on button "Link writer" at bounding box center [694, 87] width 49 height 12
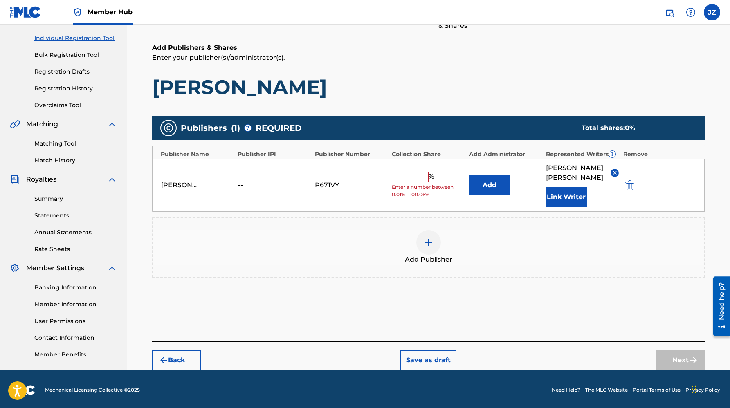
drag, startPoint x: 419, startPoint y: 169, endPoint x: 419, endPoint y: 173, distance: 4.5
click at [419, 173] on input "text" at bounding box center [410, 177] width 37 height 11
type input "100"
click at [512, 312] on div "Add Publishers & Shares Enter your publisher(s)/administrator(s). [PERSON_NAME]…" at bounding box center [428, 192] width 553 height 299
click at [660, 350] on button "Next" at bounding box center [680, 360] width 49 height 20
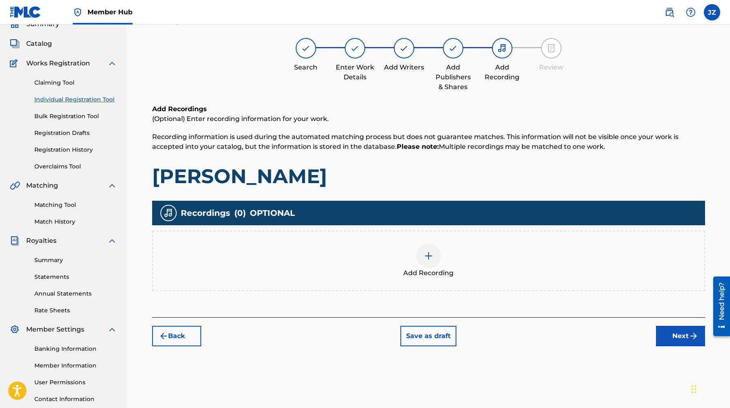
scroll to position [37, 0]
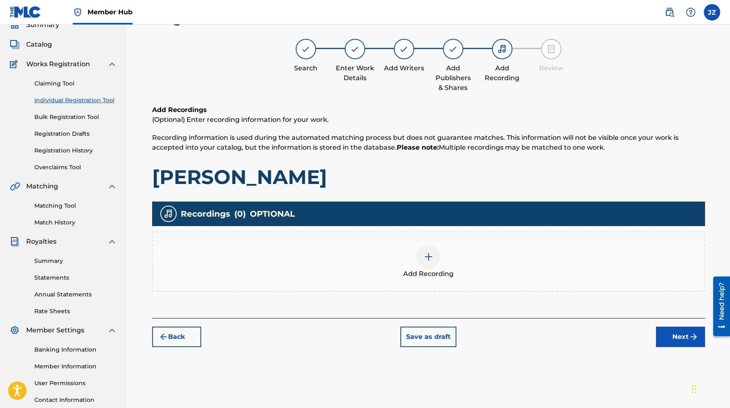
click at [424, 261] on img at bounding box center [429, 257] width 10 height 10
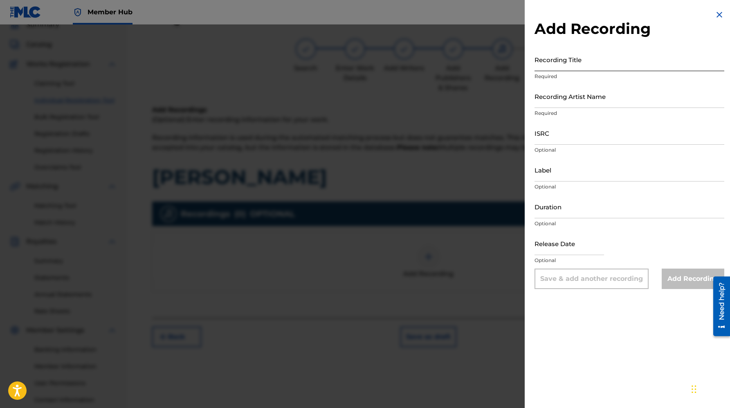
click at [579, 59] on input "Recording Title" at bounding box center [630, 59] width 190 height 23
type input "[PERSON_NAME]"
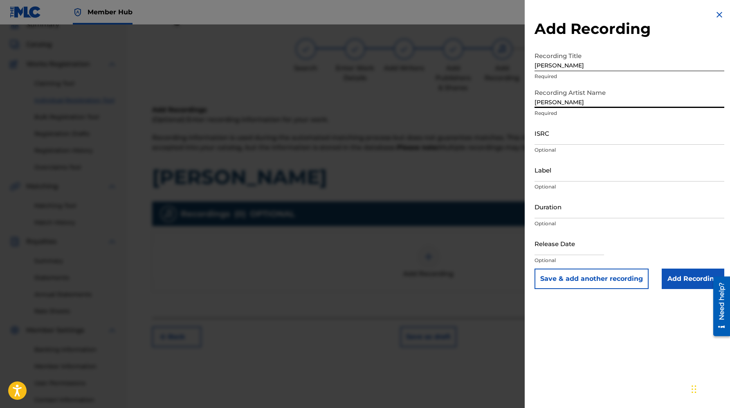
type input "[PERSON_NAME]"
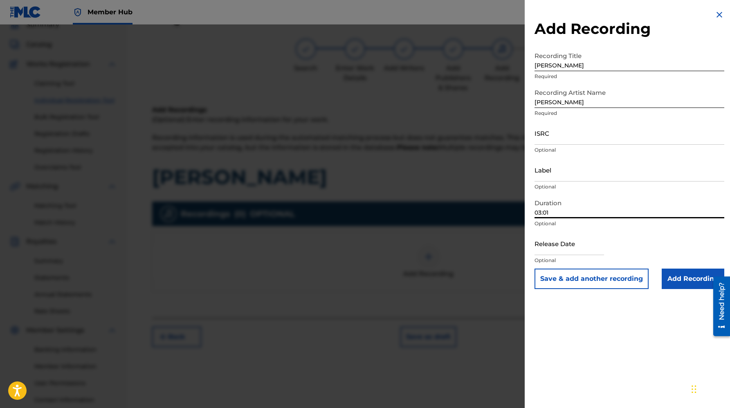
type input "03:01"
select select "8"
select select "2025"
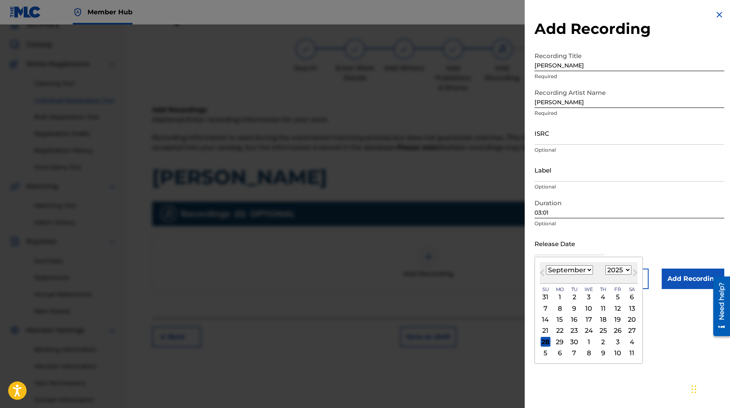
click at [615, 310] on div "12" at bounding box center [618, 308] width 10 height 10
type input "[DATE]"
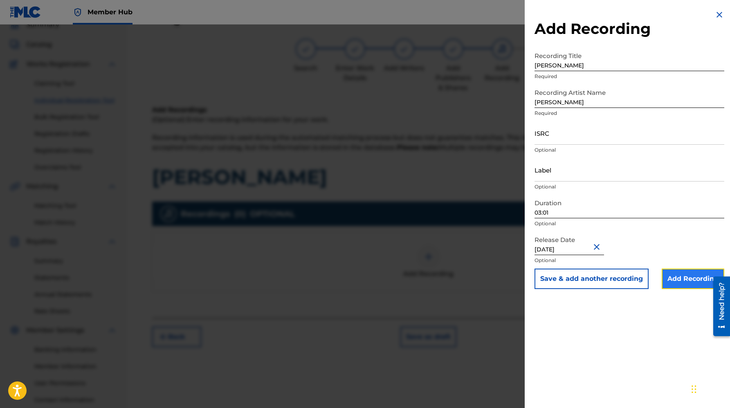
click at [672, 272] on input "Add Recording" at bounding box center [693, 279] width 63 height 20
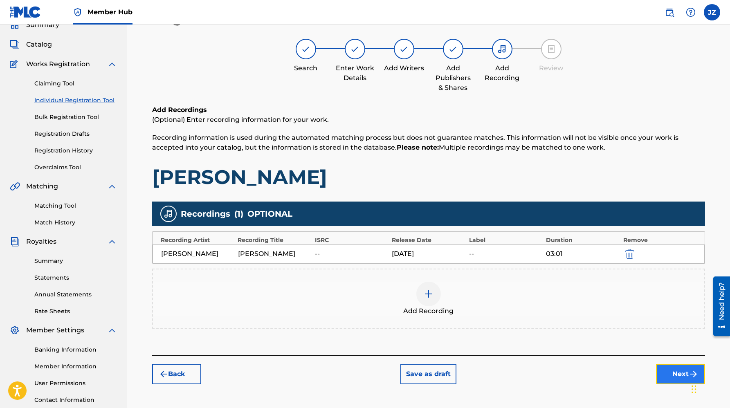
click at [679, 371] on button "Next" at bounding box center [680, 374] width 49 height 20
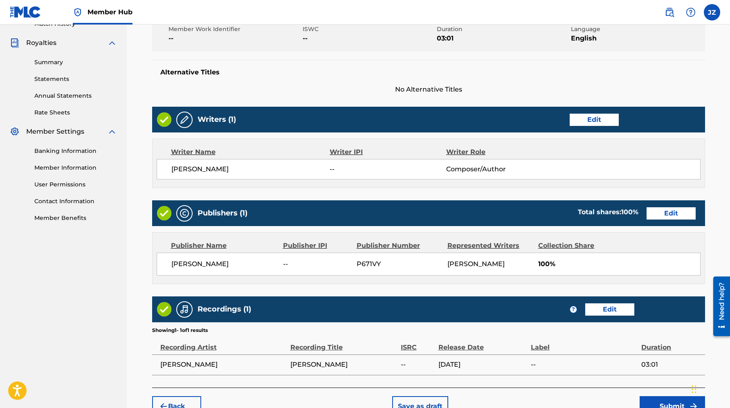
scroll to position [283, 0]
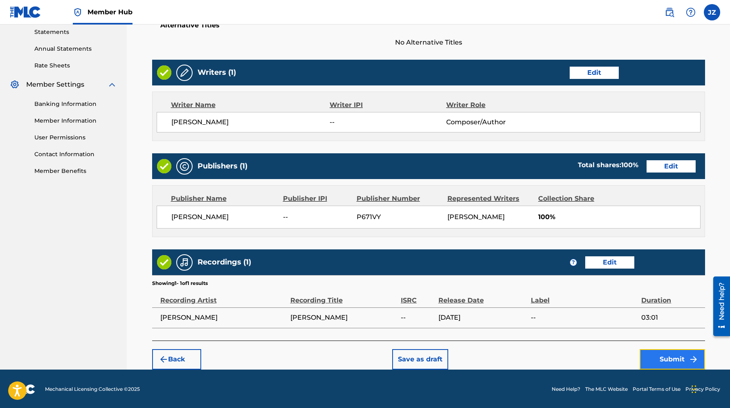
click at [661, 356] on button "Submit" at bounding box center [672, 359] width 65 height 20
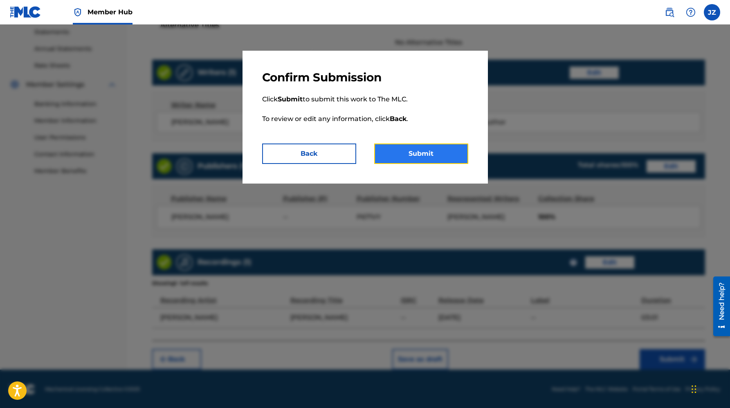
click at [426, 157] on button "Submit" at bounding box center [421, 154] width 94 height 20
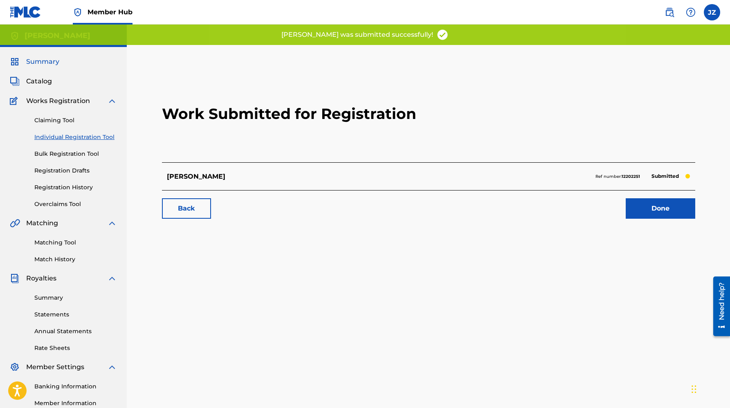
click at [35, 61] on span "Summary" at bounding box center [42, 62] width 33 height 10
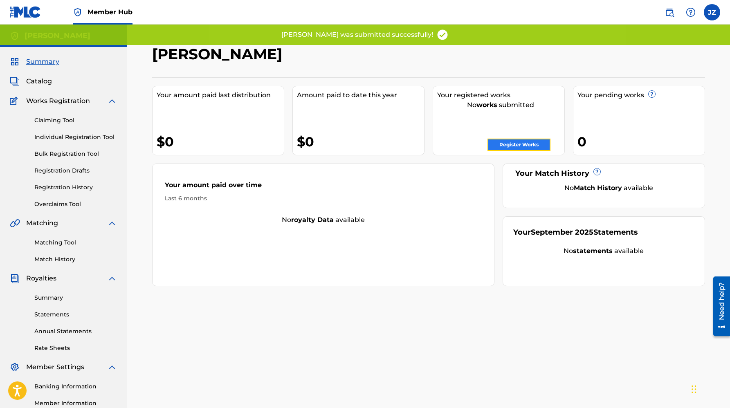
click at [527, 146] on link "Register Works" at bounding box center [519, 145] width 63 height 12
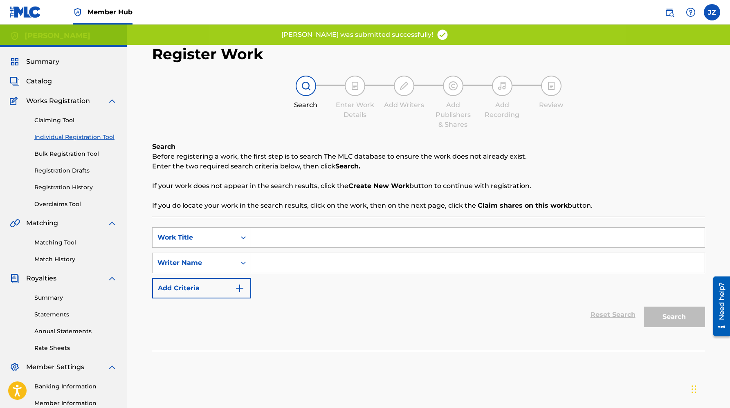
click at [274, 243] on input "Search Form" at bounding box center [478, 238] width 454 height 20
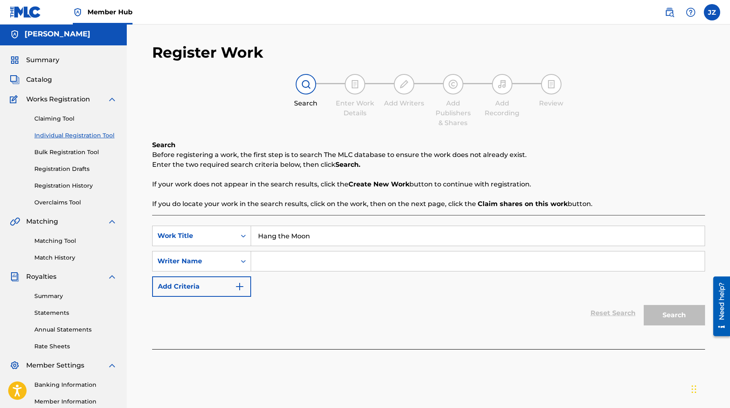
type input "Hang the Moon"
type input "[PERSON_NAME]"
click at [644, 305] on button "Search" at bounding box center [674, 315] width 61 height 20
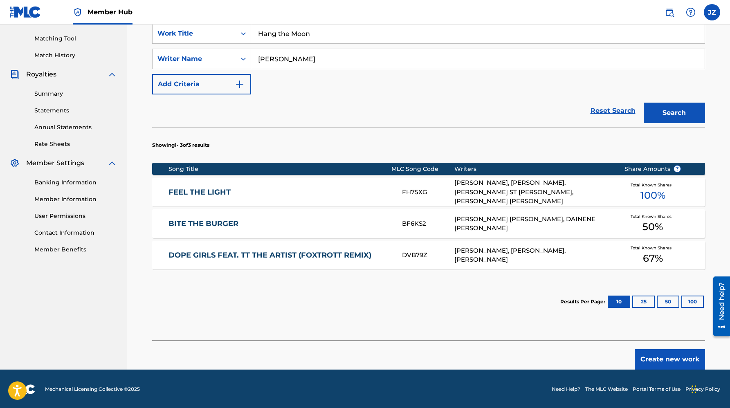
scroll to position [205, 0]
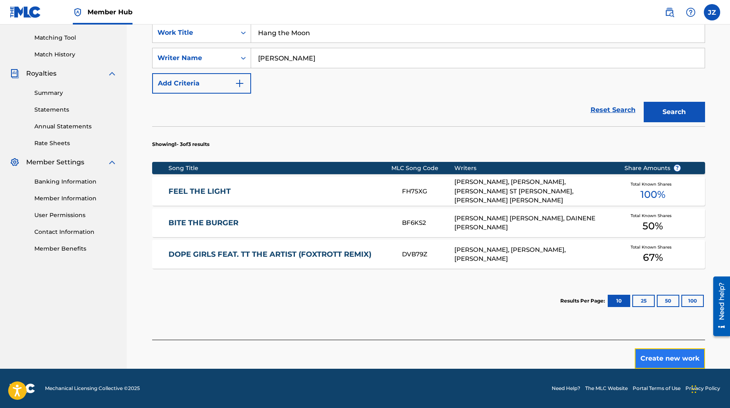
click at [662, 358] on button "Create new work" at bounding box center [670, 358] width 70 height 20
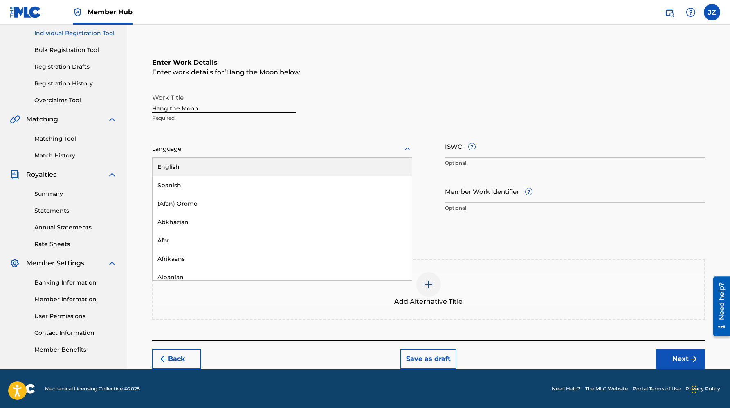
click at [269, 144] on div at bounding box center [282, 149] width 260 height 10
click at [242, 162] on div "English" at bounding box center [282, 167] width 259 height 18
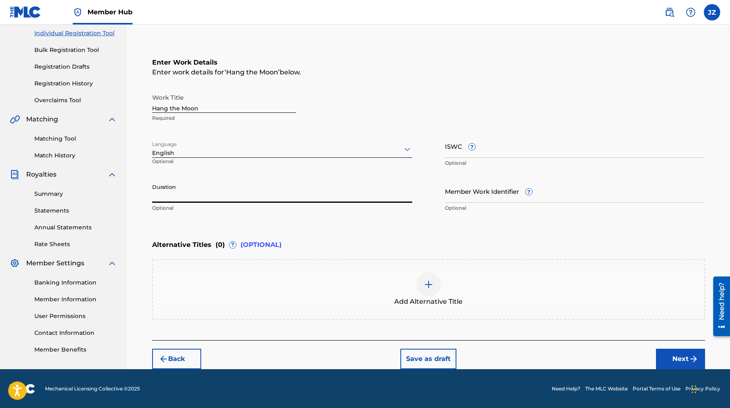
click at [330, 195] on input "Duration" at bounding box center [282, 191] width 260 height 23
type input "03:24"
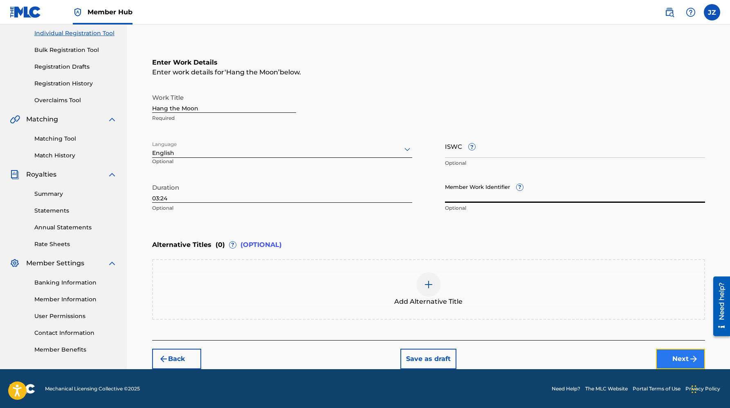
click at [665, 353] on button "Next" at bounding box center [680, 359] width 49 height 20
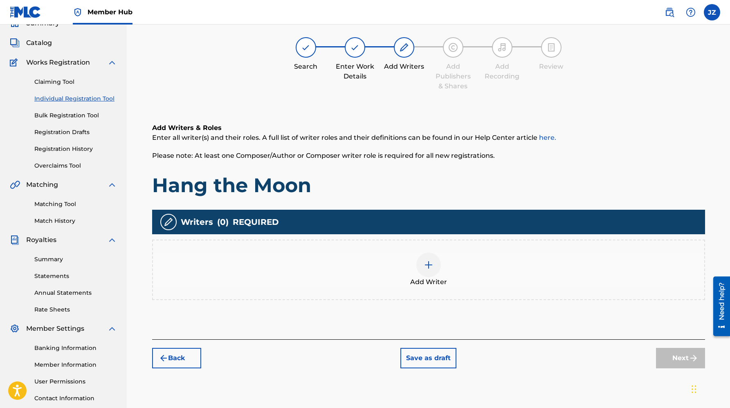
scroll to position [37, 0]
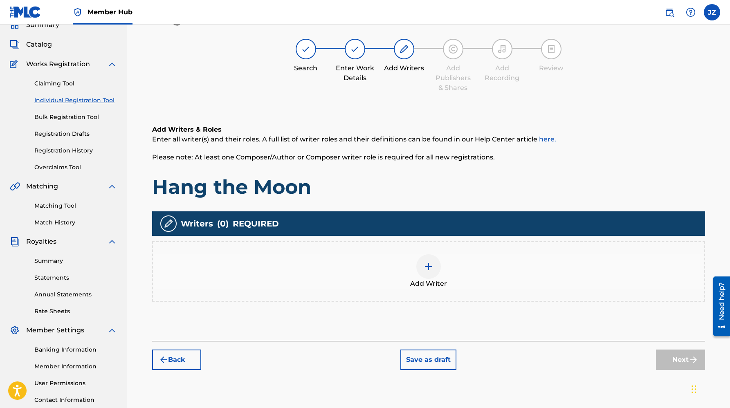
click at [442, 271] on div "Add Writer" at bounding box center [428, 271] width 551 height 34
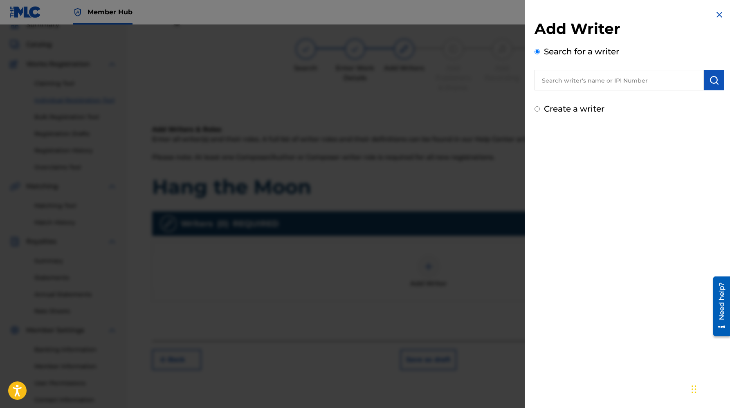
click at [585, 108] on label "Create a writer" at bounding box center [574, 109] width 61 height 10
radio input "true"
click at [540, 108] on input "Create a writer" at bounding box center [537, 108] width 5 height 5
radio input "false"
radio input "true"
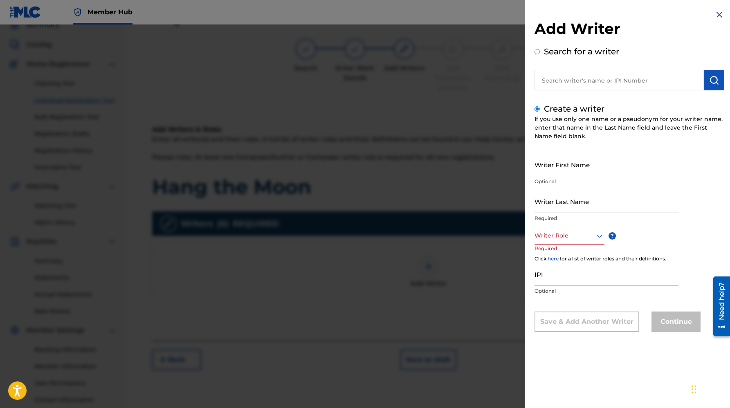
click at [596, 162] on input "Writer First Name" at bounding box center [607, 164] width 144 height 23
type input "[PERSON_NAME]"
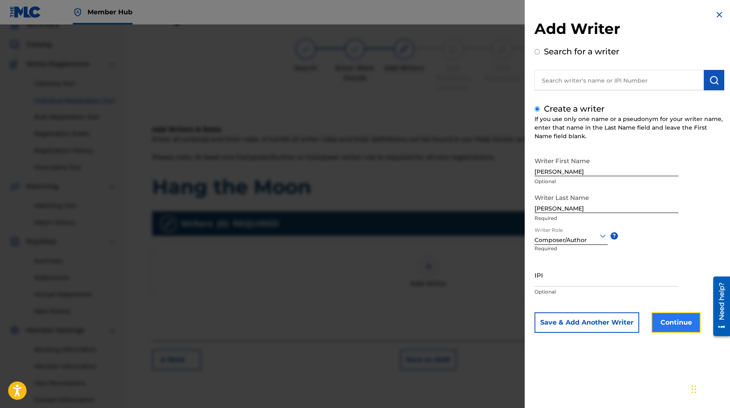
click at [687, 317] on button "Continue" at bounding box center [676, 322] width 49 height 20
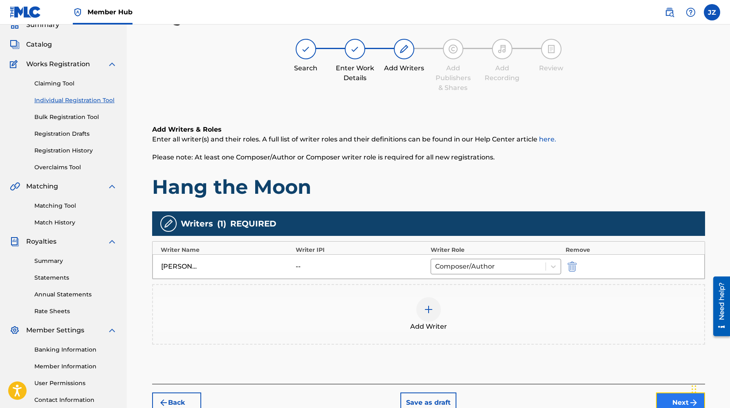
drag, startPoint x: 659, startPoint y: 397, endPoint x: 652, endPoint y: 386, distance: 13.3
click at [659, 397] on button "Next" at bounding box center [680, 403] width 49 height 20
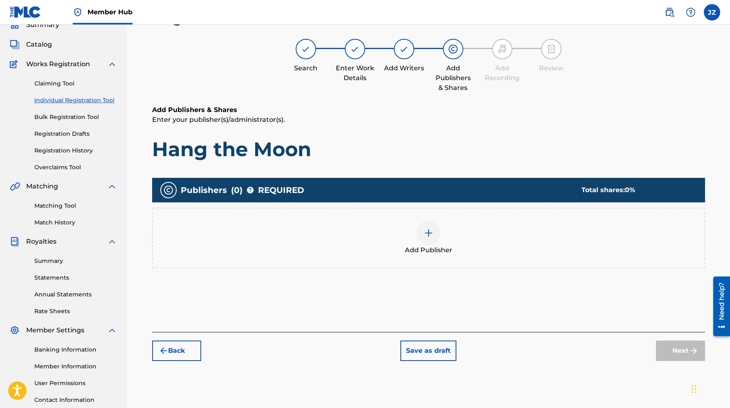
click at [428, 236] on img at bounding box center [429, 233] width 10 height 10
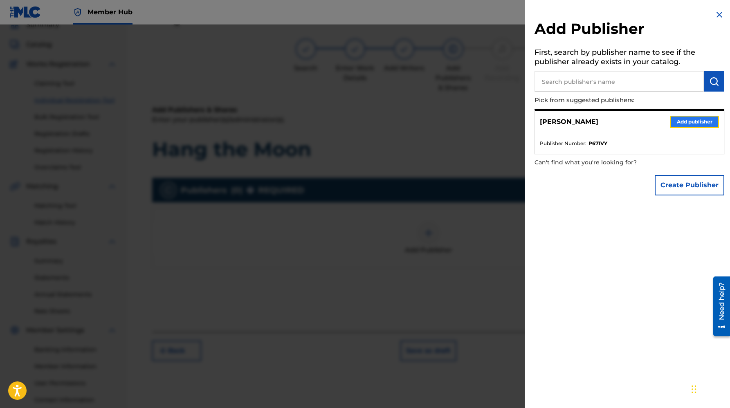
click at [696, 123] on button "Add publisher" at bounding box center [694, 122] width 49 height 12
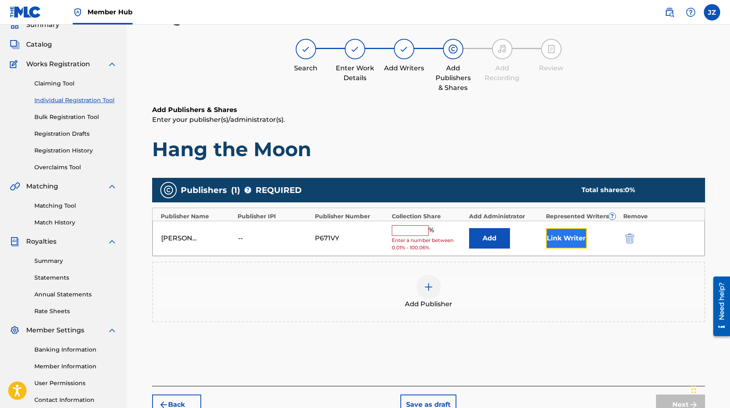
click at [562, 240] on button "Link Writer" at bounding box center [566, 238] width 41 height 20
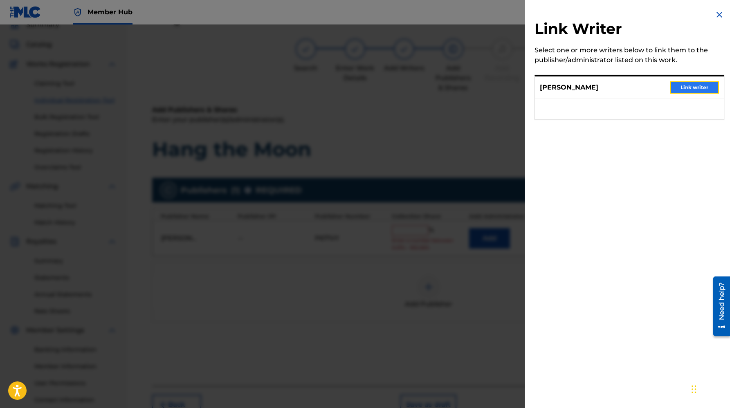
click at [708, 86] on button "Link writer" at bounding box center [694, 87] width 49 height 12
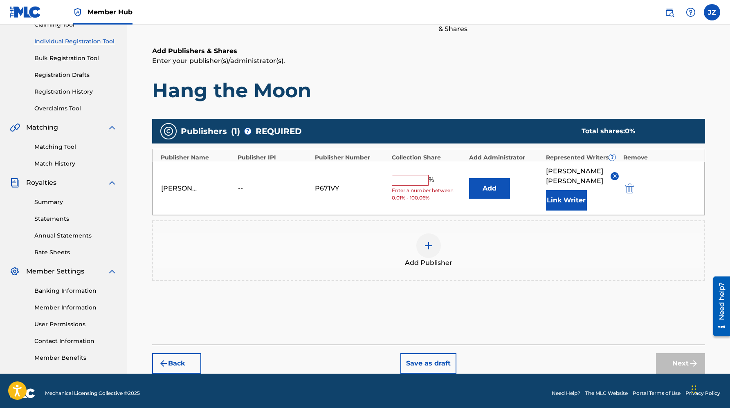
scroll to position [99, 0]
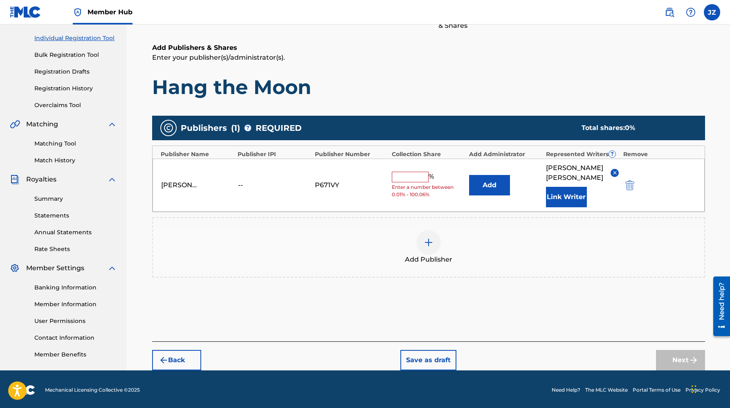
click at [416, 172] on input "text" at bounding box center [410, 177] width 37 height 11
type input "100"
click at [672, 353] on button "Next" at bounding box center [680, 360] width 49 height 20
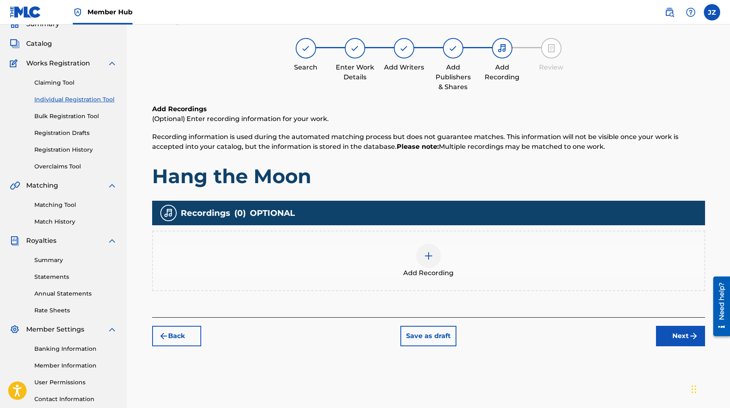
scroll to position [37, 0]
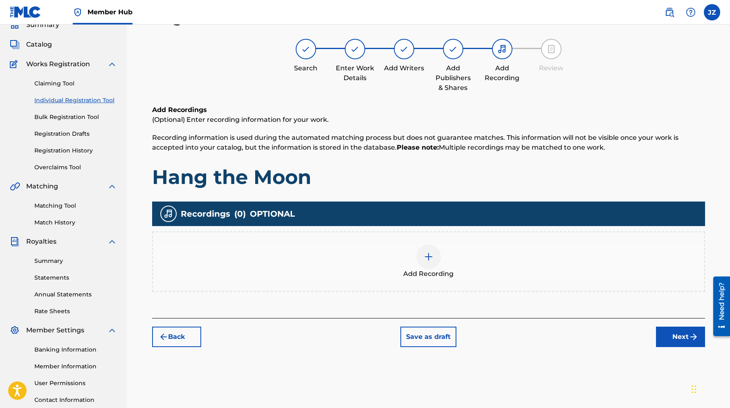
click at [412, 270] on span "Add Recording" at bounding box center [428, 274] width 50 height 10
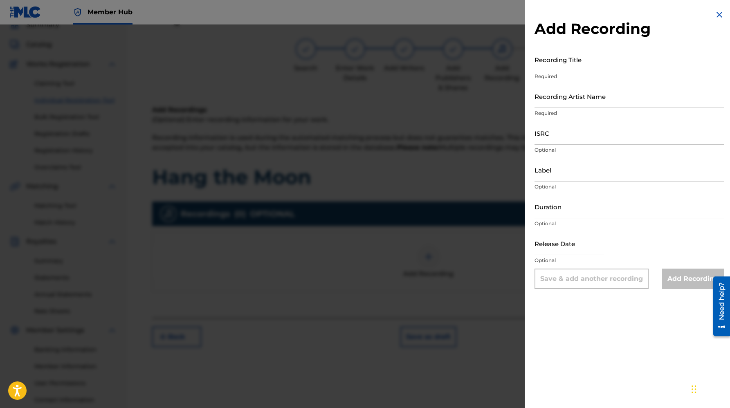
click at [557, 62] on input "Recording Title" at bounding box center [630, 59] width 190 height 23
type input "Hang the Moon"
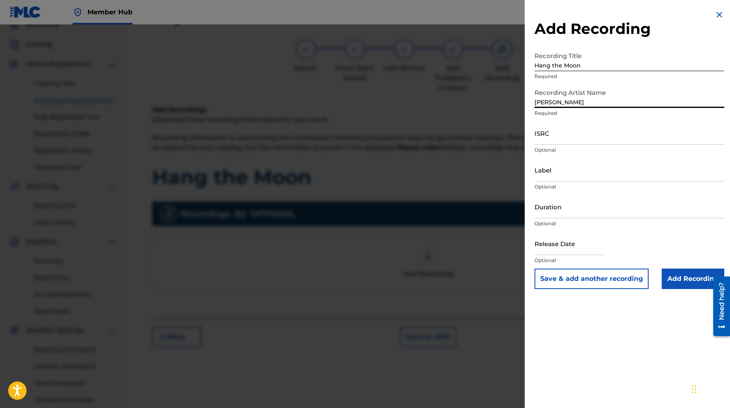
type input "[PERSON_NAME]"
paste input "usl4q2544392"
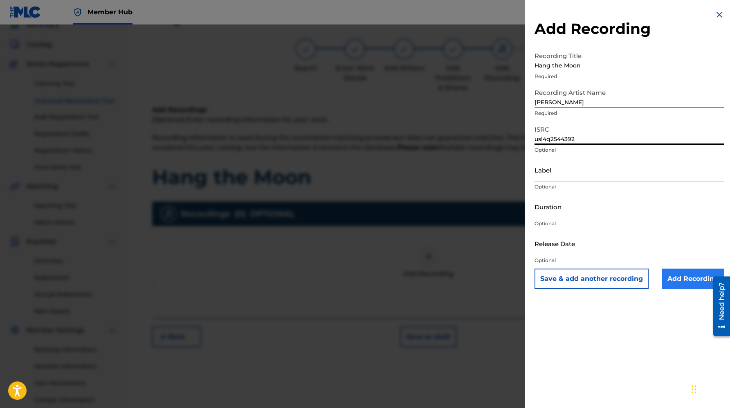
type input "usl4q2544392"
click at [679, 280] on input "Add Recording" at bounding box center [693, 279] width 63 height 20
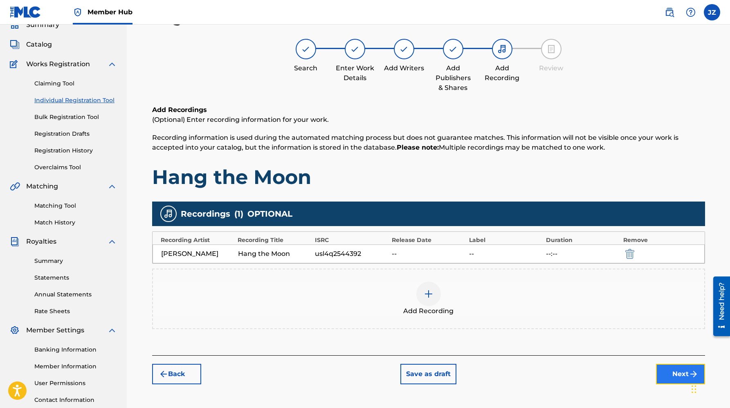
click at [679, 373] on button "Next" at bounding box center [680, 374] width 49 height 20
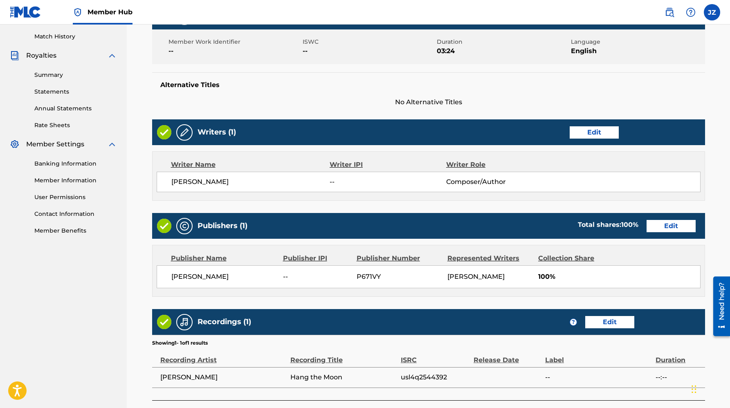
scroll to position [283, 0]
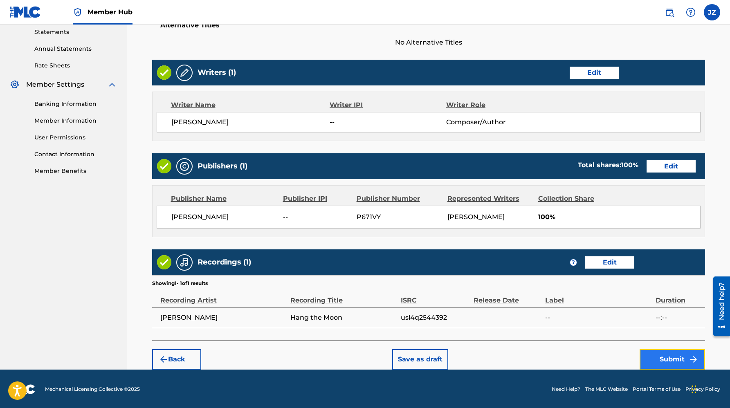
click at [661, 363] on button "Submit" at bounding box center [672, 359] width 65 height 20
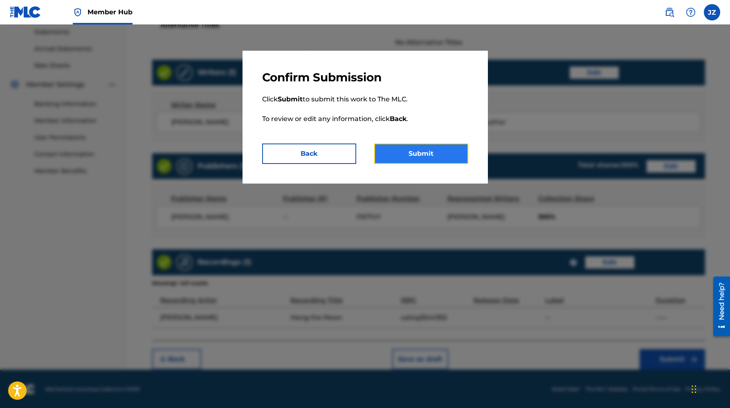
click at [422, 157] on button "Submit" at bounding box center [421, 154] width 94 height 20
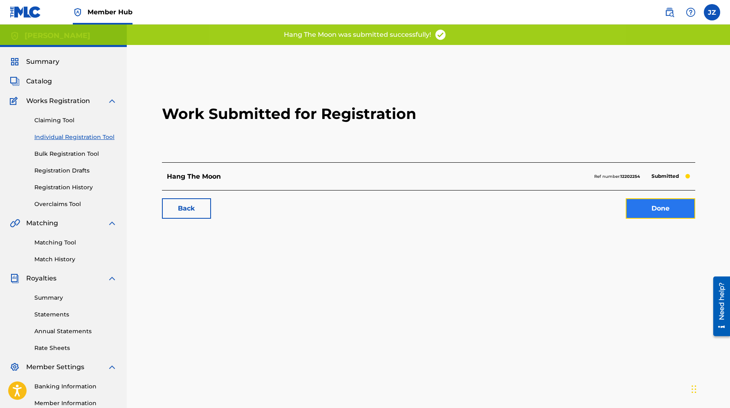
click at [655, 210] on link "Done" at bounding box center [661, 208] width 70 height 20
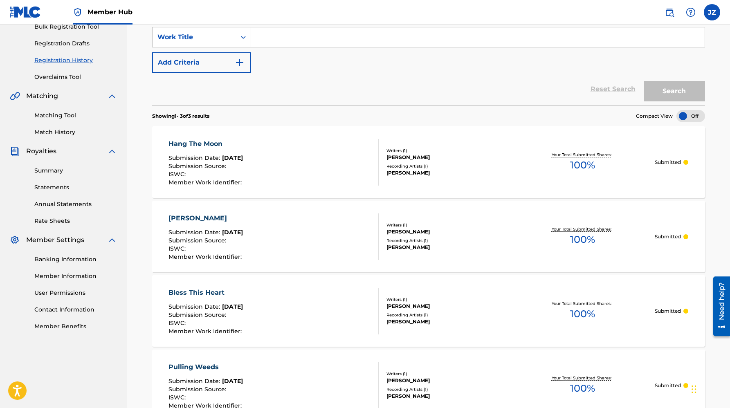
scroll to position [128, 0]
click at [191, 229] on span "Submission Date :" at bounding box center [196, 230] width 54 height 7
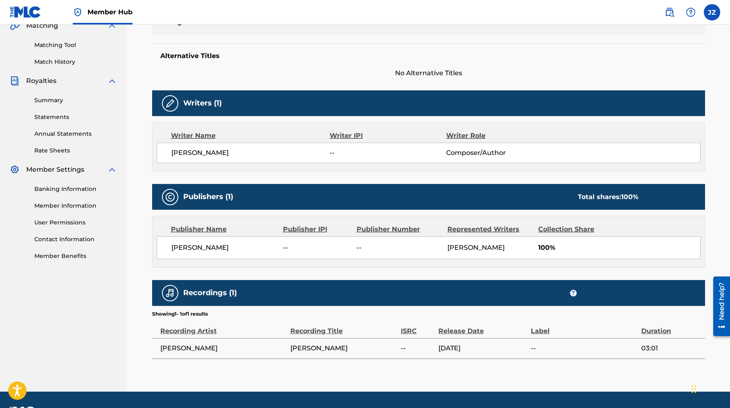
scroll to position [220, 0]
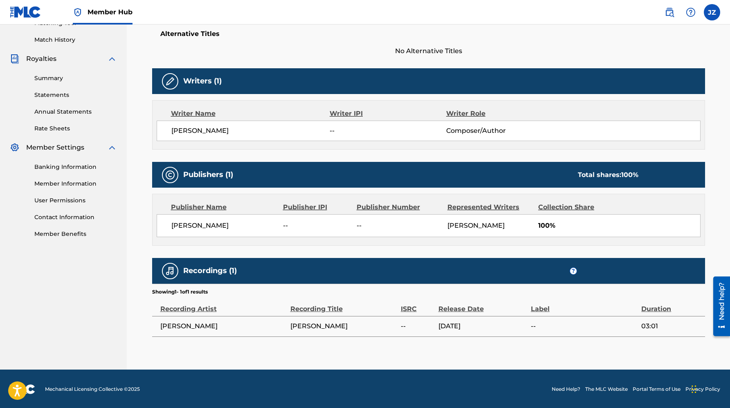
click at [408, 310] on div "ISRC" at bounding box center [418, 305] width 34 height 18
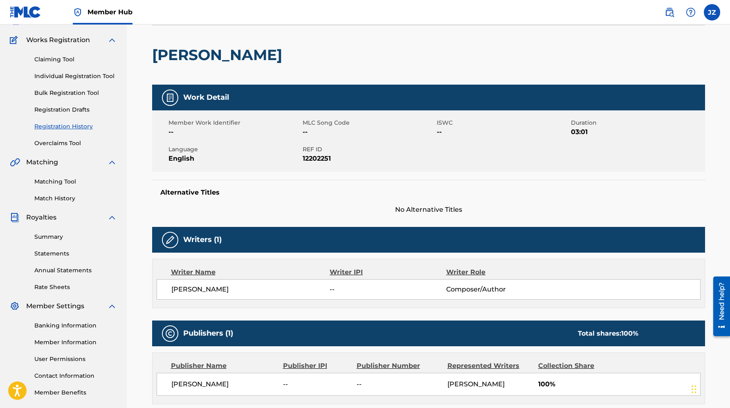
scroll to position [0, 0]
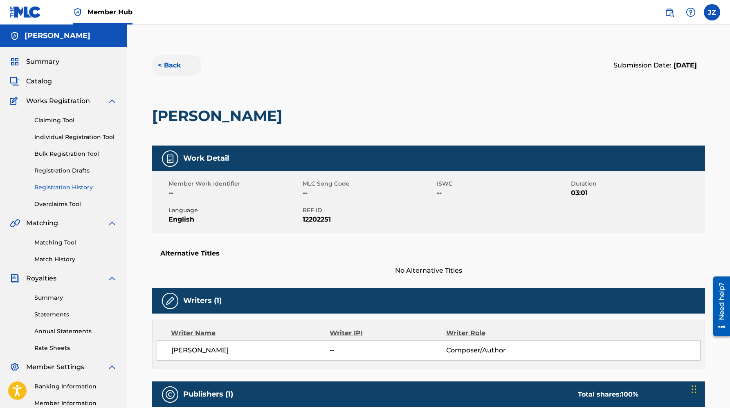
click at [169, 68] on button "< Back" at bounding box center [176, 65] width 49 height 20
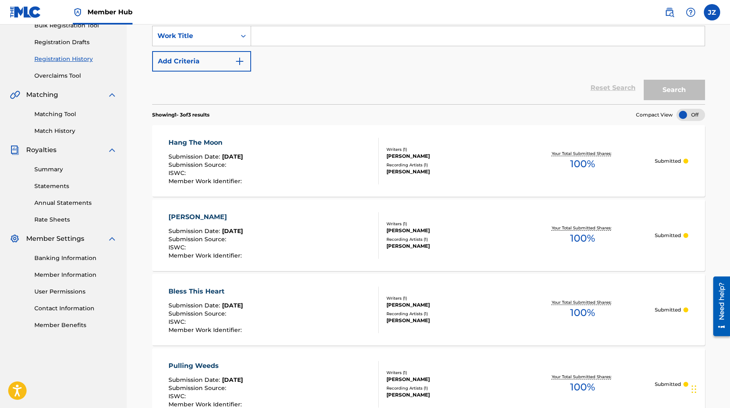
click at [193, 214] on div "[PERSON_NAME]" at bounding box center [206, 217] width 75 height 10
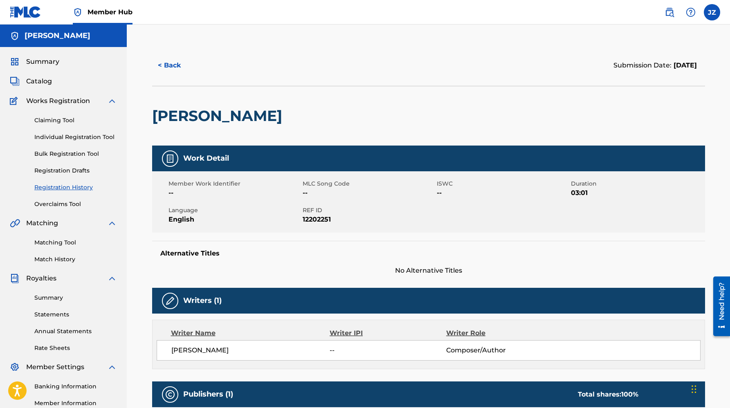
click at [58, 68] on div "Summary Catalog Works Registration Claiming Tool Individual Registration Tool B…" at bounding box center [63, 257] width 127 height 421
click at [45, 63] on span "Summary" at bounding box center [42, 62] width 33 height 10
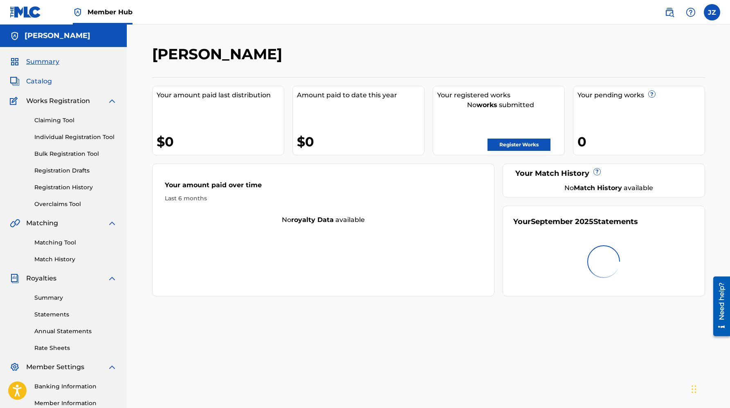
click at [42, 80] on span "Catalog" at bounding box center [39, 81] width 26 height 10
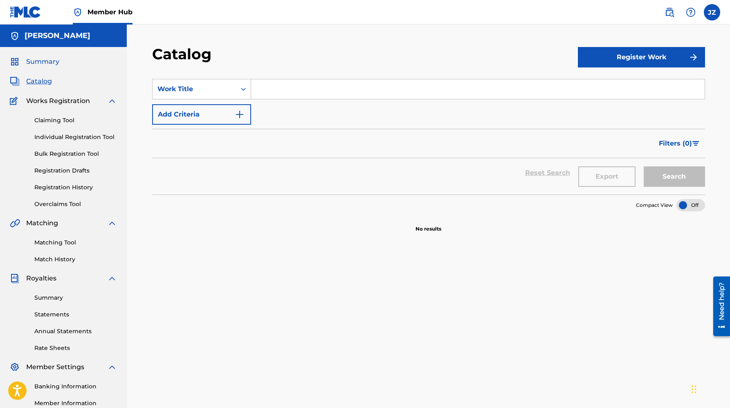
click at [41, 64] on span "Summary" at bounding box center [42, 62] width 33 height 10
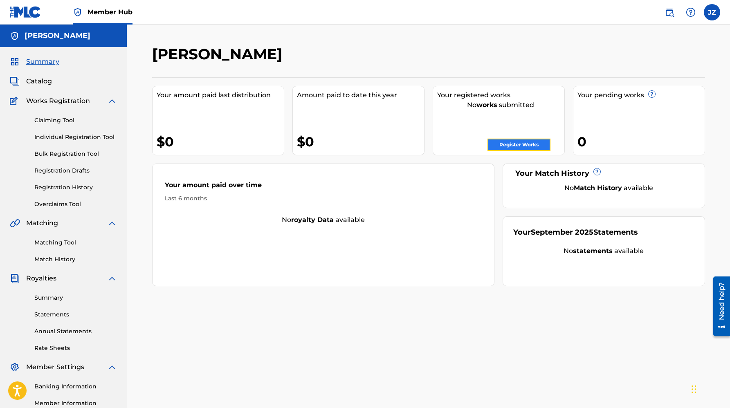
click at [526, 144] on link "Register Works" at bounding box center [519, 145] width 63 height 12
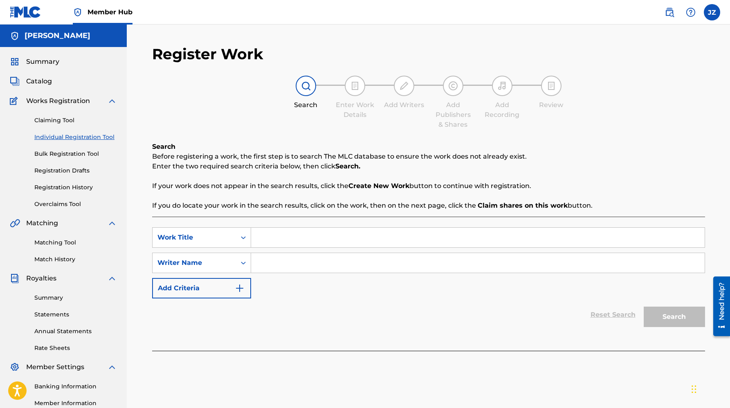
click at [296, 238] on input "Search Form" at bounding box center [478, 238] width 454 height 20
type input "Find a Little Light"
type input "[PERSON_NAME]"
click at [644, 307] on button "Search" at bounding box center [674, 317] width 61 height 20
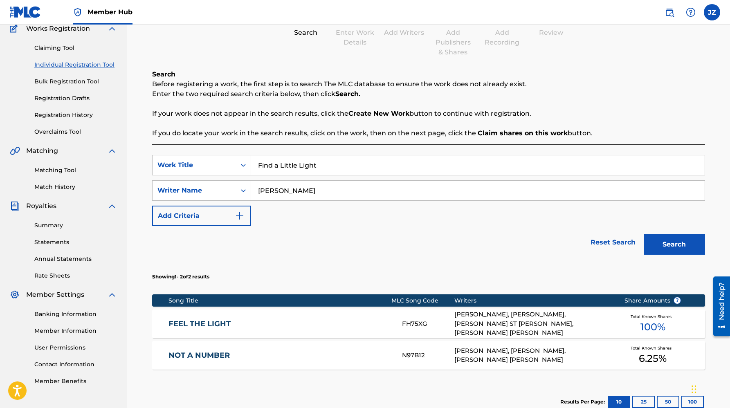
scroll to position [173, 0]
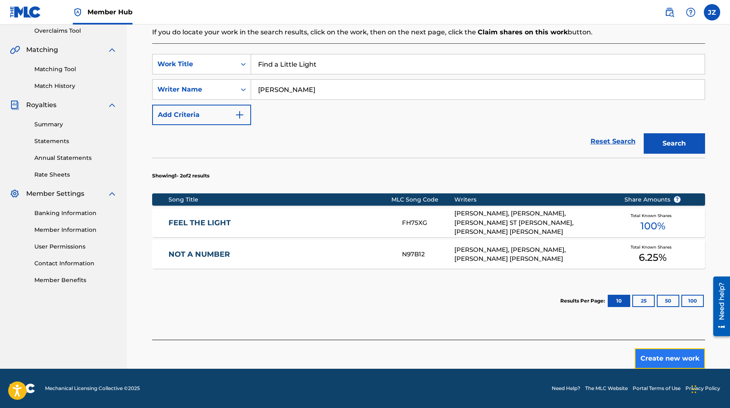
click at [667, 360] on button "Create new work" at bounding box center [670, 358] width 70 height 20
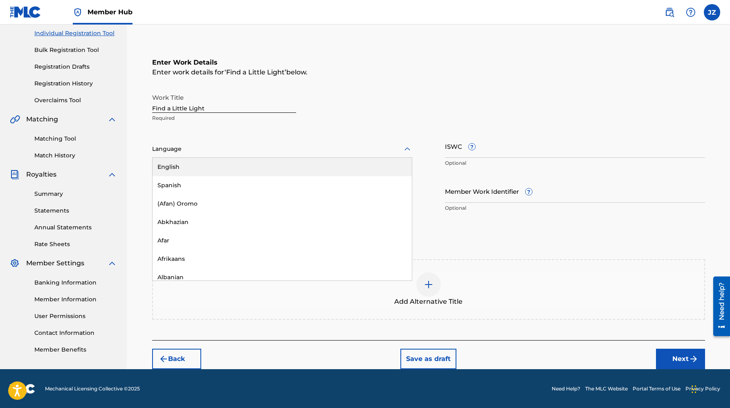
click at [197, 152] on div at bounding box center [282, 149] width 260 height 10
drag, startPoint x: 201, startPoint y: 167, endPoint x: 325, endPoint y: 171, distance: 124.0
click at [202, 167] on div "English" at bounding box center [282, 167] width 259 height 18
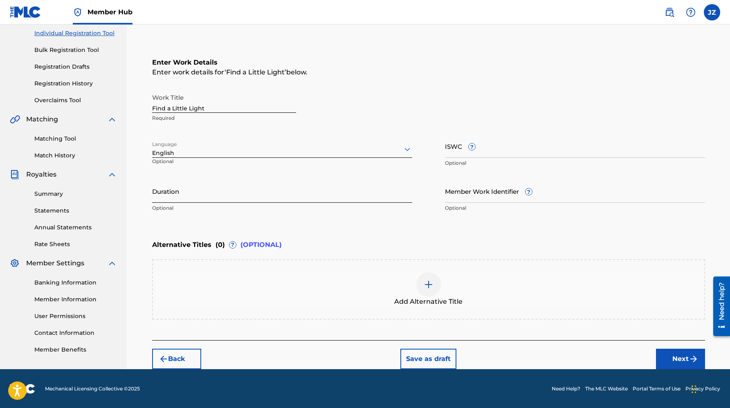
click at [265, 195] on input "Duration" at bounding box center [282, 191] width 260 height 23
type input "05:10"
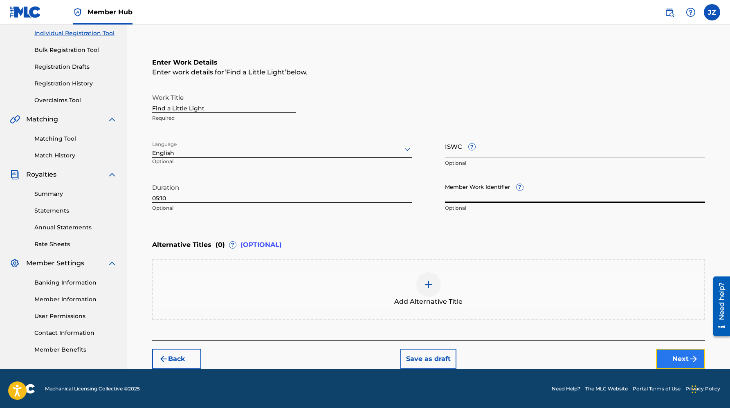
click at [669, 362] on button "Next" at bounding box center [680, 359] width 49 height 20
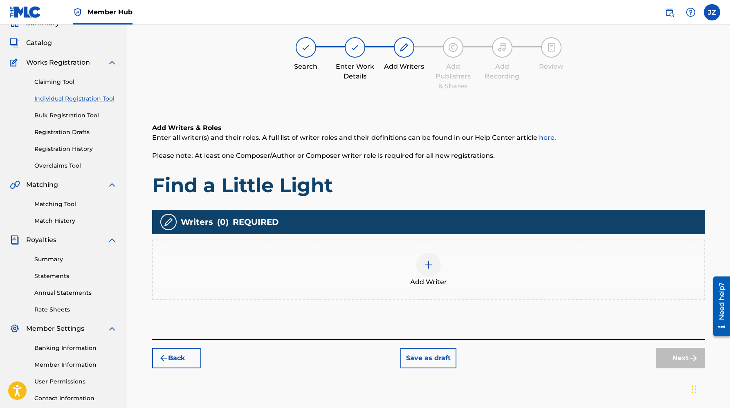
scroll to position [37, 0]
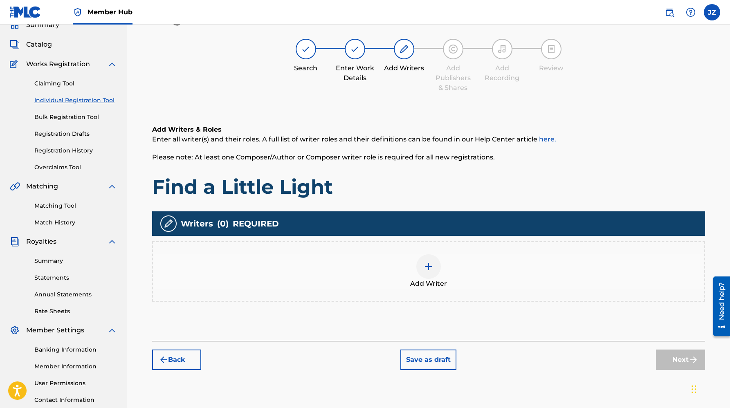
click at [437, 263] on div at bounding box center [428, 266] width 25 height 25
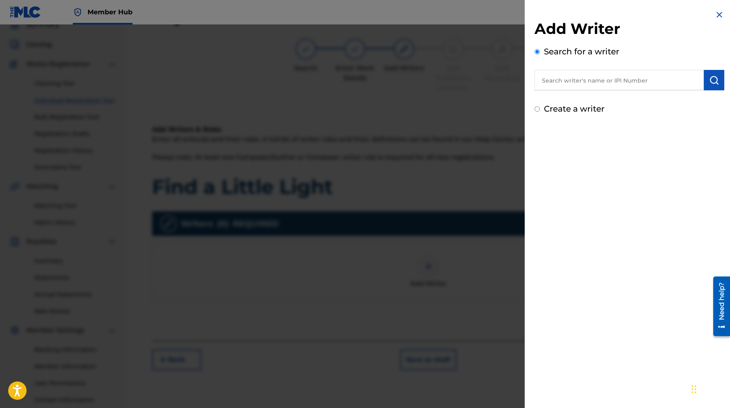
click at [560, 108] on label "Create a writer" at bounding box center [574, 109] width 61 height 10
radio input "true"
click at [540, 108] on input "Create a writer" at bounding box center [537, 108] width 5 height 5
radio input "false"
radio input "true"
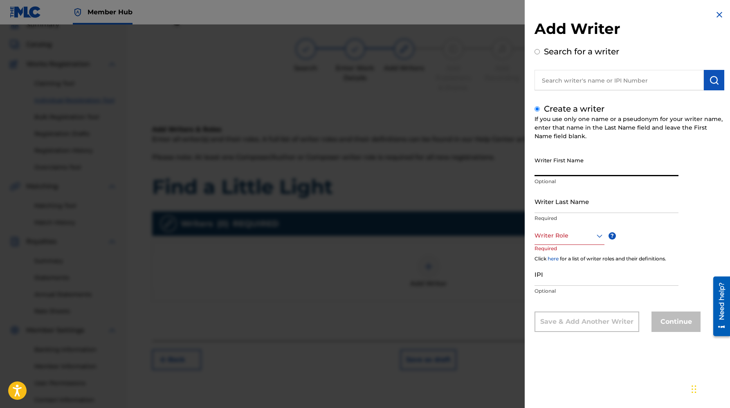
click at [578, 170] on input "Writer First Name" at bounding box center [607, 164] width 144 height 23
type input "[PERSON_NAME]"
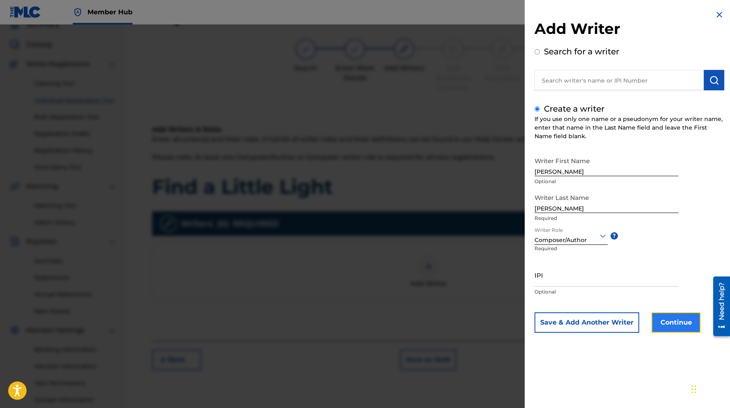
click at [694, 328] on button "Continue" at bounding box center [676, 322] width 49 height 20
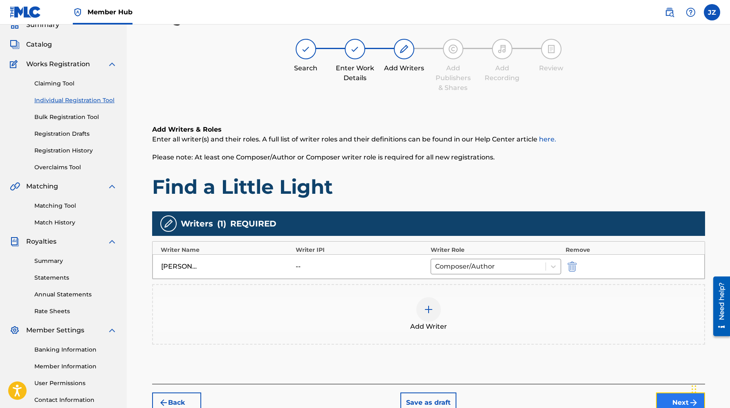
click at [663, 398] on button "Next" at bounding box center [680, 403] width 49 height 20
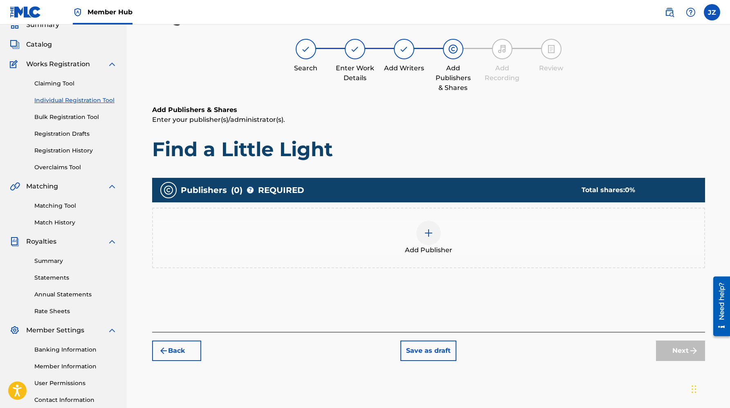
click at [461, 244] on div "Add Publisher" at bounding box center [428, 238] width 551 height 34
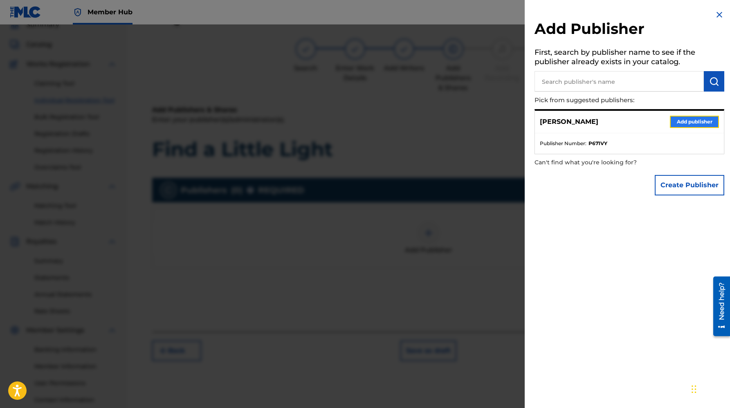
click at [707, 127] on button "Add publisher" at bounding box center [694, 122] width 49 height 12
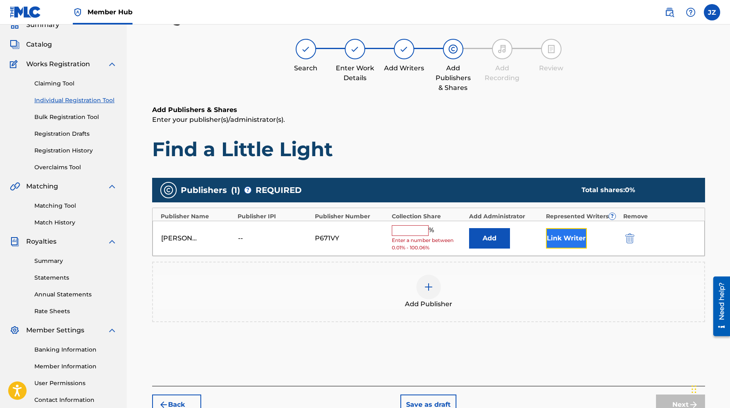
click at [574, 240] on button "Link Writer" at bounding box center [566, 238] width 41 height 20
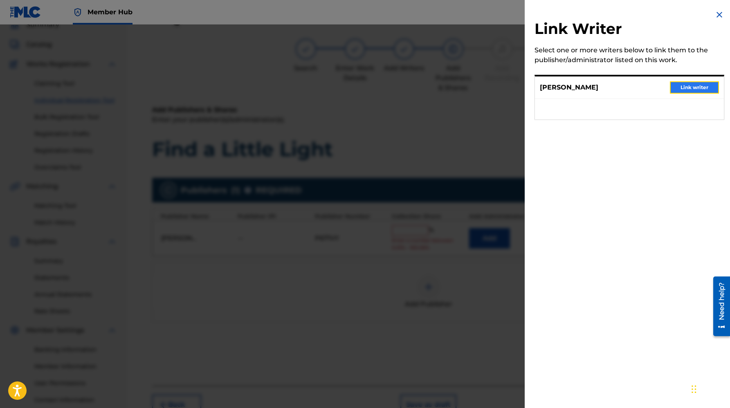
click at [679, 89] on button "Link writer" at bounding box center [694, 87] width 49 height 12
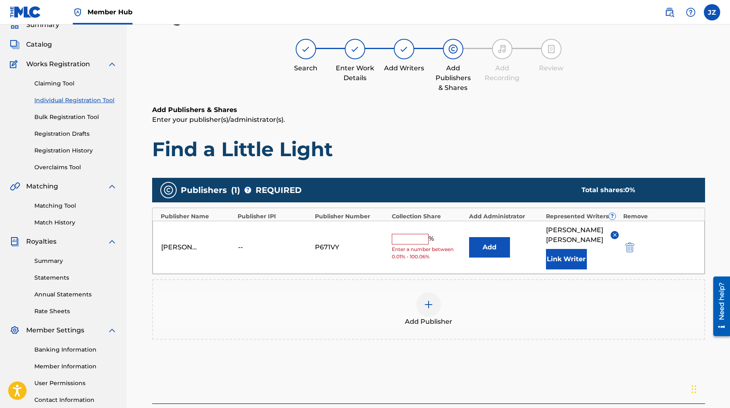
scroll to position [99, 0]
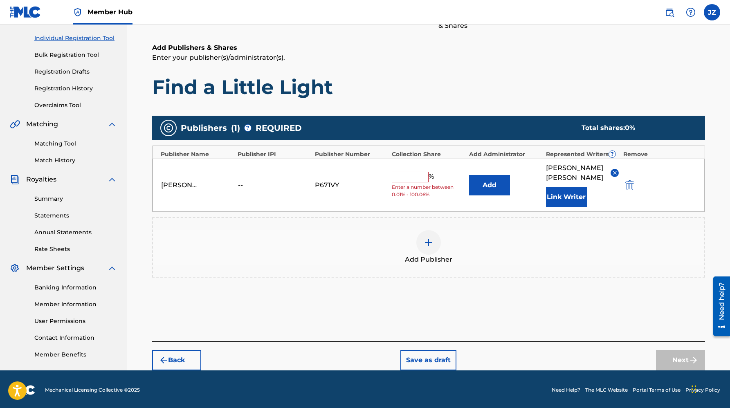
click at [411, 172] on input "text" at bounding box center [410, 177] width 37 height 11
type input "100"
click at [703, 350] on button "Next" at bounding box center [680, 360] width 49 height 20
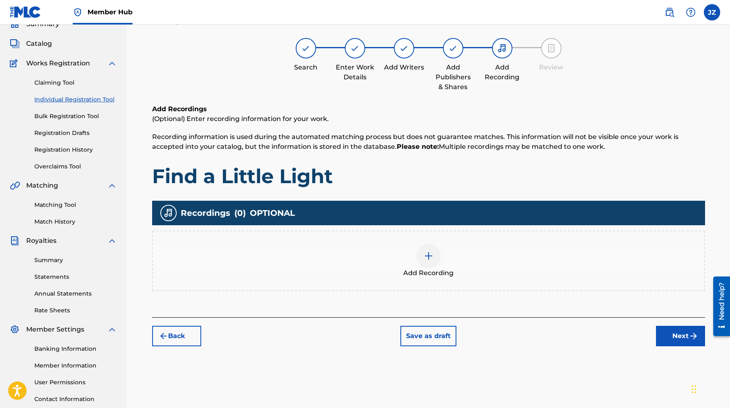
scroll to position [37, 0]
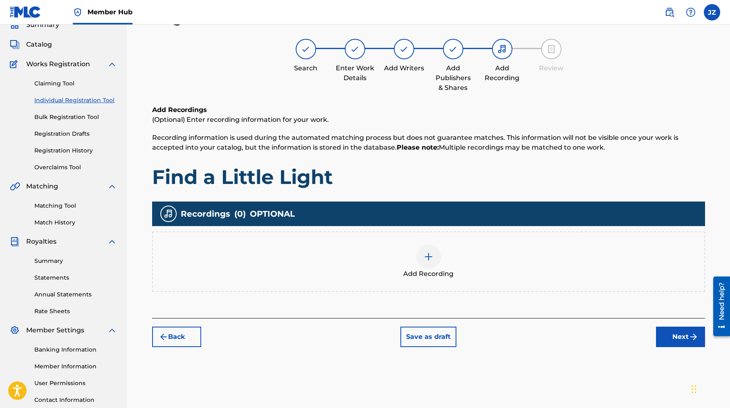
click at [417, 265] on div "Add Recording" at bounding box center [428, 262] width 551 height 34
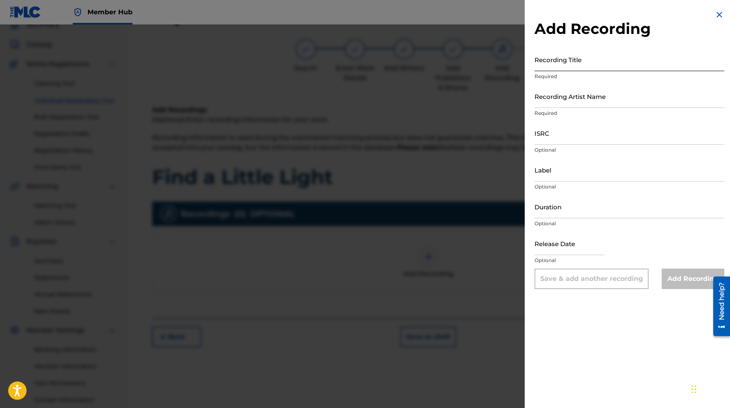
click at [562, 61] on input "Recording Title" at bounding box center [630, 59] width 190 height 23
type input "Find a Little Light"
type input "Z"
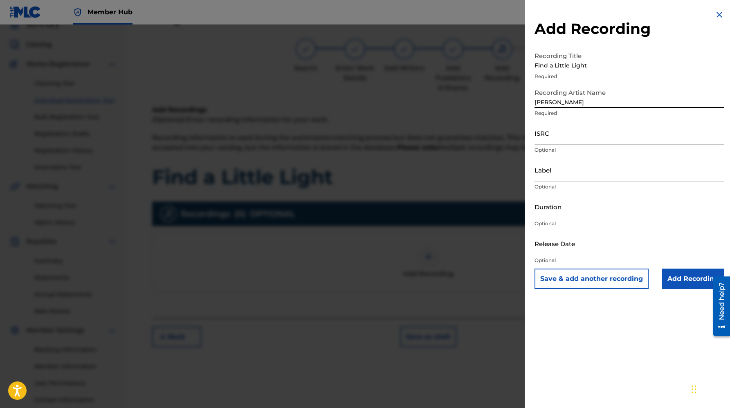
type input "[PERSON_NAME]"
paste input "usl4q2544393"
type input "usl4q2544393"
click at [559, 209] on input "Duration" at bounding box center [630, 206] width 190 height 23
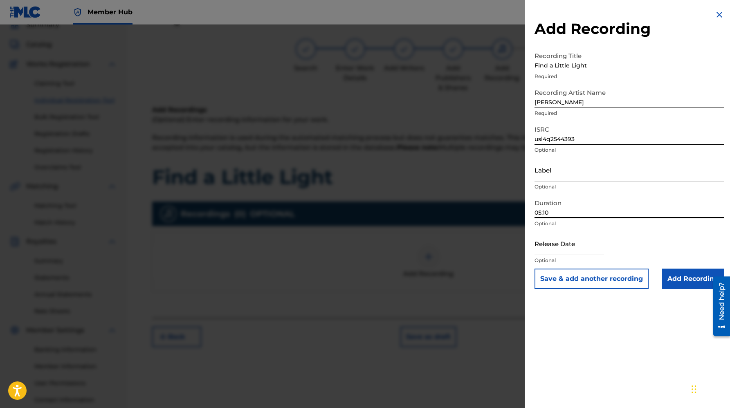
type input "05:10"
click at [546, 242] on input "text" at bounding box center [570, 243] width 70 height 23
select select "8"
select select "2025"
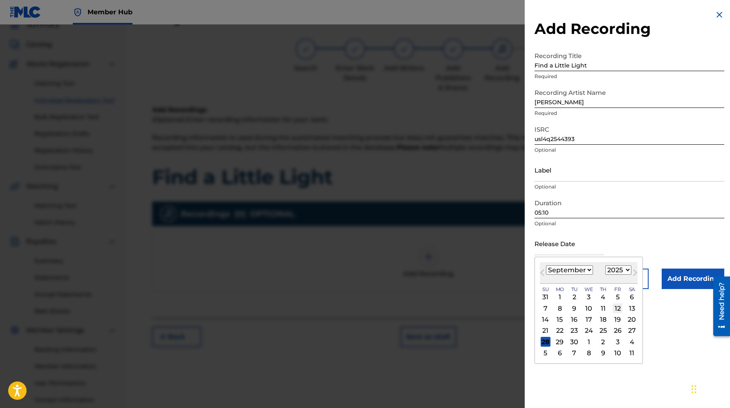
click at [618, 308] on div "12" at bounding box center [618, 308] width 10 height 10
type input "[DATE]"
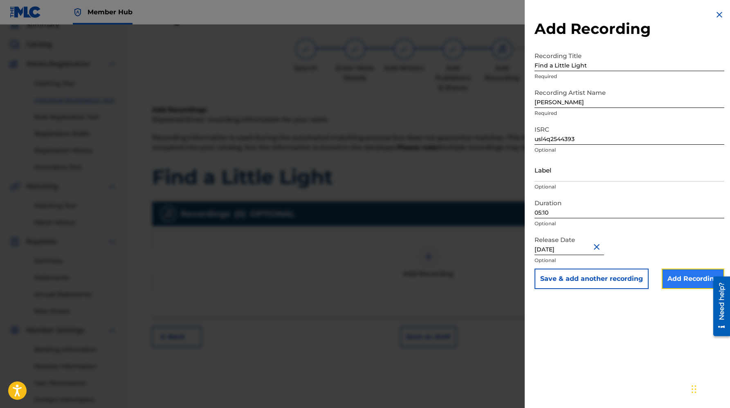
click at [683, 277] on input "Add Recording" at bounding box center [693, 279] width 63 height 20
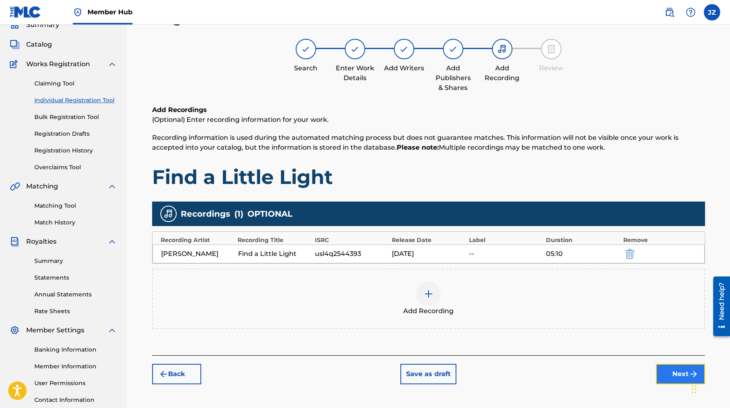
click at [666, 372] on button "Next" at bounding box center [680, 374] width 49 height 20
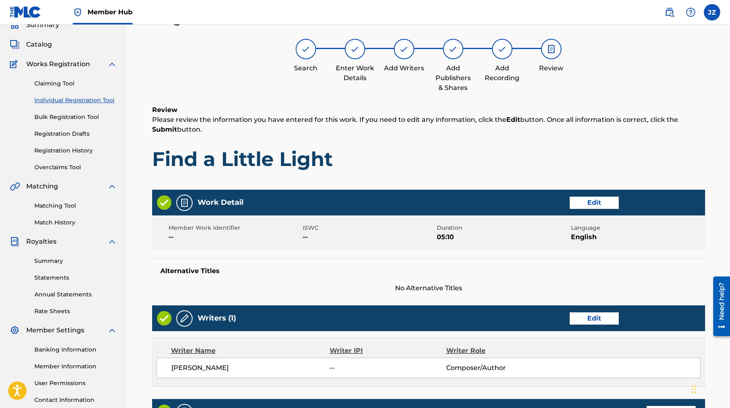
scroll to position [283, 0]
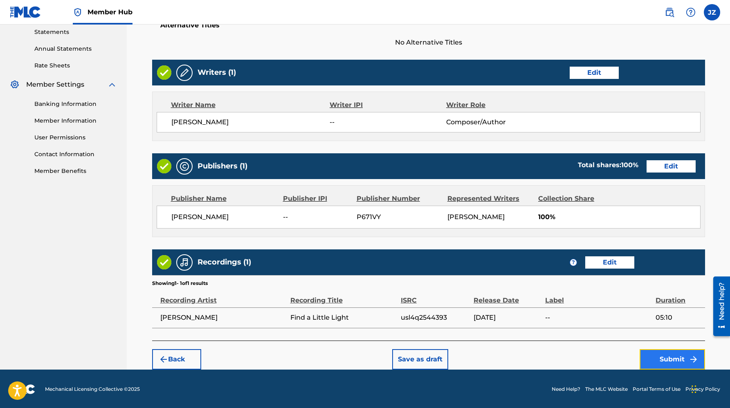
click at [659, 356] on button "Submit" at bounding box center [672, 359] width 65 height 20
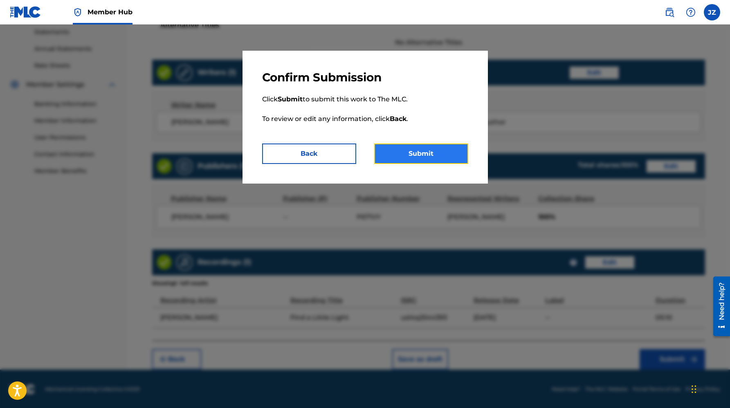
click at [443, 153] on button "Submit" at bounding box center [421, 154] width 94 height 20
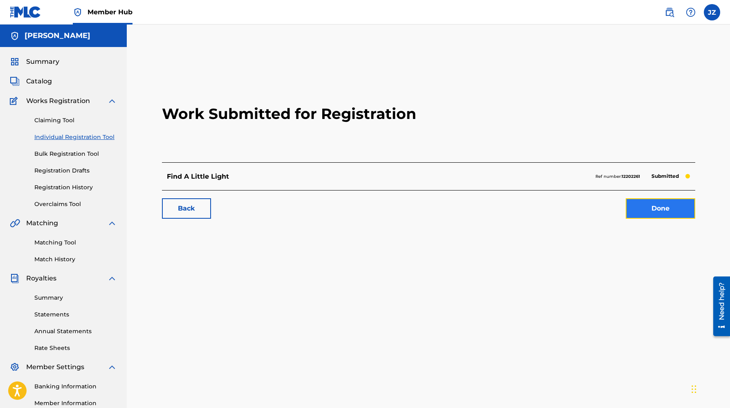
click at [645, 209] on link "Done" at bounding box center [661, 208] width 70 height 20
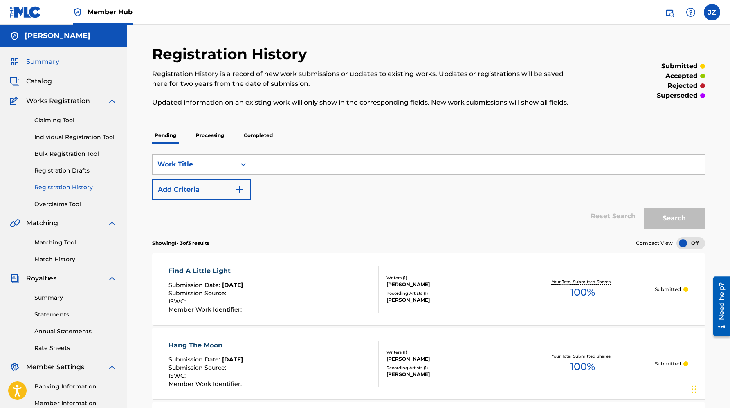
click at [45, 58] on span "Summary" at bounding box center [42, 62] width 33 height 10
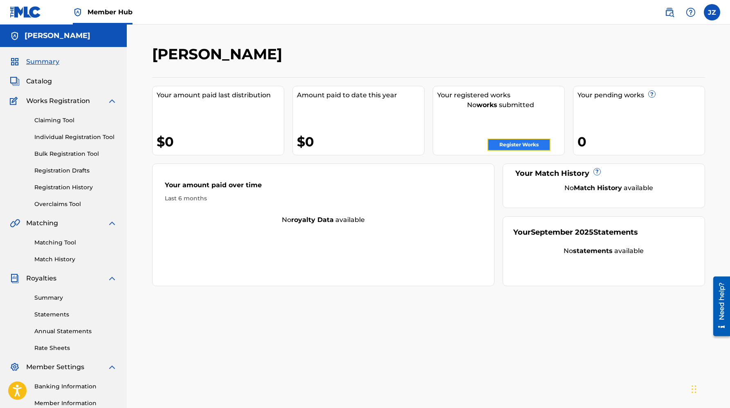
click at [532, 145] on link "Register Works" at bounding box center [519, 145] width 63 height 12
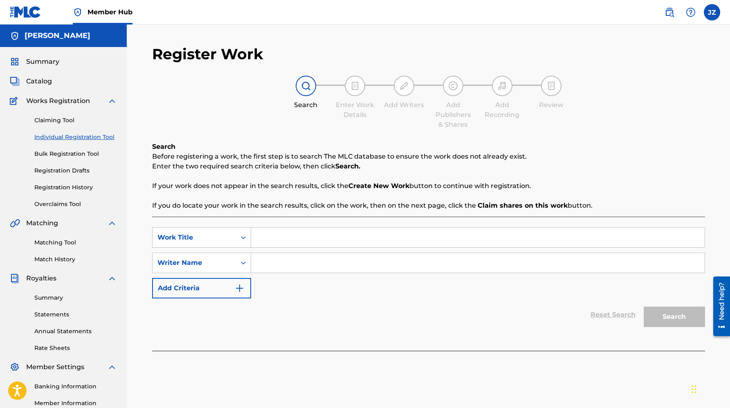
click at [323, 232] on input "Search Form" at bounding box center [478, 238] width 454 height 20
type input "A Brief & Beautiful Life"
type input "[PERSON_NAME]"
click at [644, 307] on button "Search" at bounding box center [674, 317] width 61 height 20
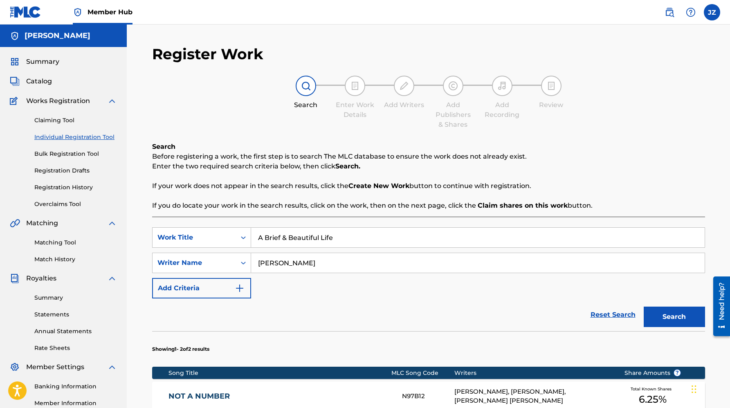
scroll to position [173, 0]
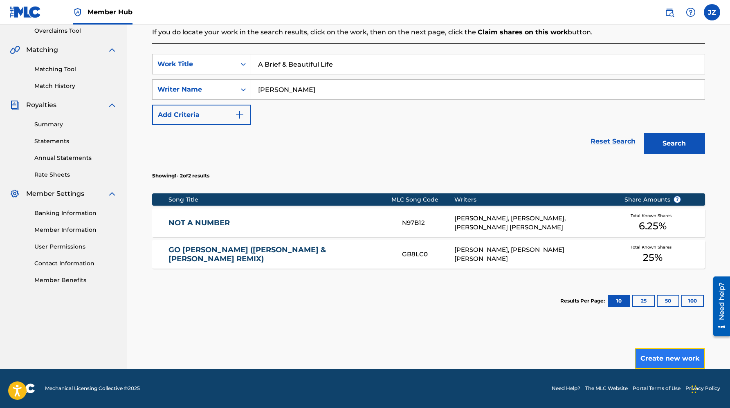
click at [666, 360] on button "Create new work" at bounding box center [670, 358] width 70 height 20
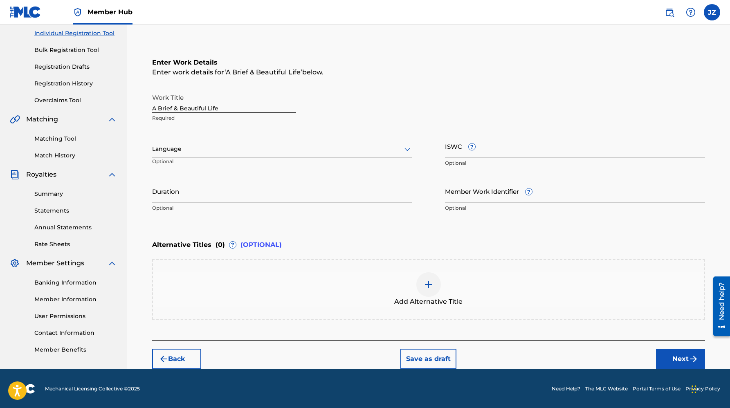
click at [203, 146] on div at bounding box center [282, 149] width 260 height 10
drag, startPoint x: 207, startPoint y: 166, endPoint x: 369, endPoint y: 180, distance: 162.2
click at [207, 166] on div "English" at bounding box center [282, 167] width 259 height 18
click at [262, 190] on input "Duration" at bounding box center [282, 191] width 260 height 23
type input "04:01"
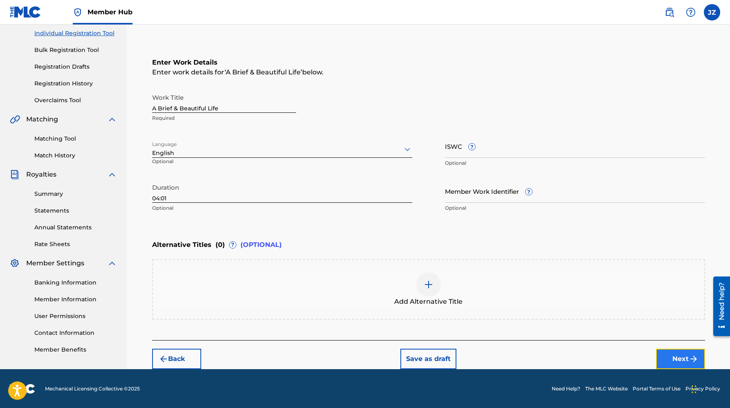
click at [663, 360] on button "Next" at bounding box center [680, 359] width 49 height 20
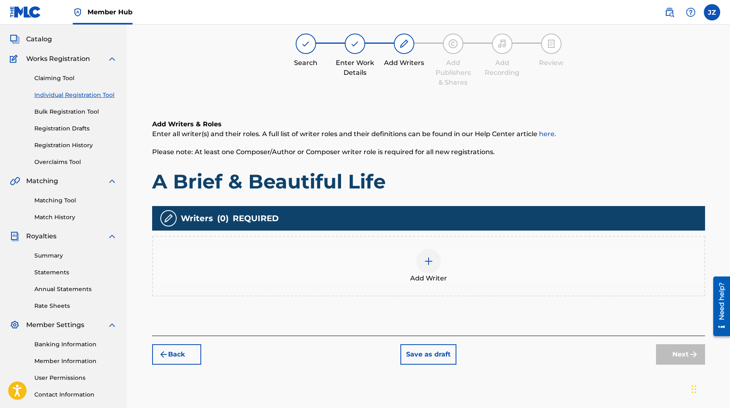
scroll to position [37, 0]
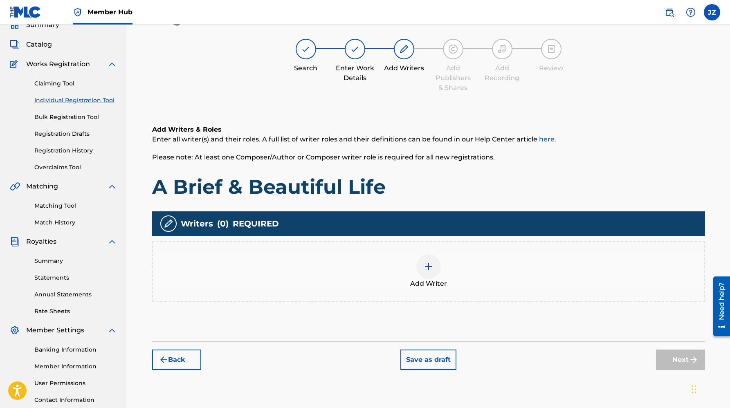
click at [431, 269] on img at bounding box center [429, 267] width 10 height 10
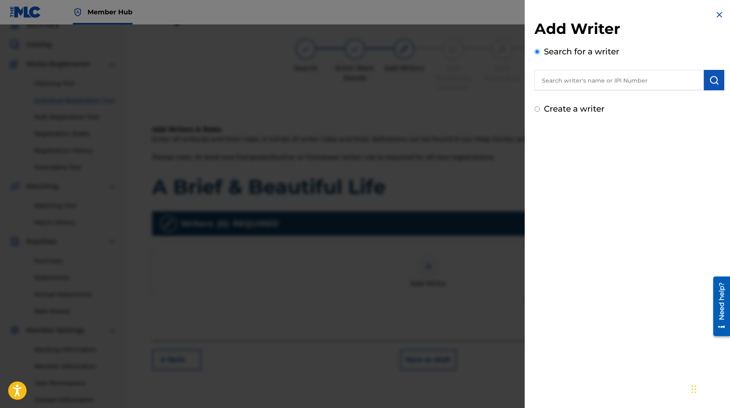
click at [573, 81] on input "text" at bounding box center [619, 80] width 169 height 20
click at [574, 109] on label "Create a writer" at bounding box center [574, 109] width 61 height 10
radio input "true"
click at [540, 109] on input "Create a writer" at bounding box center [537, 108] width 5 height 5
radio input "false"
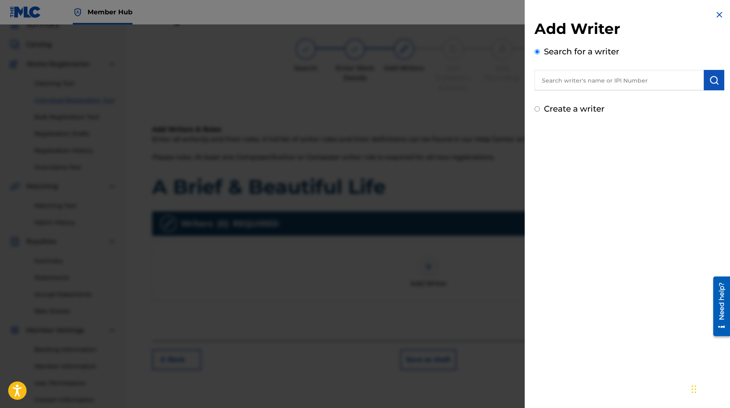
radio input "true"
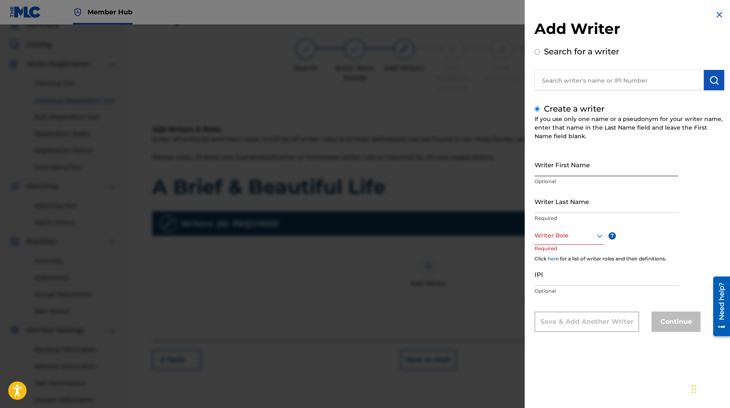
click at [588, 166] on input "Writer First Name" at bounding box center [607, 164] width 144 height 23
type input "[PERSON_NAME]"
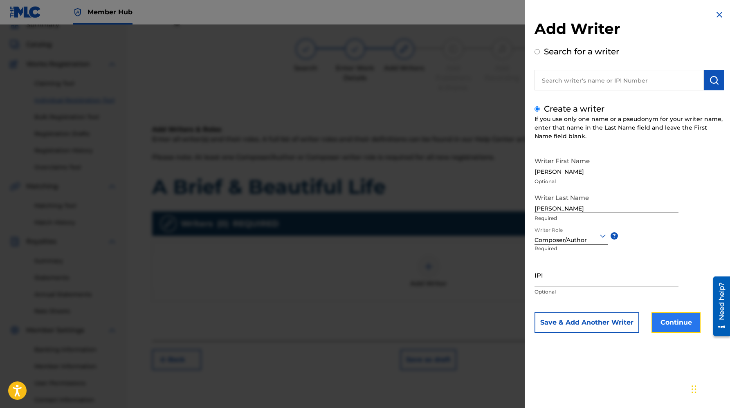
click at [676, 324] on button "Continue" at bounding box center [676, 322] width 49 height 20
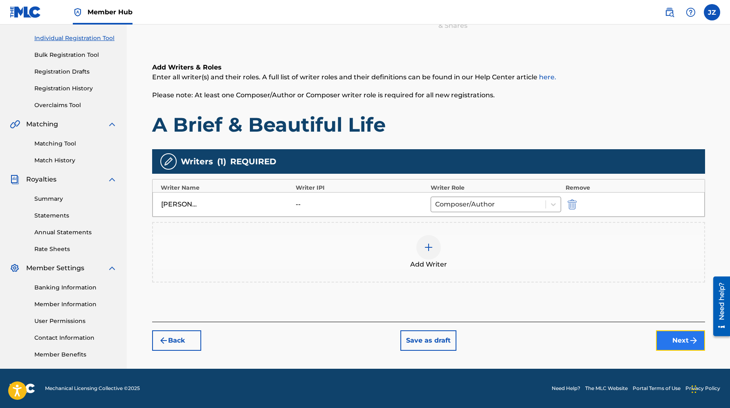
click at [667, 337] on button "Next" at bounding box center [680, 340] width 49 height 20
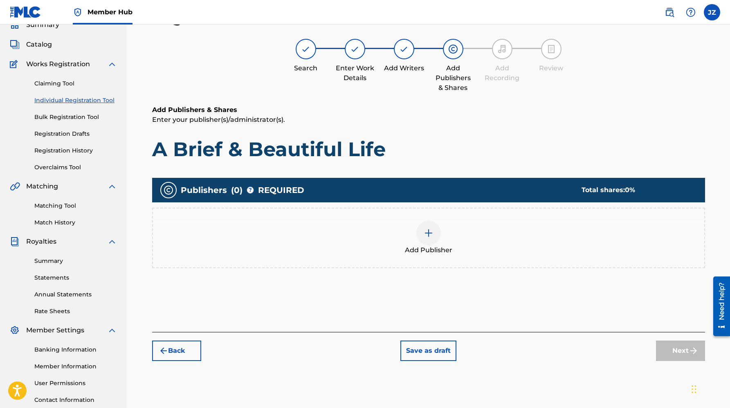
click at [426, 237] on img at bounding box center [429, 233] width 10 height 10
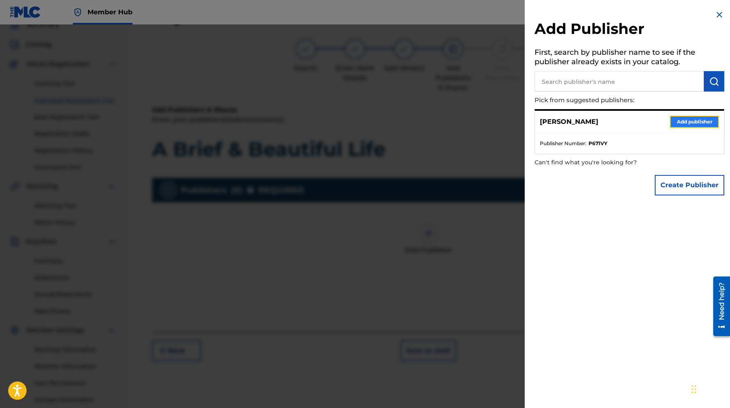
click at [685, 121] on button "Add publisher" at bounding box center [694, 122] width 49 height 12
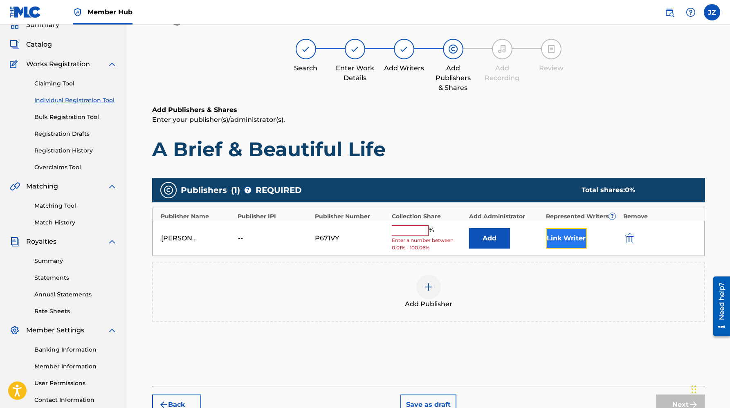
click at [578, 243] on button "Link Writer" at bounding box center [566, 238] width 41 height 20
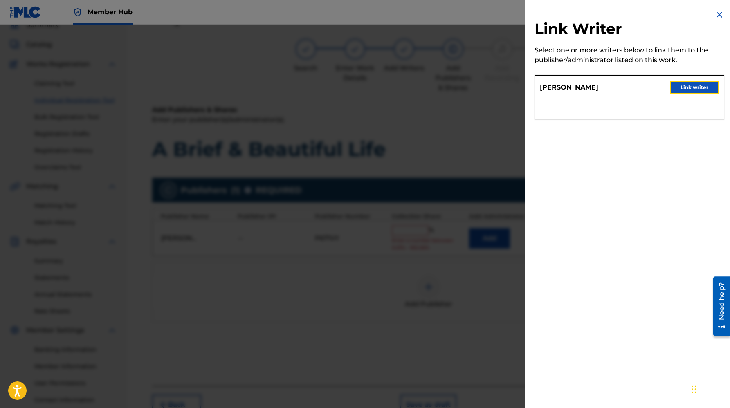
drag, startPoint x: 709, startPoint y: 85, endPoint x: 582, endPoint y: 138, distance: 137.7
click at [709, 85] on button "Link writer" at bounding box center [694, 87] width 49 height 12
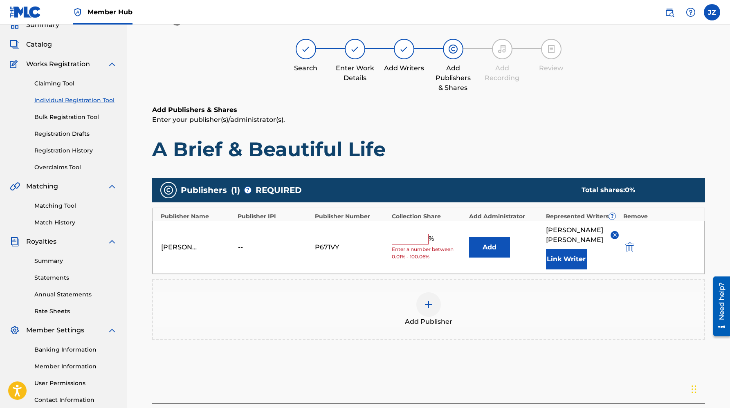
click at [407, 235] on input "text" at bounding box center [410, 239] width 37 height 11
type input "100"
click at [469, 237] on button "Add" at bounding box center [489, 247] width 41 height 20
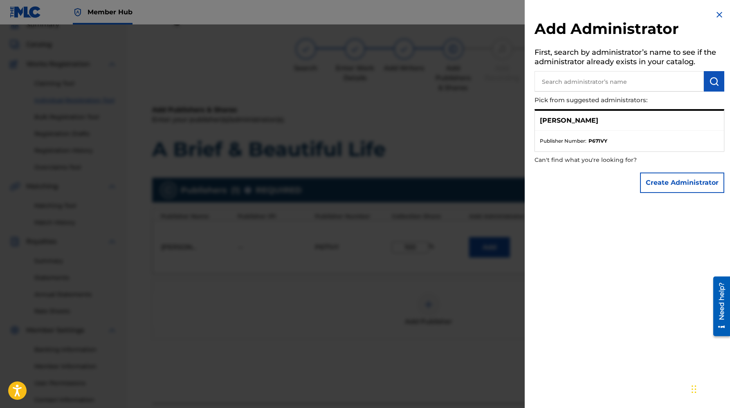
click at [413, 223] on div at bounding box center [365, 229] width 730 height 408
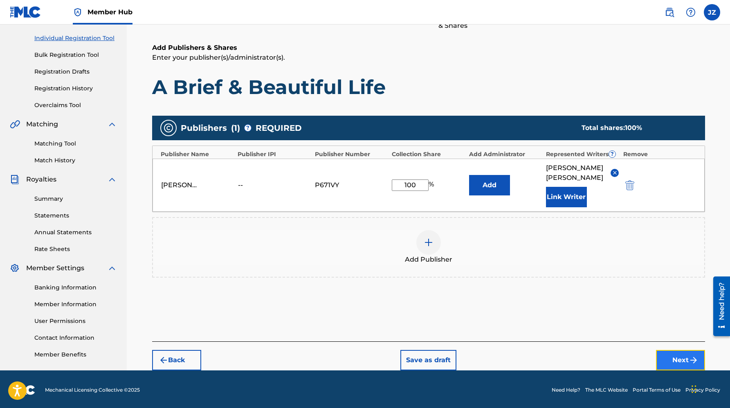
click at [679, 353] on button "Next" at bounding box center [680, 360] width 49 height 20
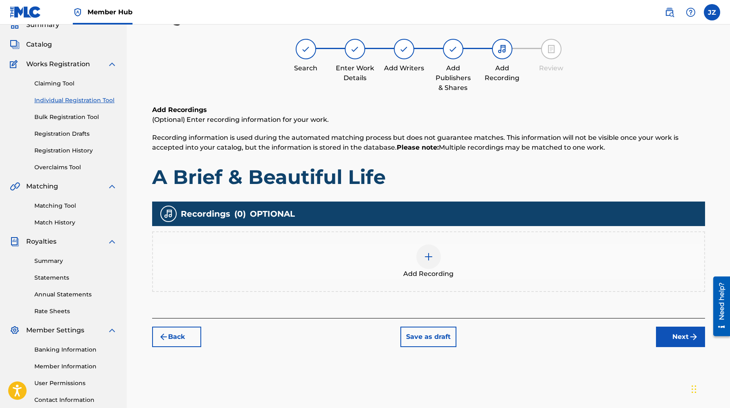
click at [437, 262] on div at bounding box center [428, 257] width 25 height 25
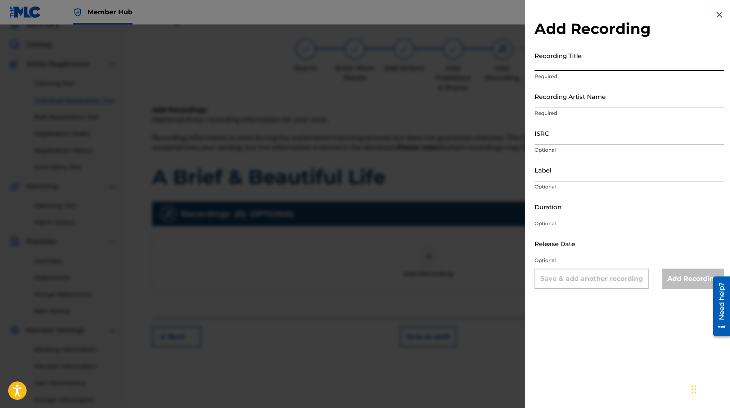
click at [554, 65] on input "Recording Title" at bounding box center [630, 59] width 190 height 23
paste input "A Brief & Beautiful Life"
type input "A Brief & Beautiful Life"
click at [576, 103] on input "Recording Artist Name" at bounding box center [630, 96] width 190 height 23
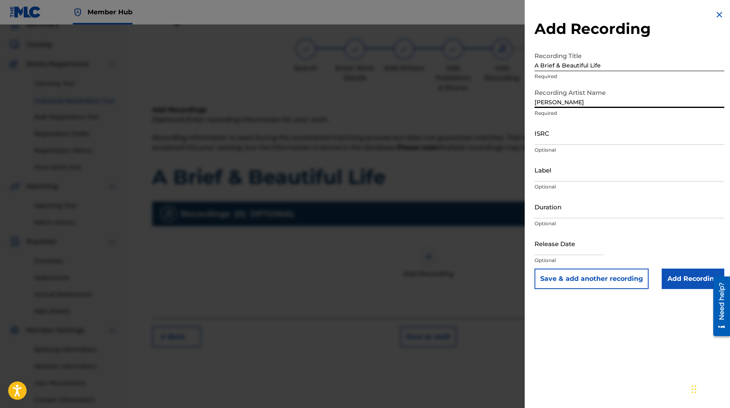
type input "[PERSON_NAME]"
paste input "usl4q2544394"
type input "usl4q2544394"
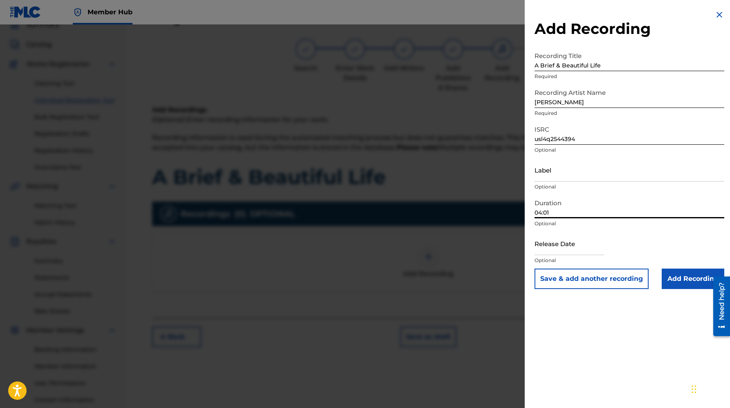
type input "04:01"
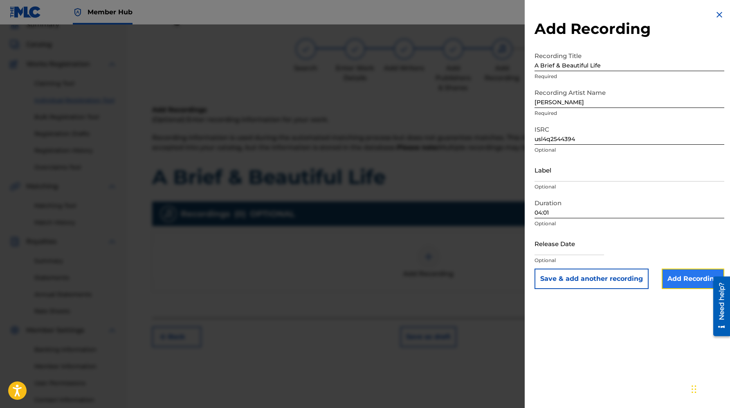
click at [669, 277] on input "Add Recording" at bounding box center [693, 279] width 63 height 20
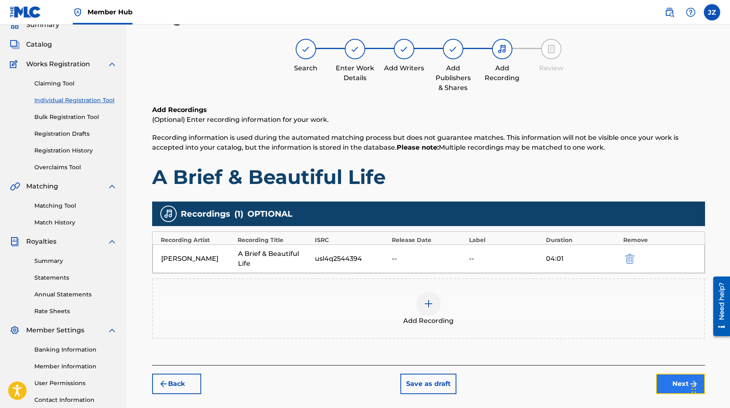
click at [661, 383] on button "Next" at bounding box center [680, 384] width 49 height 20
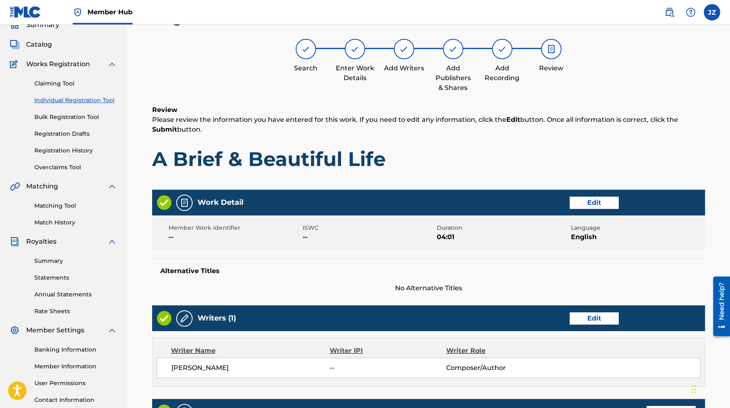
scroll to position [283, 0]
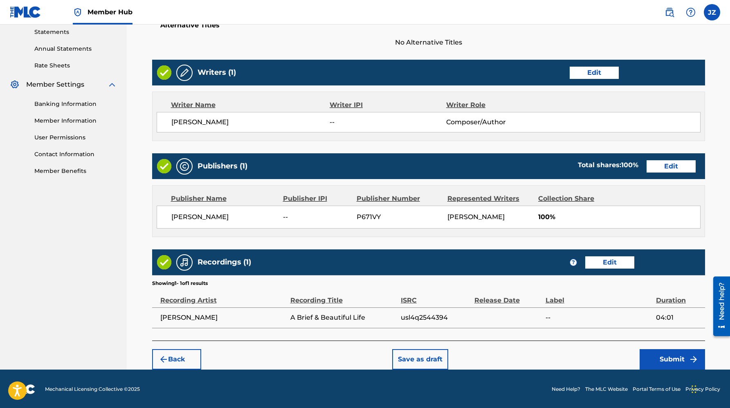
click at [640, 346] on div "Back Save as draft Submit" at bounding box center [428, 355] width 553 height 29
click at [649, 359] on button "Submit" at bounding box center [672, 359] width 65 height 20
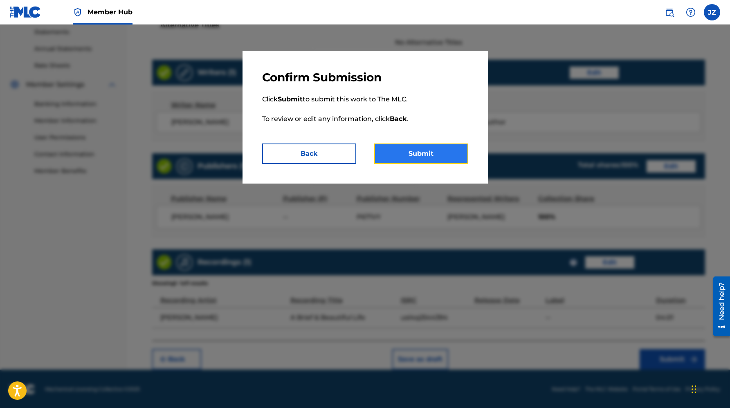
click at [416, 150] on button "Submit" at bounding box center [421, 154] width 94 height 20
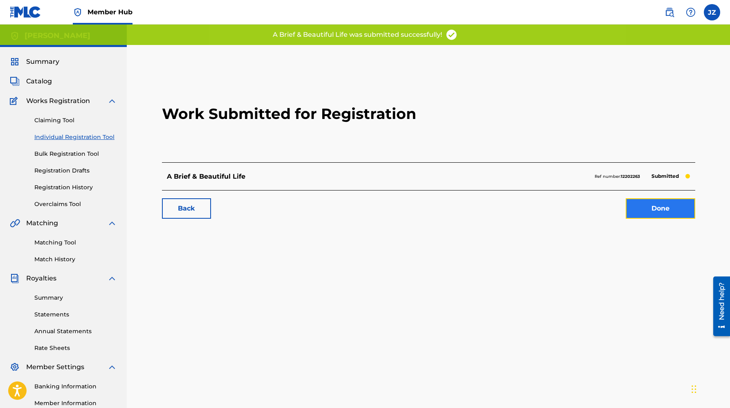
click at [656, 211] on link "Done" at bounding box center [661, 208] width 70 height 20
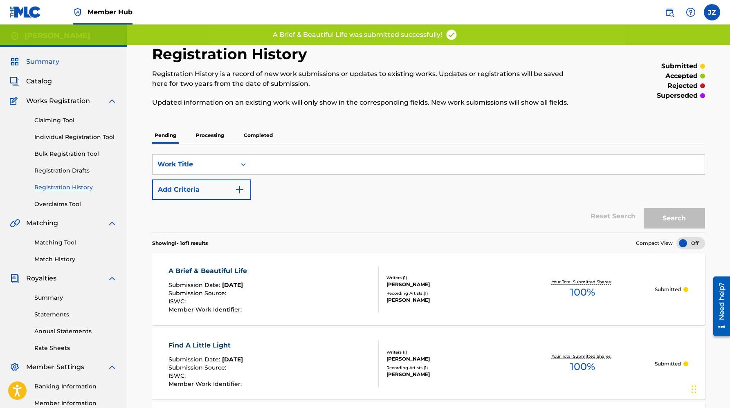
click at [40, 62] on span "Summary" at bounding box center [42, 62] width 33 height 10
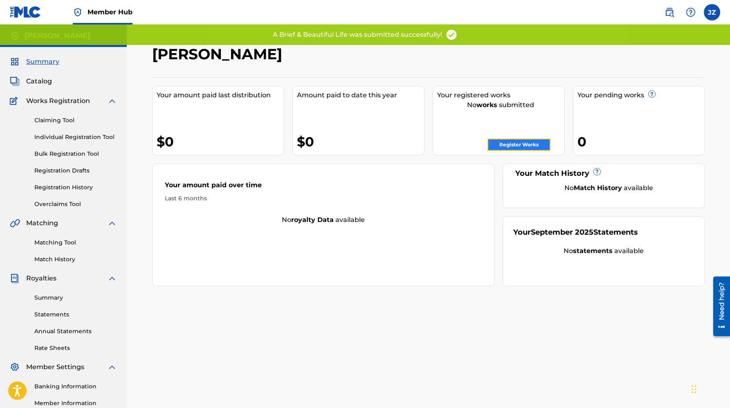
click at [514, 149] on link "Register Works" at bounding box center [519, 145] width 63 height 12
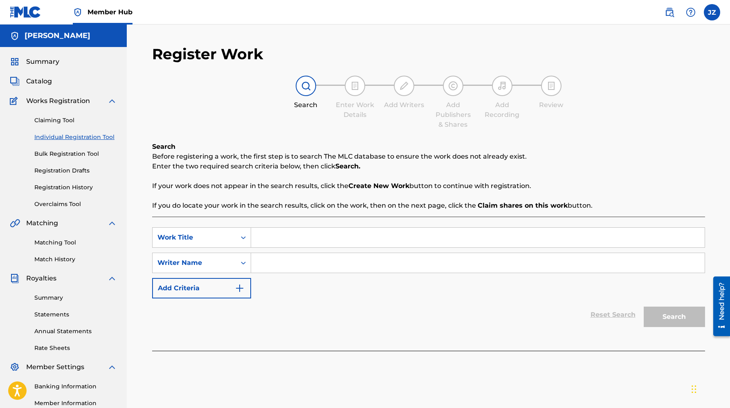
click at [290, 235] on input "Search Form" at bounding box center [478, 238] width 454 height 20
type input "Home Among the Trees"
type input "[PERSON_NAME]"
click at [644, 307] on button "Search" at bounding box center [674, 317] width 61 height 20
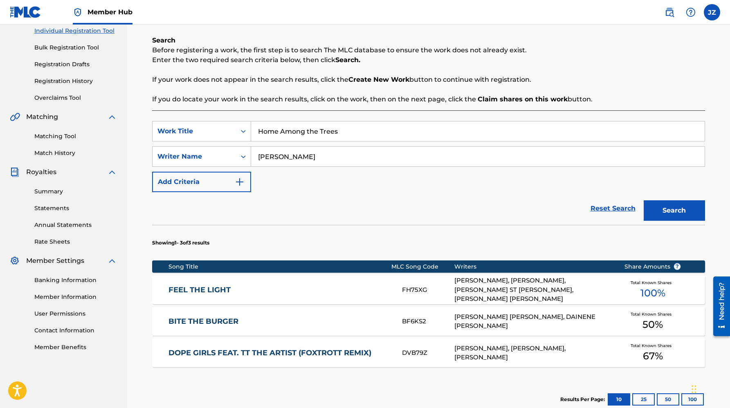
scroll to position [205, 0]
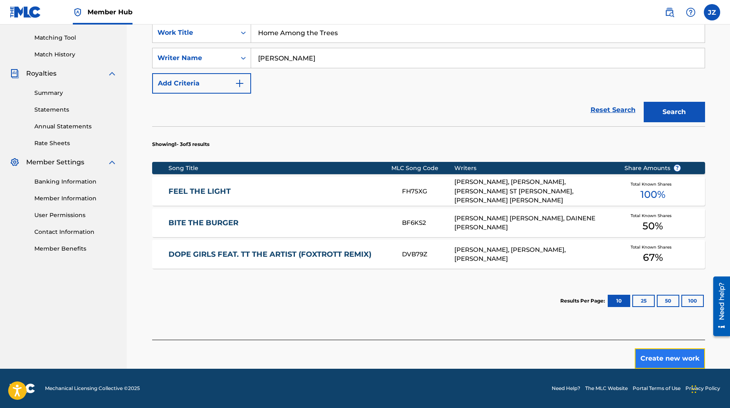
click at [646, 349] on button "Create new work" at bounding box center [670, 358] width 70 height 20
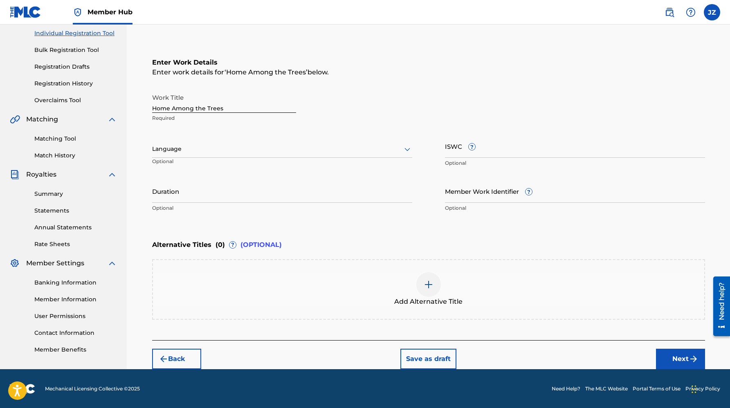
click at [193, 106] on input "Home Among the Trees" at bounding box center [224, 101] width 144 height 23
click at [276, 149] on div at bounding box center [282, 149] width 260 height 10
drag, startPoint x: 268, startPoint y: 167, endPoint x: 347, endPoint y: 167, distance: 78.9
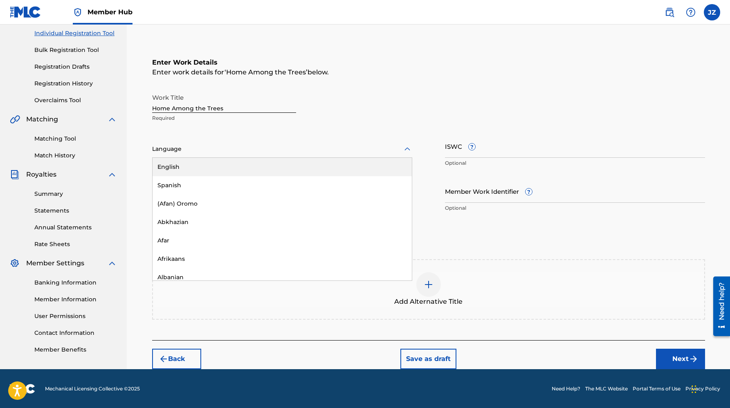
click at [268, 167] on div "English" at bounding box center [282, 167] width 259 height 18
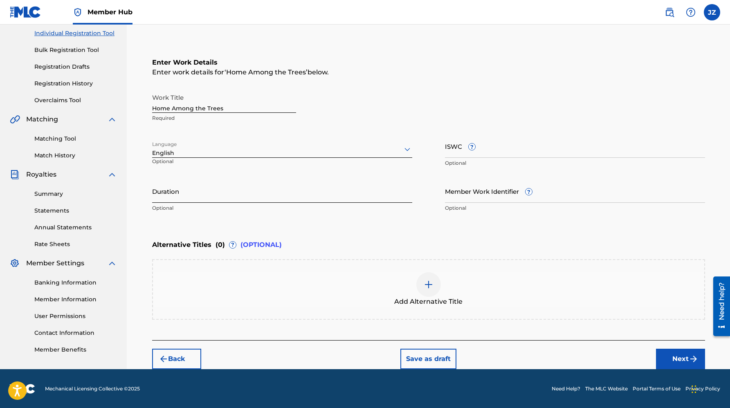
click at [282, 189] on input "Duration" at bounding box center [282, 191] width 260 height 23
type input "03:04"
click at [678, 361] on button "Next" at bounding box center [680, 359] width 49 height 20
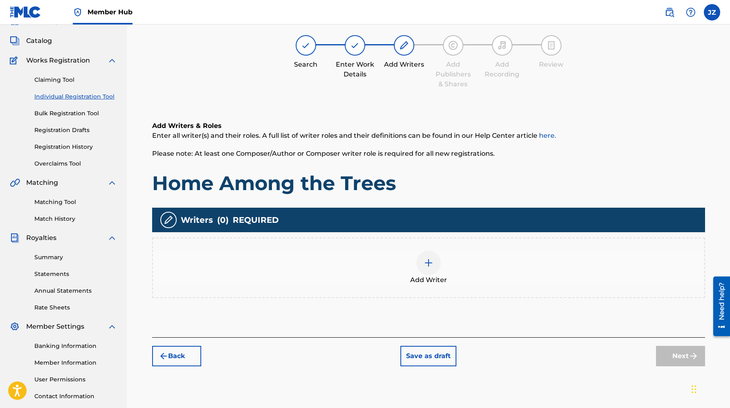
scroll to position [37, 0]
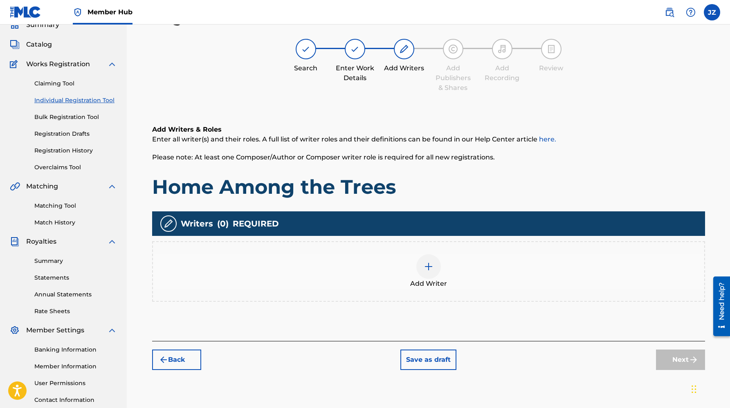
click at [394, 285] on div "Add Writer" at bounding box center [428, 271] width 551 height 34
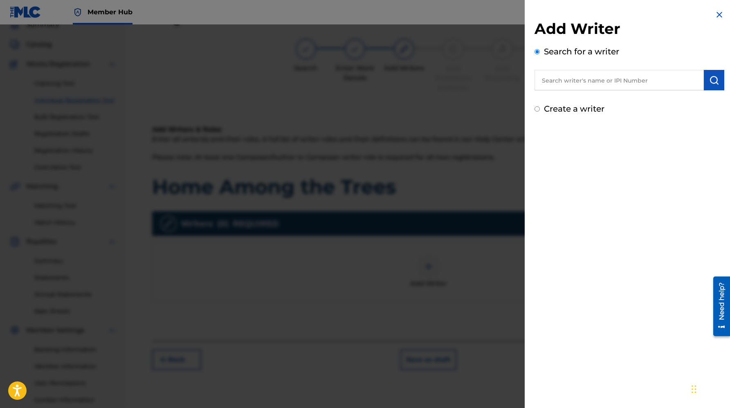
click at [573, 103] on div "Create a writer" at bounding box center [630, 109] width 190 height 12
click at [575, 110] on label "Create a writer" at bounding box center [574, 109] width 61 height 10
radio input "true"
click at [540, 110] on input "Create a writer" at bounding box center [537, 108] width 5 height 5
radio input "false"
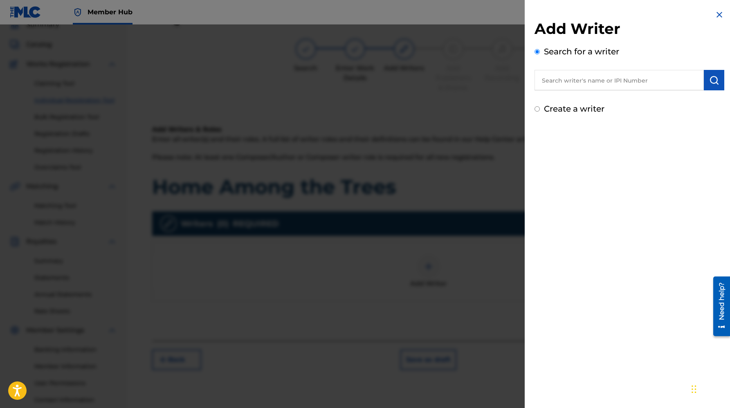
radio input "true"
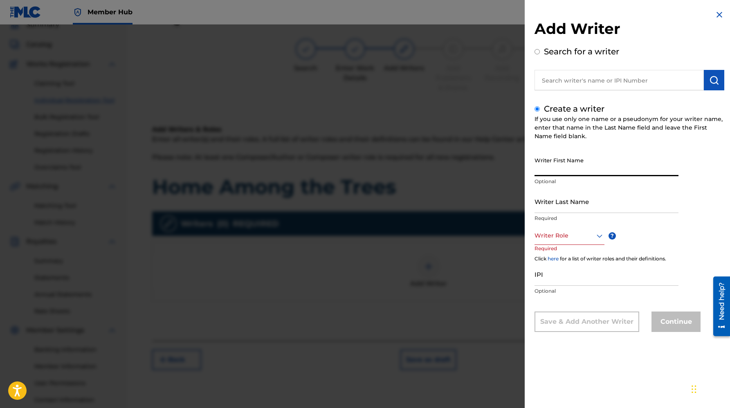
click at [592, 159] on input "Writer First Name" at bounding box center [607, 164] width 144 height 23
type input "[PERSON_NAME]"
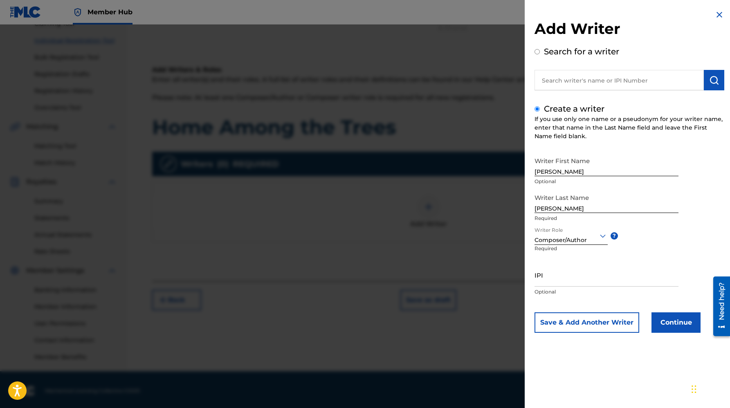
scroll to position [99, 0]
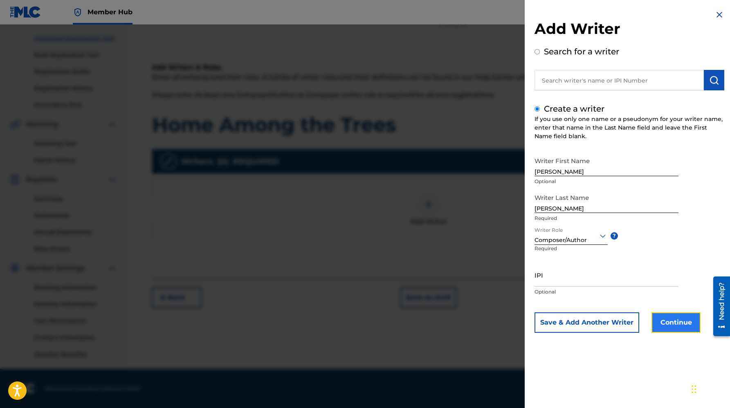
click at [691, 321] on button "Continue" at bounding box center [676, 322] width 49 height 20
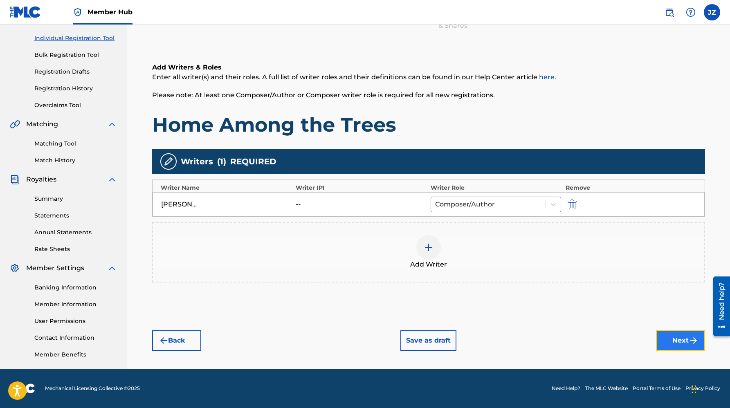
click at [660, 337] on button "Next" at bounding box center [680, 340] width 49 height 20
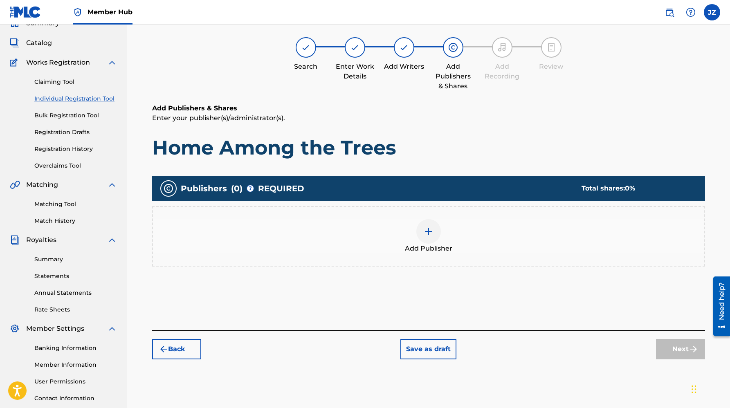
scroll to position [37, 0]
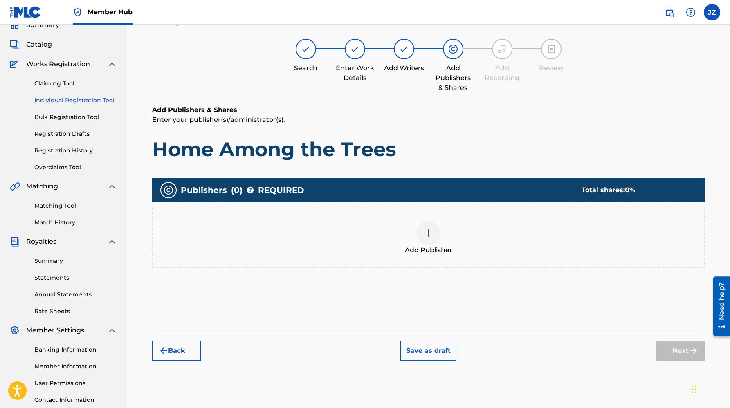
click at [421, 235] on div at bounding box center [428, 233] width 25 height 25
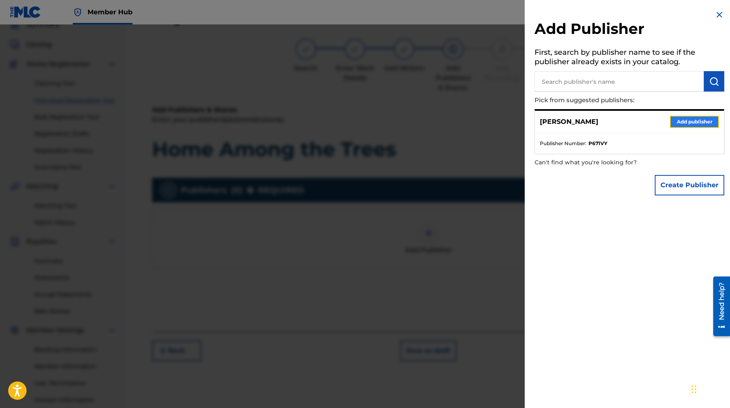
click at [696, 126] on button "Add publisher" at bounding box center [694, 122] width 49 height 12
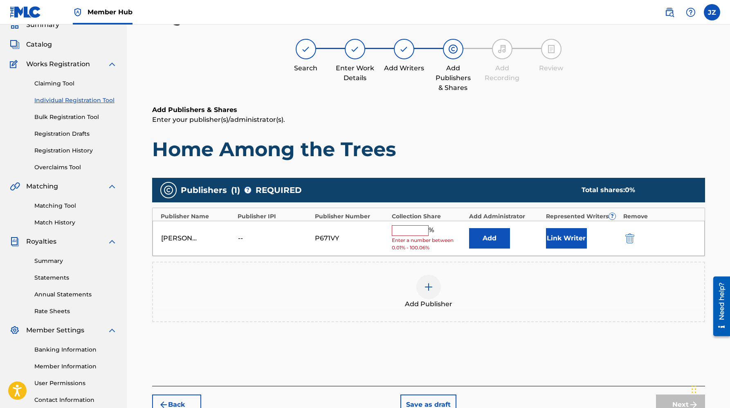
click at [419, 229] on input "text" at bounding box center [410, 230] width 37 height 11
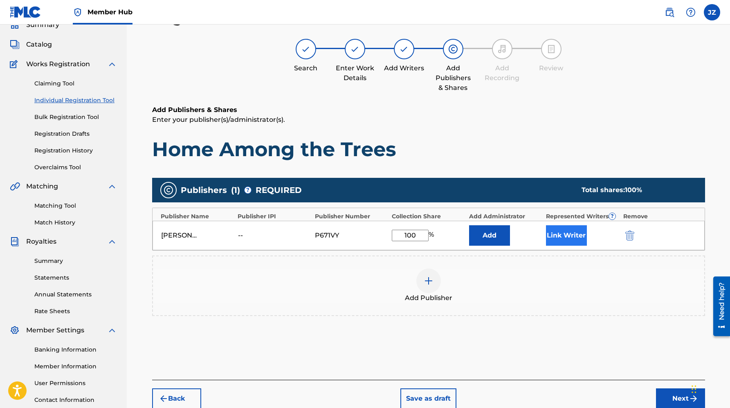
type input "100"
click at [571, 225] on button "Link Writer" at bounding box center [566, 235] width 41 height 20
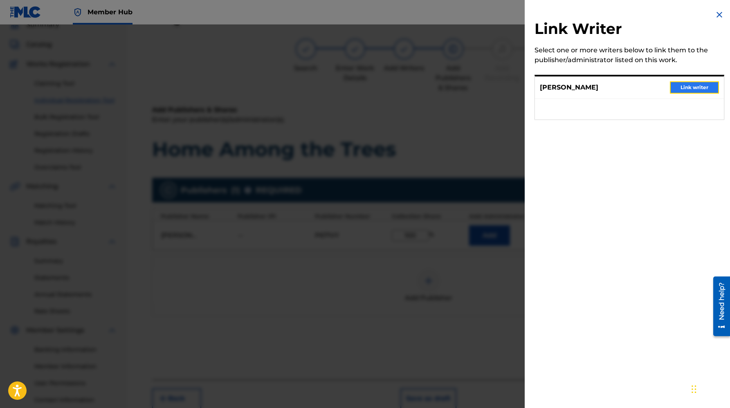
click at [685, 87] on button "Link writer" at bounding box center [694, 87] width 49 height 12
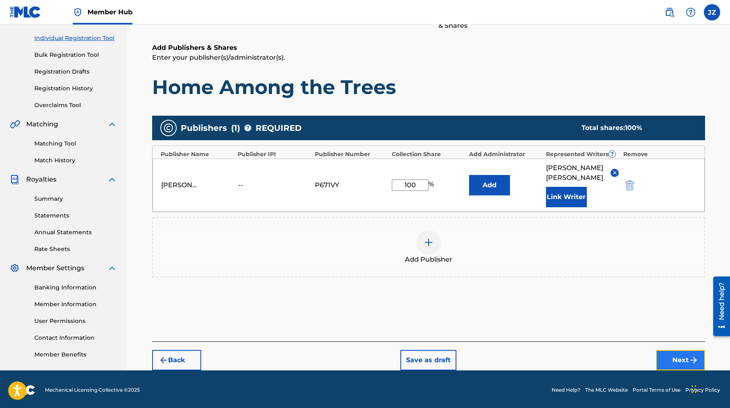
click at [683, 356] on button "Next" at bounding box center [680, 360] width 49 height 20
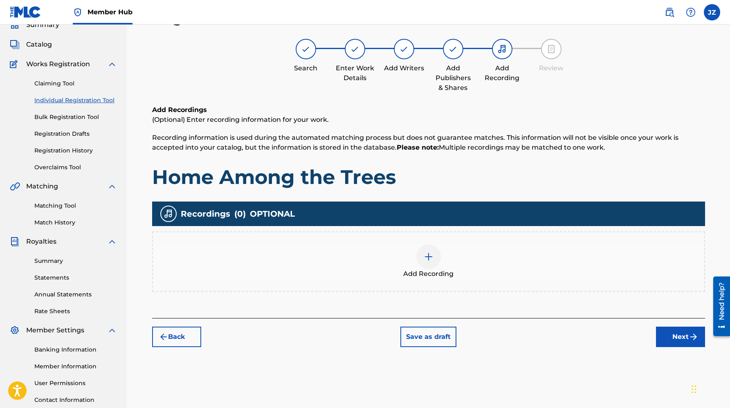
click at [416, 261] on div "Add Recording" at bounding box center [428, 262] width 551 height 34
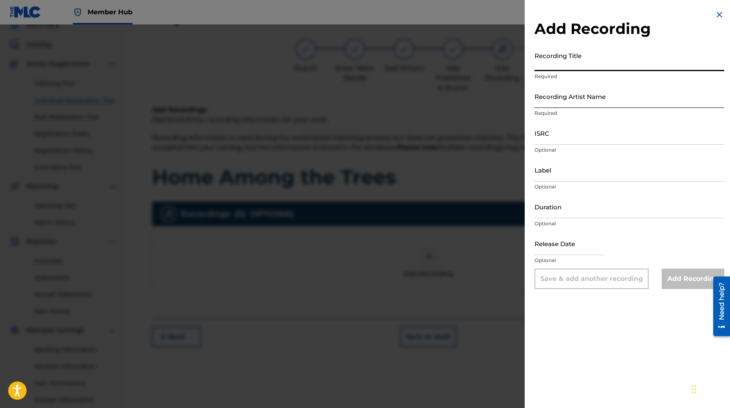
drag, startPoint x: 619, startPoint y: 64, endPoint x: 608, endPoint y: 85, distance: 24.2
click at [619, 65] on input "Recording Title" at bounding box center [630, 59] width 190 height 23
paste input "Home Among the Trees"
type input "Home Among the Trees"
click at [600, 105] on input "Recording Artist Name" at bounding box center [630, 96] width 190 height 23
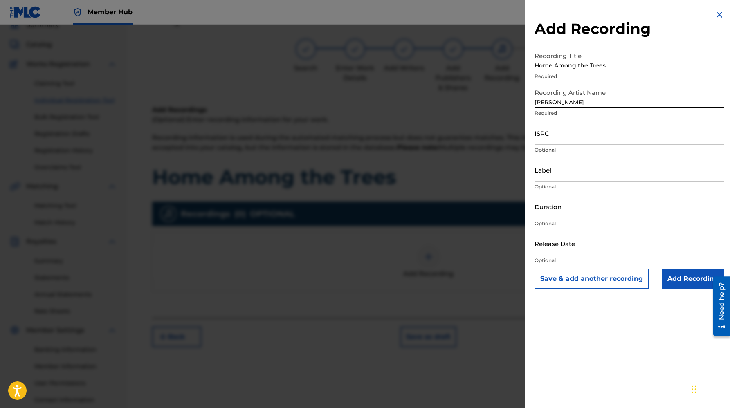
type input "[PERSON_NAME]"
paste input "usl4q2544395"
type input "usl4q2544395"
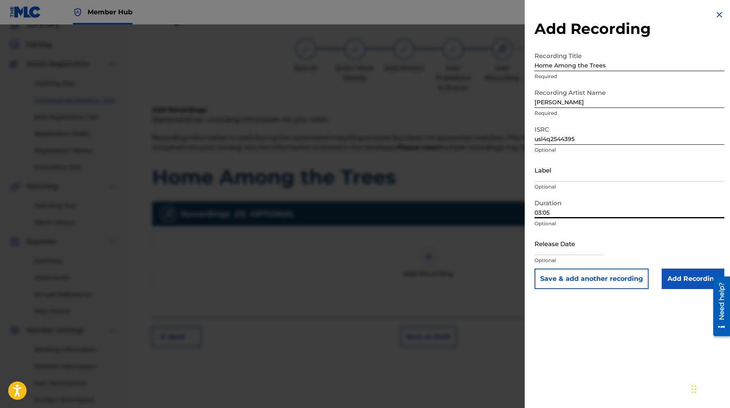
type input "03:05"
click at [547, 248] on input "text" at bounding box center [570, 243] width 70 height 23
select select "8"
select select "2025"
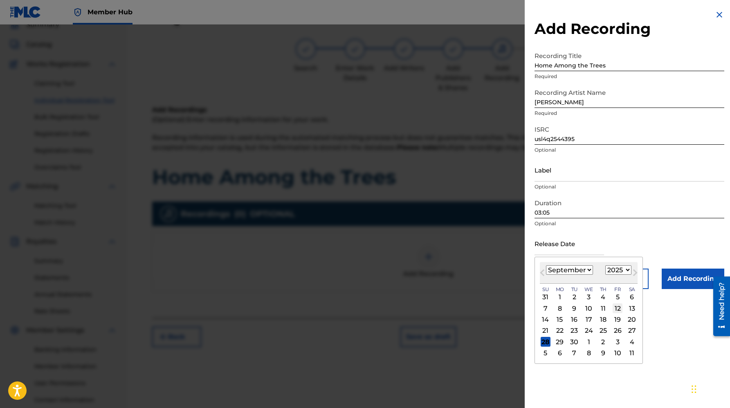
click at [616, 307] on div "12" at bounding box center [618, 308] width 10 height 10
type input "[DATE]"
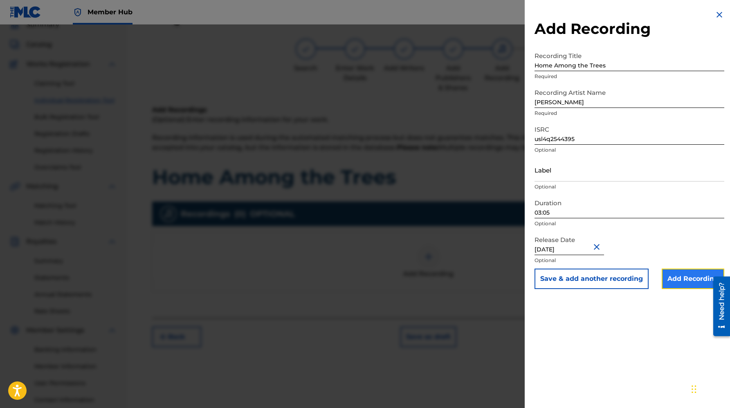
click at [682, 281] on input "Add Recording" at bounding box center [693, 279] width 63 height 20
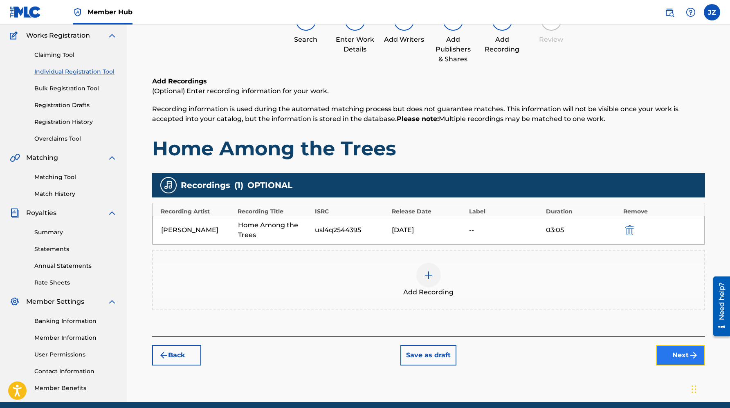
click at [667, 356] on button "Next" at bounding box center [680, 355] width 49 height 20
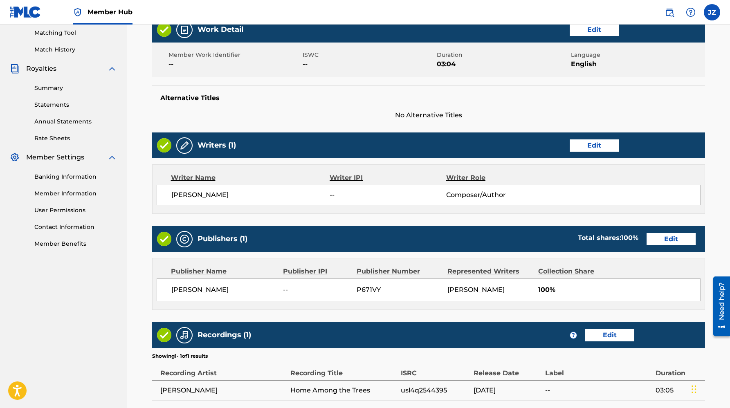
scroll to position [283, 0]
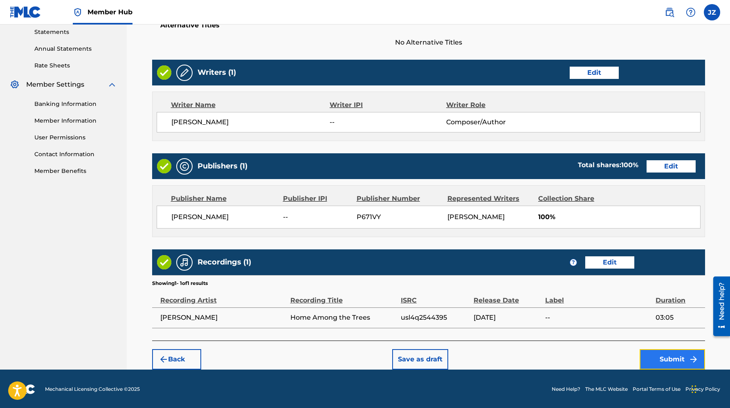
click at [666, 361] on button "Submit" at bounding box center [672, 359] width 65 height 20
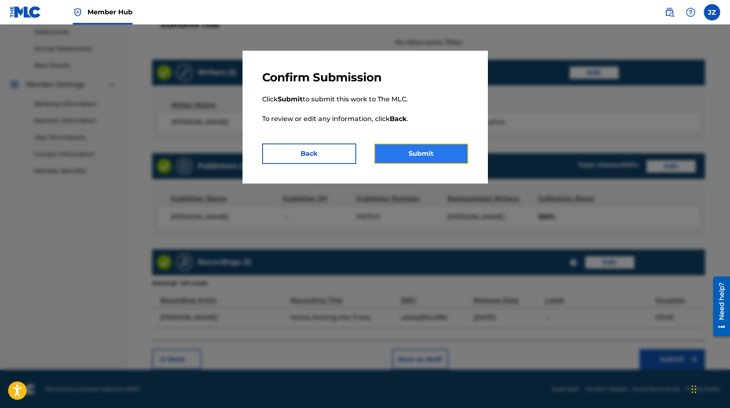
click at [437, 157] on button "Submit" at bounding box center [421, 154] width 94 height 20
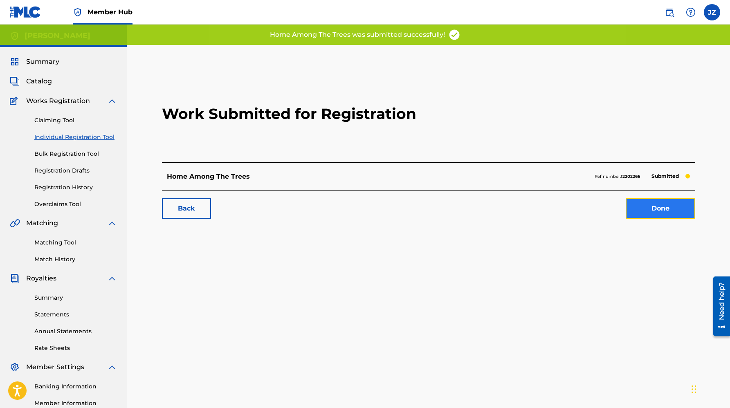
click at [647, 208] on link "Done" at bounding box center [661, 208] width 70 height 20
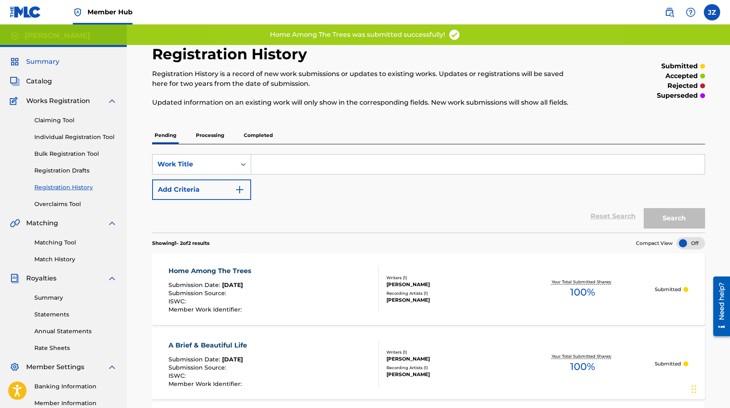
click at [36, 61] on span "Summary" at bounding box center [42, 62] width 33 height 10
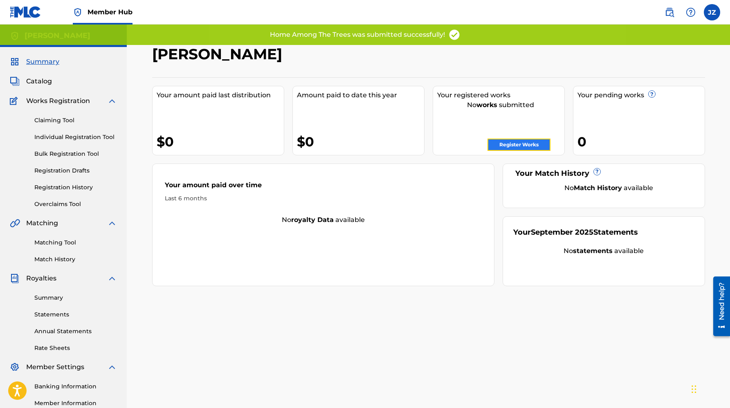
click at [503, 147] on link "Register Works" at bounding box center [519, 145] width 63 height 12
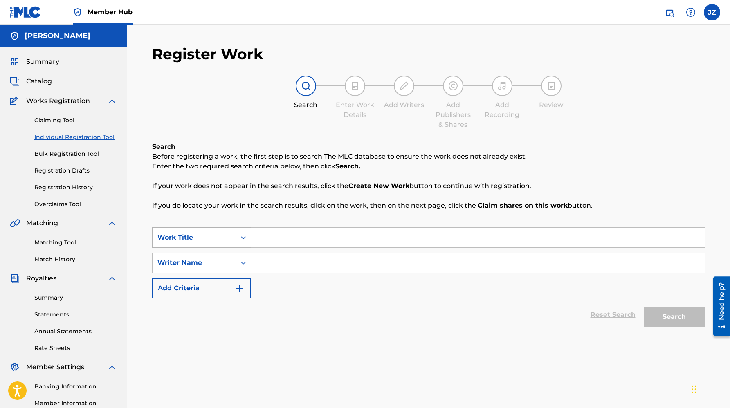
click at [217, 237] on div "Work Title" at bounding box center [194, 238] width 74 height 10
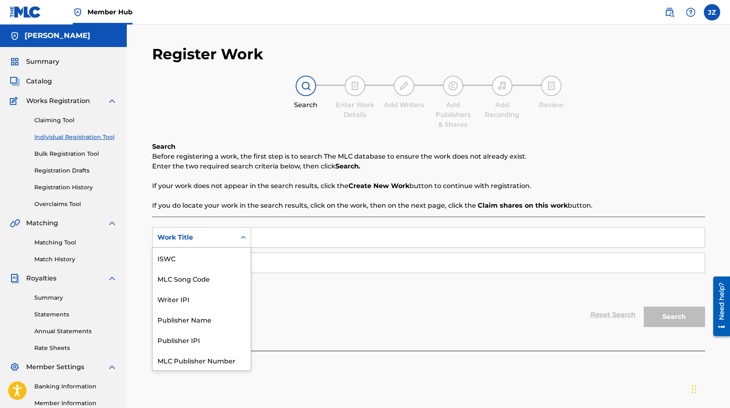
scroll to position [20, 0]
click at [299, 229] on input "Search Form" at bounding box center [478, 238] width 454 height 20
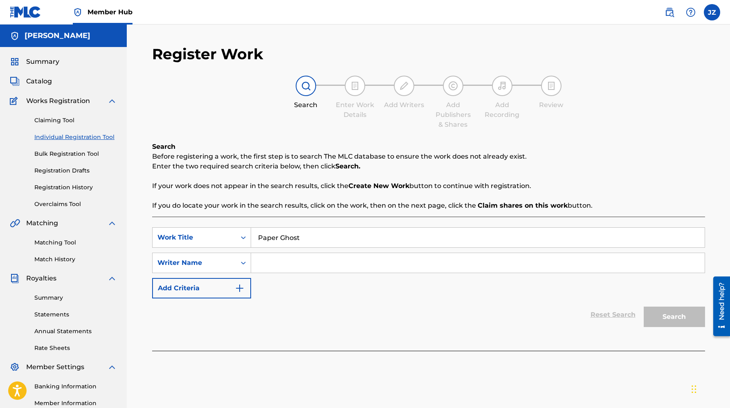
type input "Paper Ghost"
type input "[PERSON_NAME]"
click at [644, 307] on button "Search" at bounding box center [674, 317] width 61 height 20
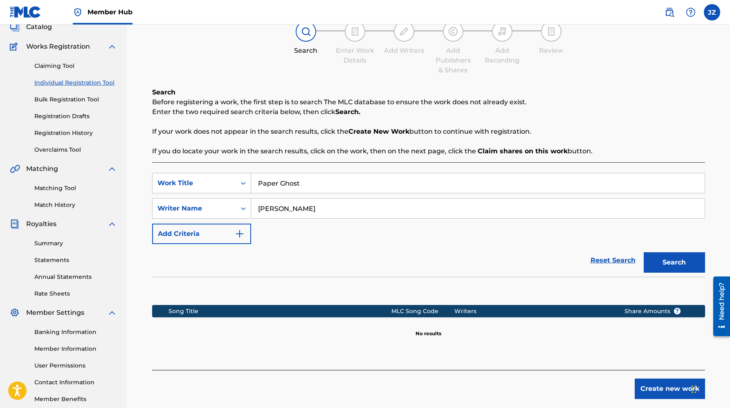
scroll to position [99, 0]
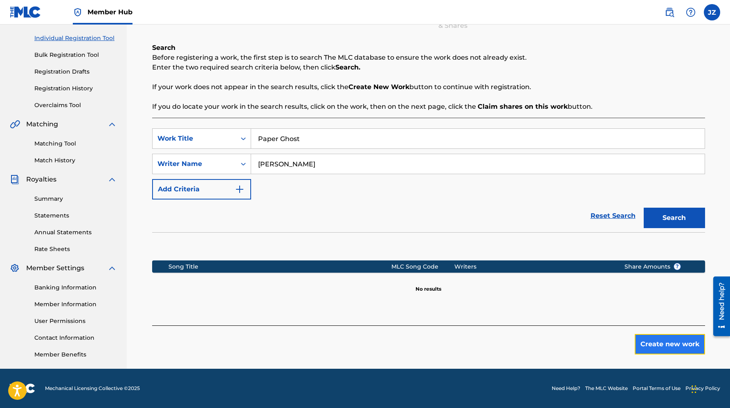
click at [674, 342] on button "Create new work" at bounding box center [670, 344] width 70 height 20
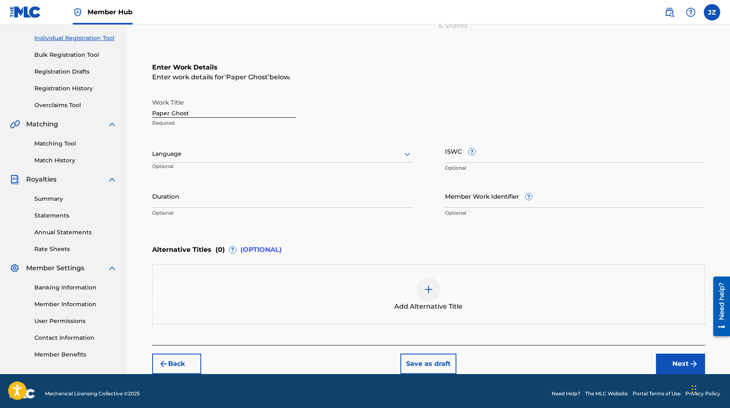
click at [195, 114] on input "Paper Ghost" at bounding box center [224, 105] width 144 height 23
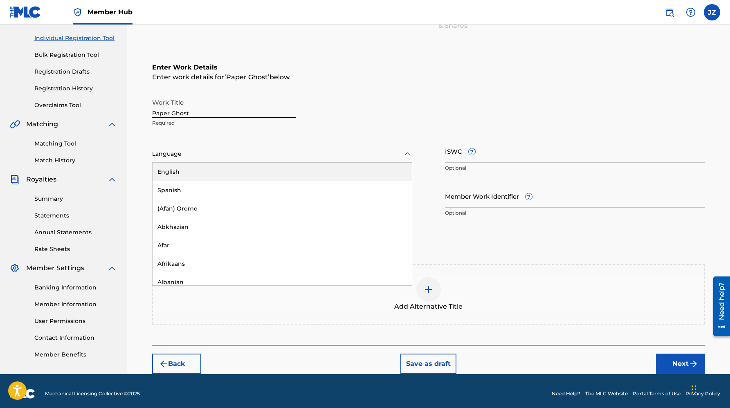
click at [267, 160] on div "Language" at bounding box center [282, 154] width 260 height 17
drag, startPoint x: 267, startPoint y: 173, endPoint x: 320, endPoint y: 172, distance: 52.8
click at [269, 173] on div "English" at bounding box center [282, 172] width 259 height 18
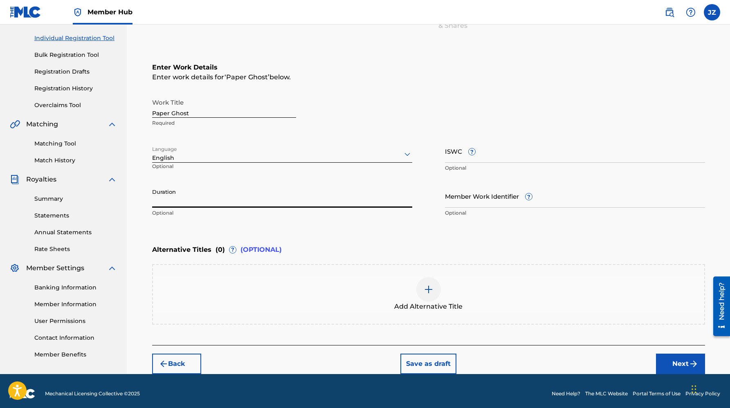
click at [303, 202] on input "Duration" at bounding box center [282, 195] width 260 height 23
type input "04:48"
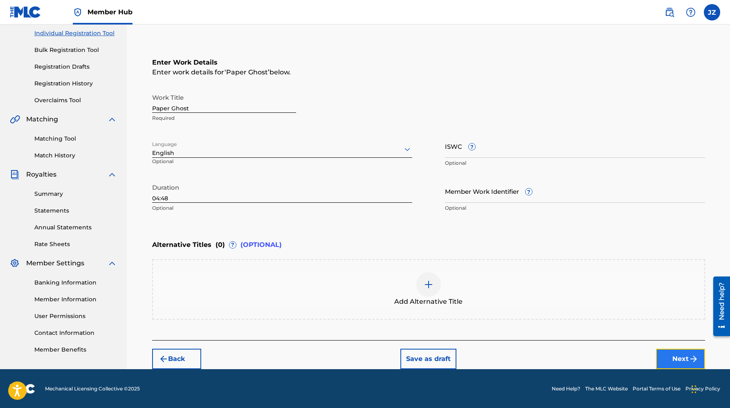
click at [673, 358] on button "Next" at bounding box center [680, 359] width 49 height 20
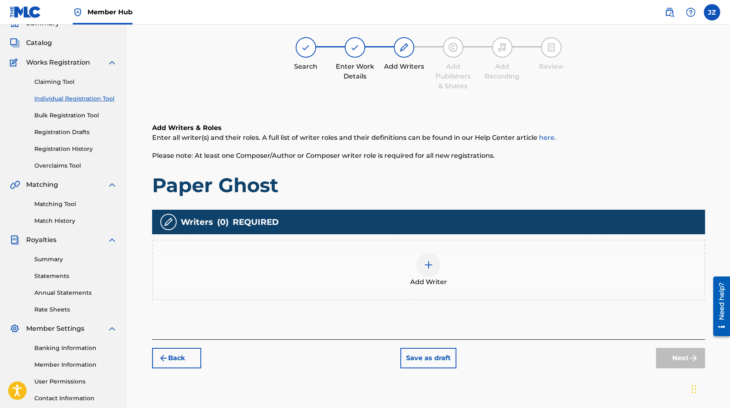
scroll to position [37, 0]
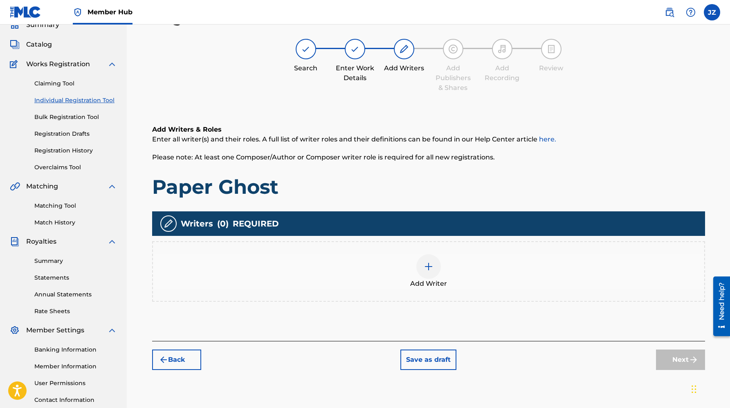
click at [427, 280] on span "Add Writer" at bounding box center [428, 284] width 37 height 10
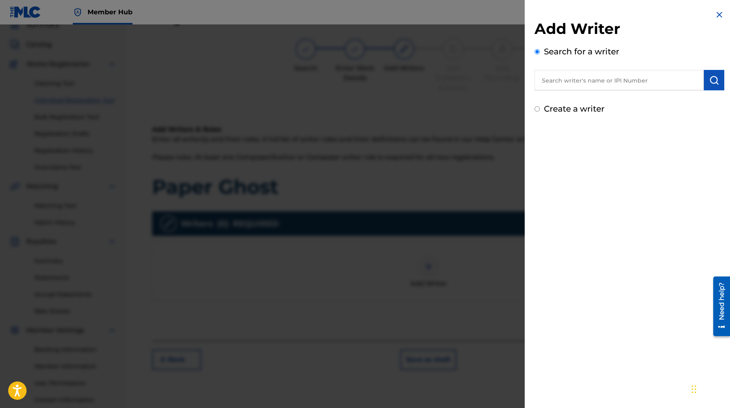
click at [570, 104] on label "Create a writer" at bounding box center [574, 109] width 61 height 10
radio input "true"
click at [540, 106] on input "Create a writer" at bounding box center [537, 108] width 5 height 5
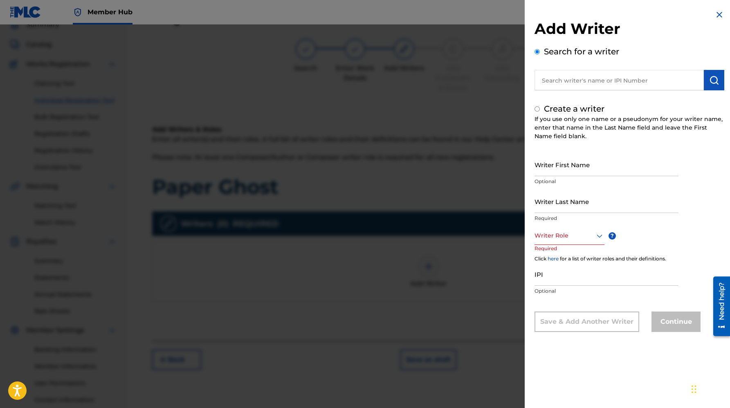
radio input "false"
radio input "true"
click at [574, 159] on input "Writer First Name" at bounding box center [607, 164] width 144 height 23
type input "[PERSON_NAME]"
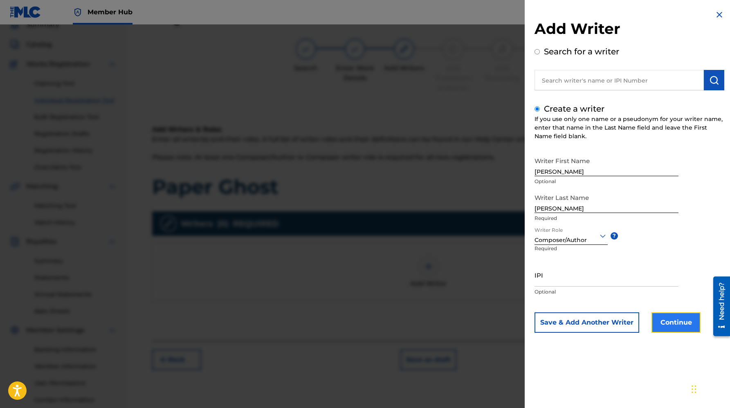
click at [672, 323] on button "Continue" at bounding box center [676, 322] width 49 height 20
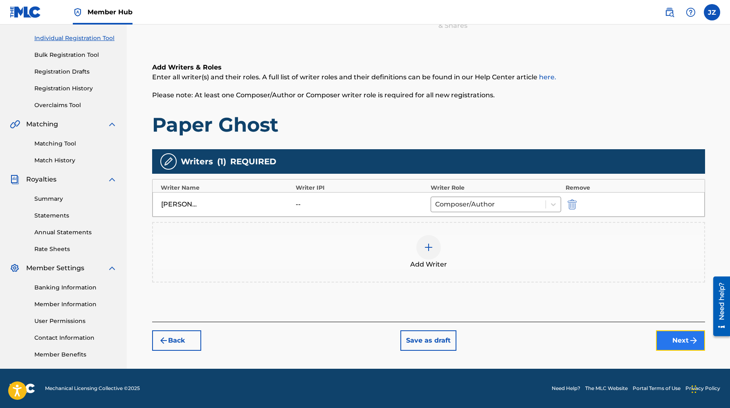
click at [670, 344] on button "Next" at bounding box center [680, 340] width 49 height 20
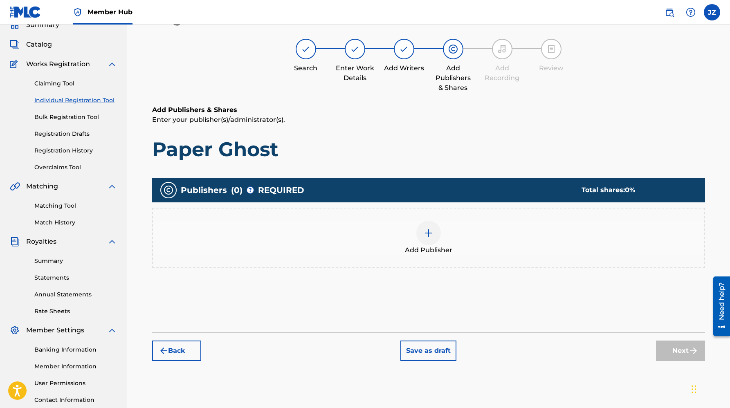
click at [490, 237] on div "Add Publisher" at bounding box center [428, 238] width 551 height 34
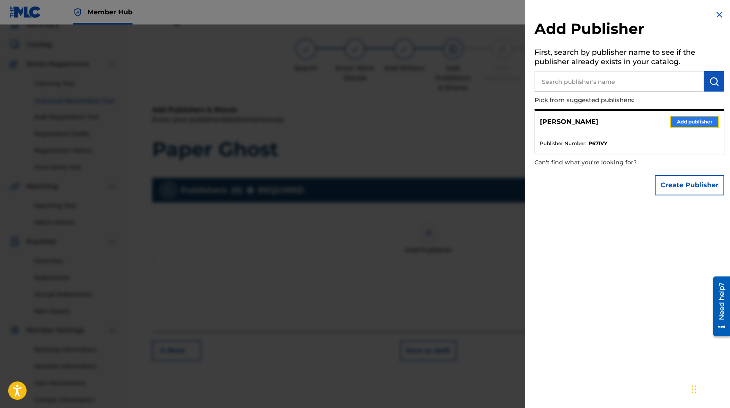
click at [710, 119] on button "Add publisher" at bounding box center [694, 122] width 49 height 12
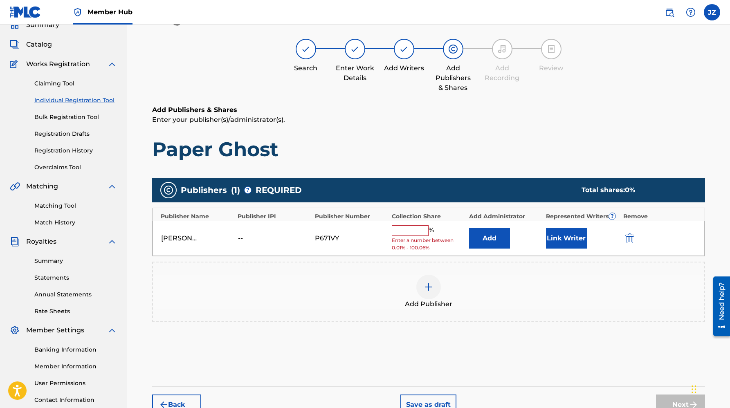
click at [407, 231] on input "text" at bounding box center [410, 230] width 37 height 11
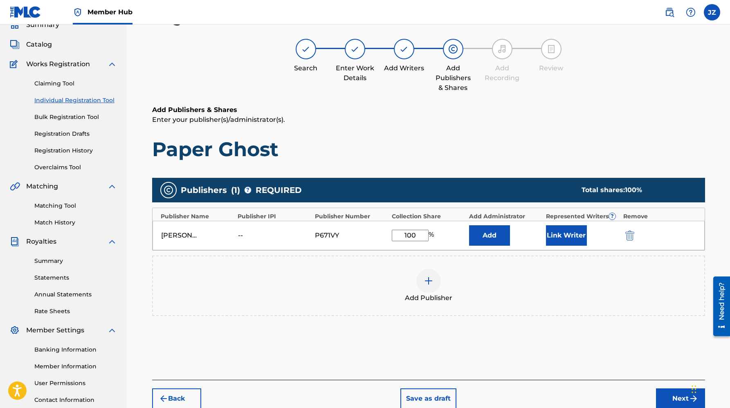
type input "100"
click at [519, 243] on div "Add" at bounding box center [505, 235] width 73 height 20
click at [551, 234] on button "Link Writer" at bounding box center [566, 235] width 41 height 20
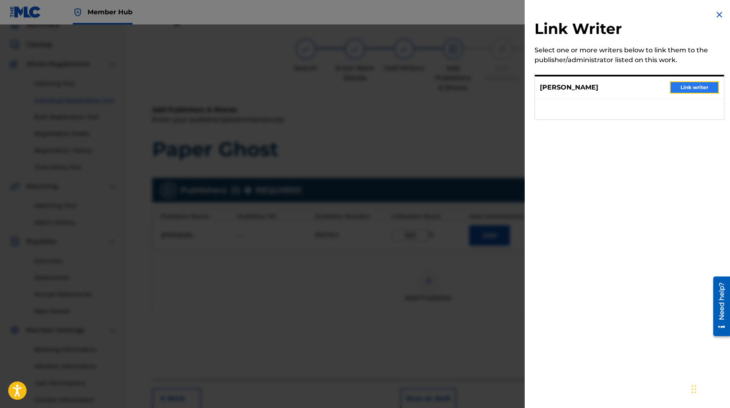
click at [691, 90] on button "Link writer" at bounding box center [694, 87] width 49 height 12
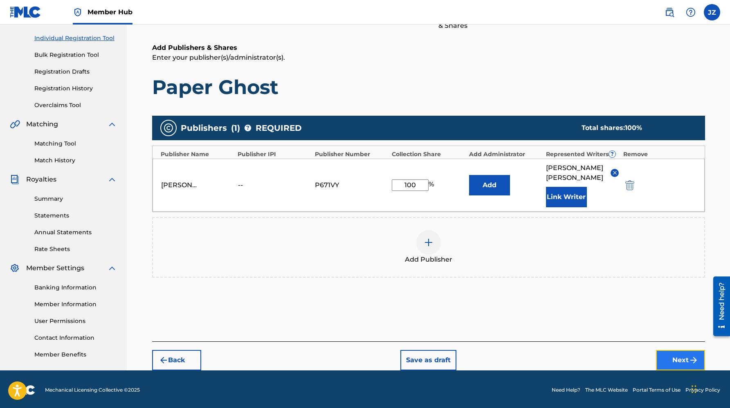
click at [667, 350] on button "Next" at bounding box center [680, 360] width 49 height 20
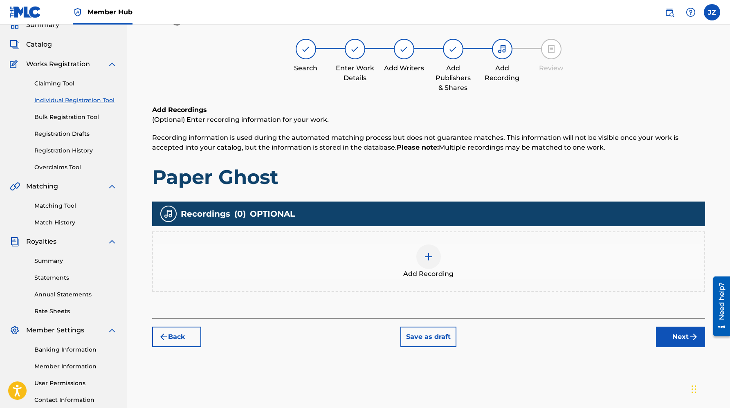
click at [408, 236] on div "Add Recording" at bounding box center [428, 261] width 553 height 61
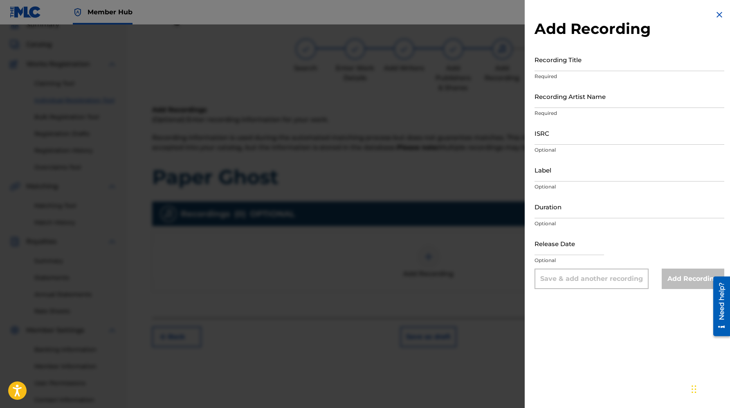
click at [550, 72] on div "Recording Title Required" at bounding box center [630, 66] width 190 height 37
click at [546, 70] on input "Recording Title" at bounding box center [630, 59] width 190 height 23
paste input "Paper Ghost"
type input "Paper Ghost"
type input "K"
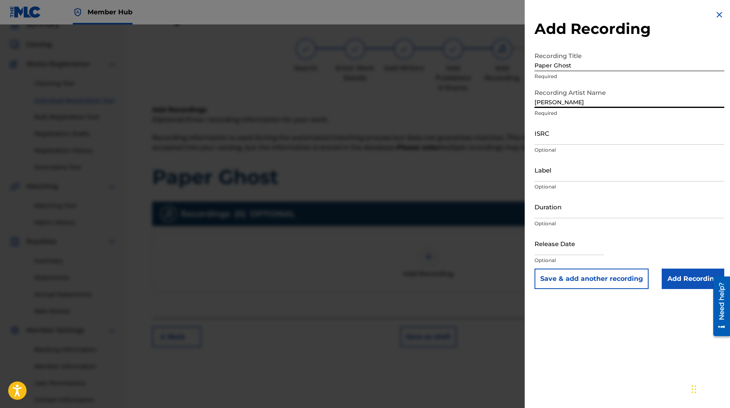
type input "[PERSON_NAME]"
paste input "usl4q2544396"
type input "usl4q2544396"
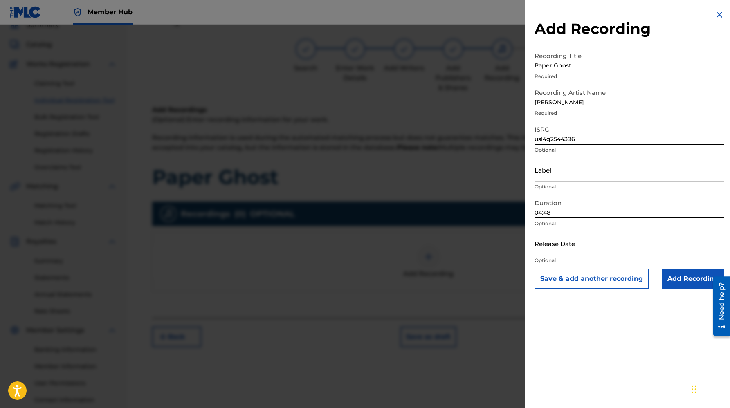
type input "04:48"
click at [537, 239] on input "text" at bounding box center [570, 243] width 70 height 23
select select "8"
select select "2025"
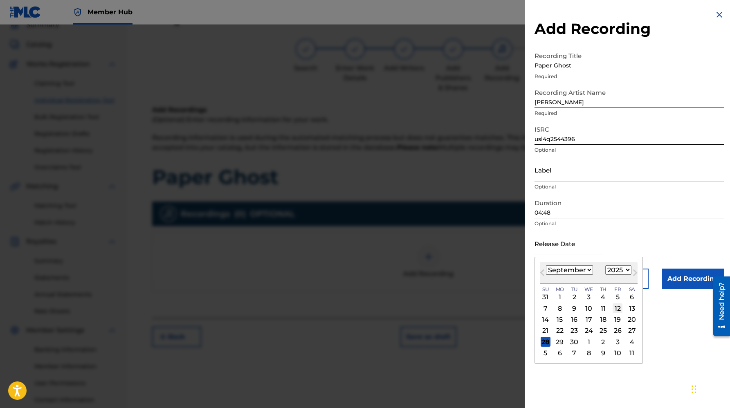
click at [618, 308] on div "12" at bounding box center [618, 308] width 10 height 10
type input "[DATE]"
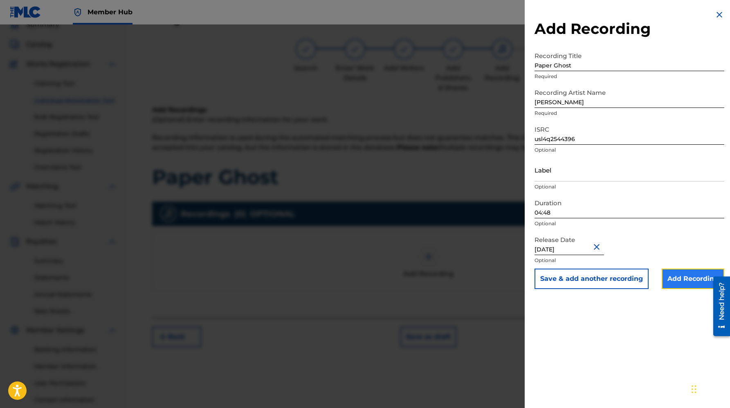
click at [685, 281] on input "Add Recording" at bounding box center [693, 279] width 63 height 20
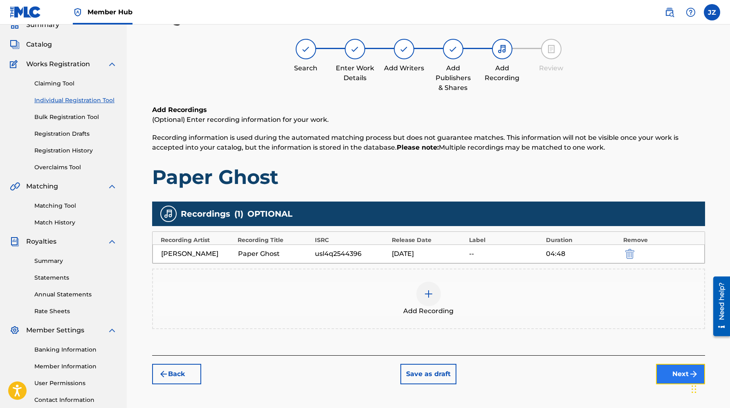
click at [669, 373] on button "Next" at bounding box center [680, 374] width 49 height 20
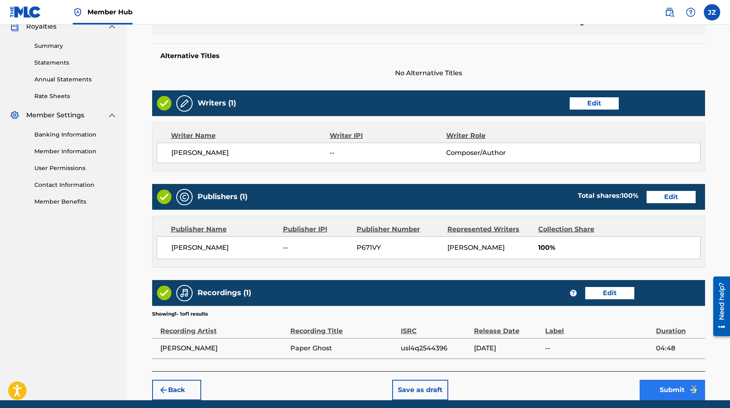
scroll to position [283, 0]
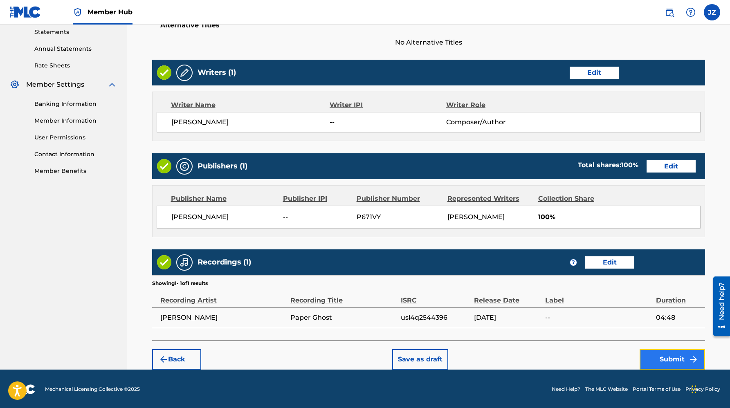
click at [655, 359] on button "Submit" at bounding box center [672, 359] width 65 height 20
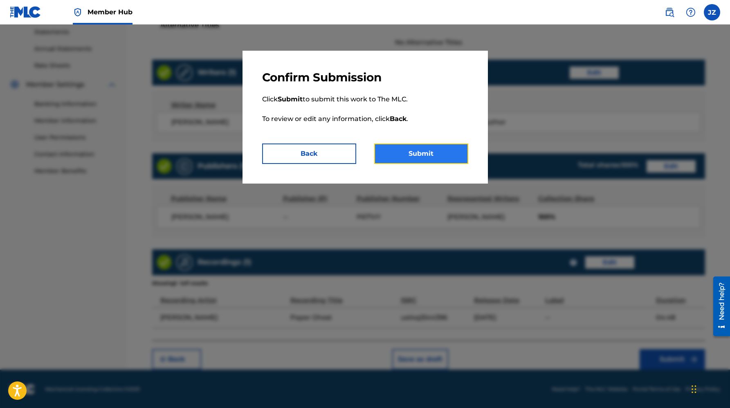
click at [406, 162] on button "Submit" at bounding box center [421, 154] width 94 height 20
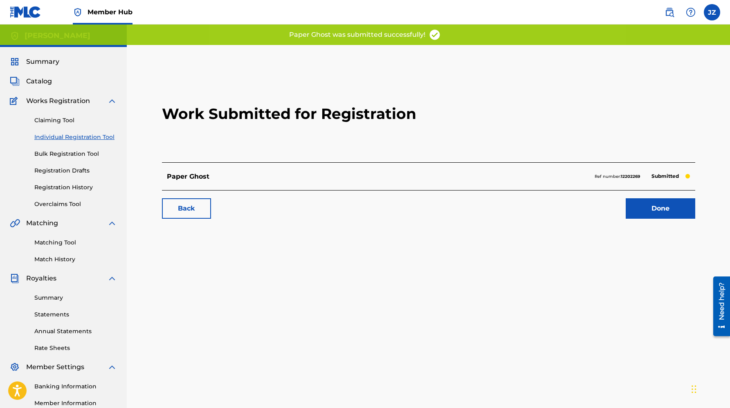
scroll to position [1, 0]
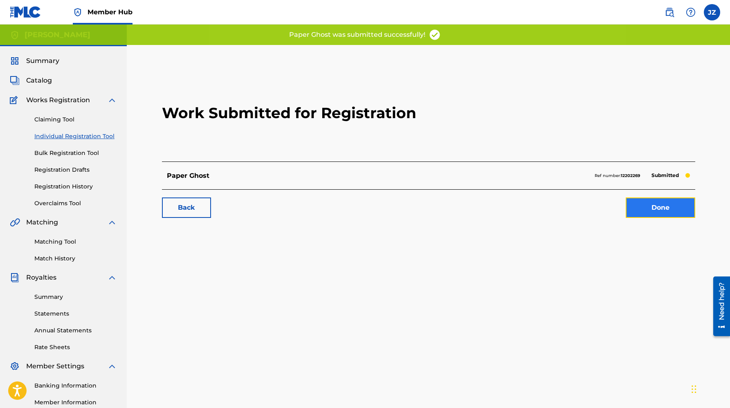
click at [664, 208] on link "Done" at bounding box center [661, 208] width 70 height 20
